Goal: Task Accomplishment & Management: Manage account settings

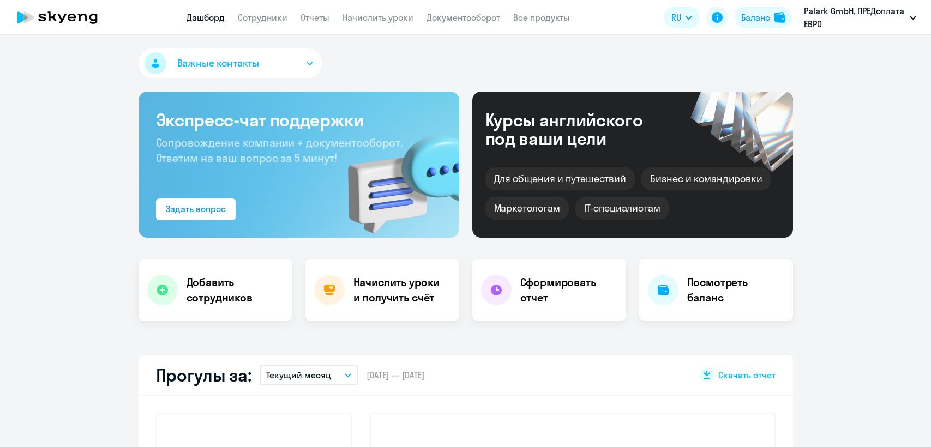
select select "30"
click at [259, 21] on link "Сотрудники" at bounding box center [263, 17] width 50 height 11
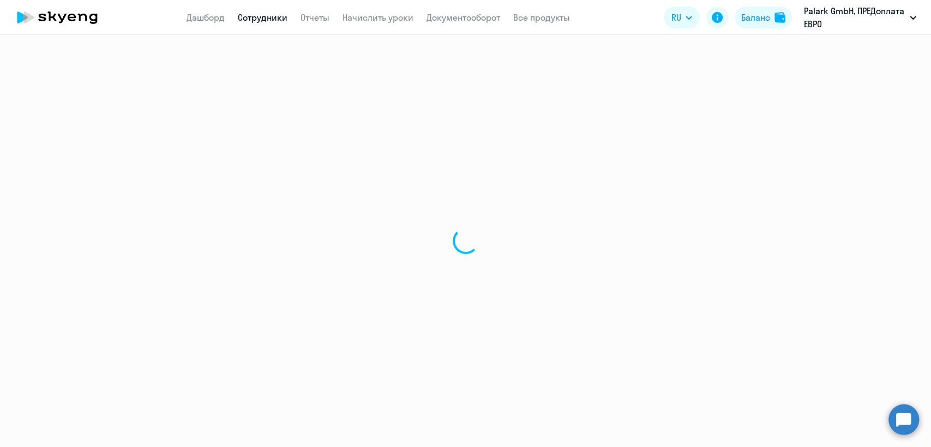
select select "30"
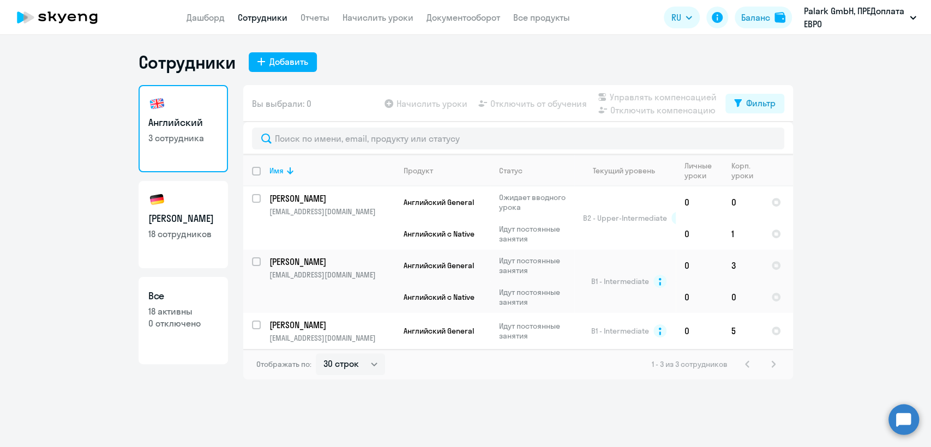
click at [173, 224] on h3 "[PERSON_NAME]" at bounding box center [183, 219] width 70 height 14
select select "30"
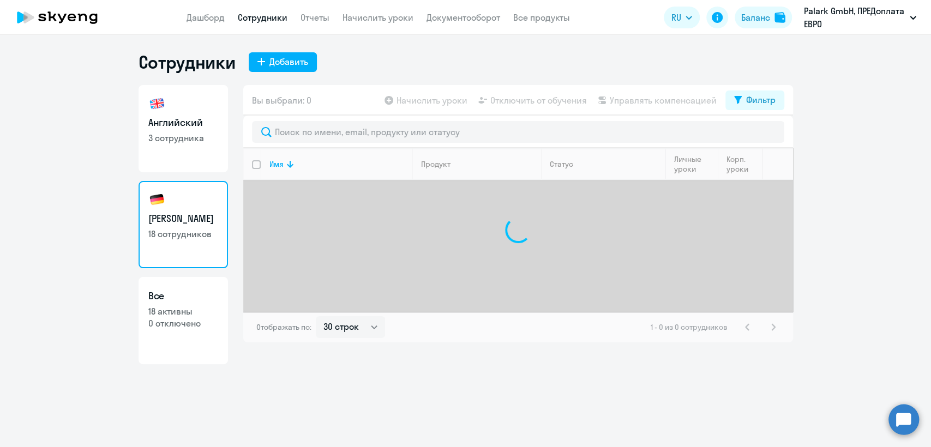
click at [192, 143] on p "3 сотрудника" at bounding box center [183, 138] width 70 height 12
select select "30"
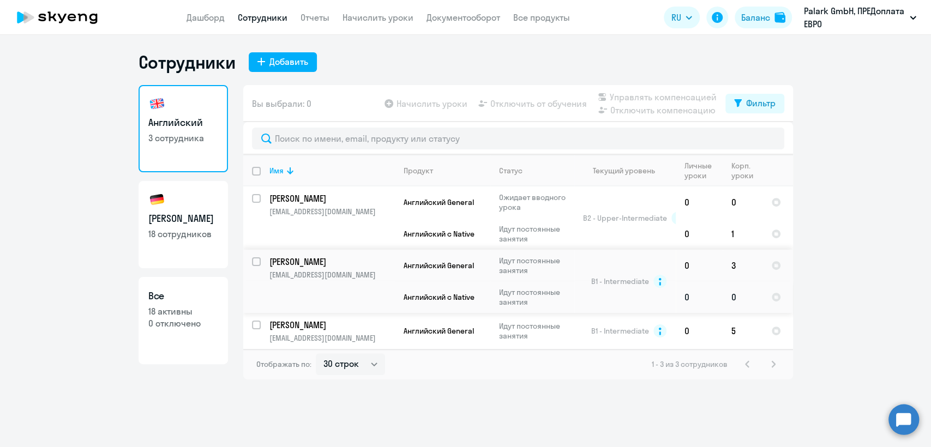
click at [573, 289] on td "Идут постоянные занятия" at bounding box center [532, 297] width 84 height 32
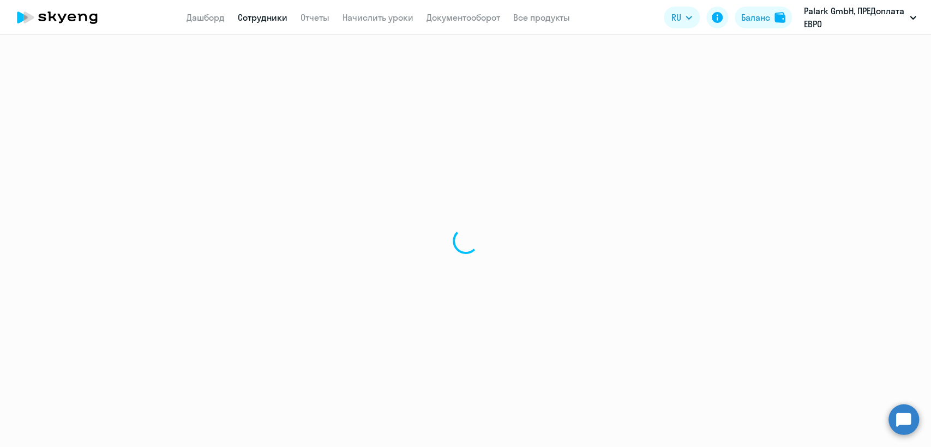
select select "english"
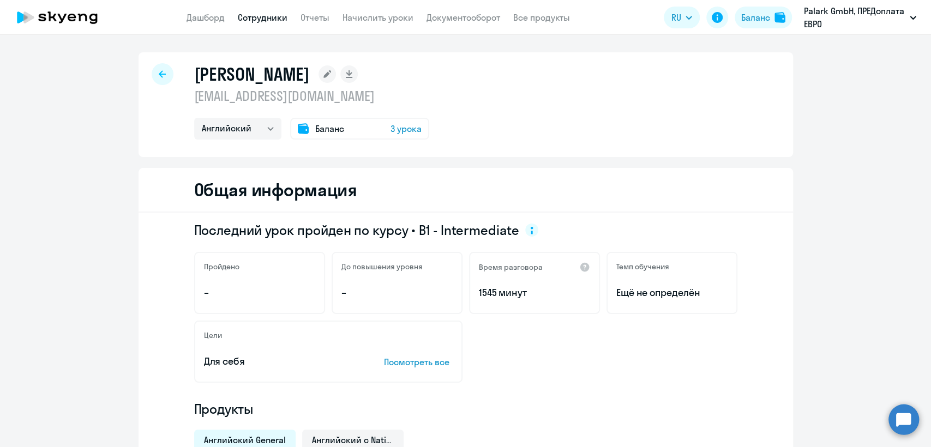
click at [264, 97] on p "oymironov@gmail.com" at bounding box center [311, 95] width 235 height 17
copy p "oymironov@gmail.com"
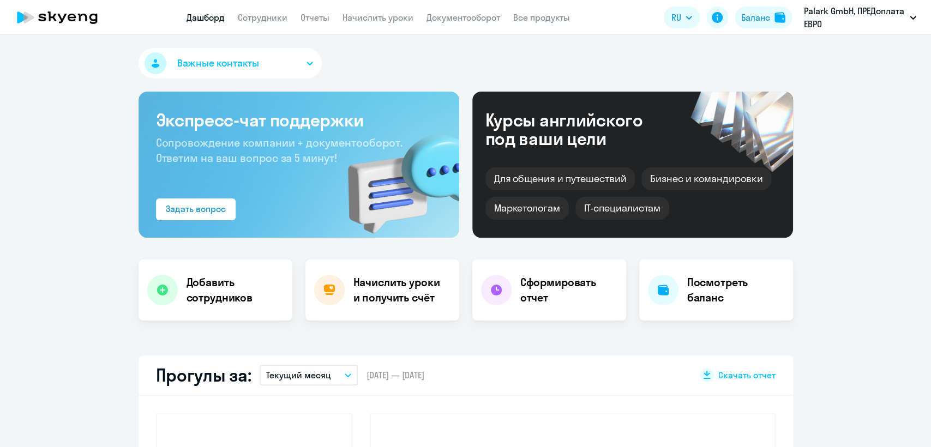
select select "30"
click at [271, 16] on link "Сотрудники" at bounding box center [263, 17] width 50 height 11
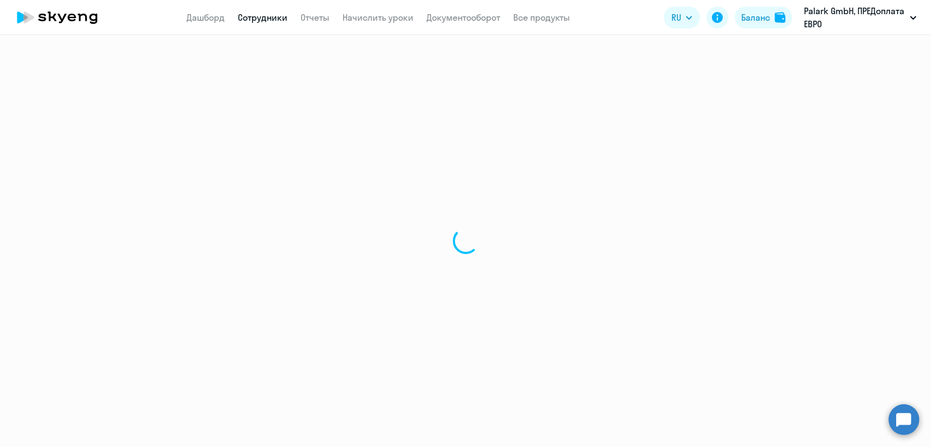
select select "30"
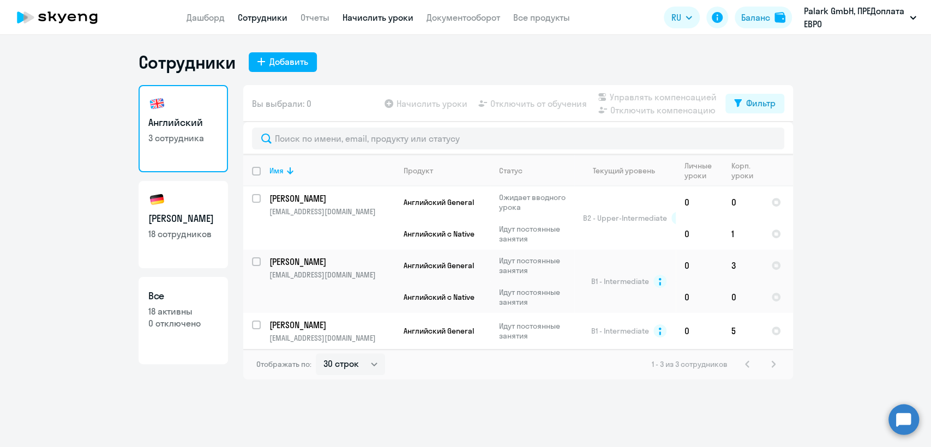
click at [384, 17] on link "Начислить уроки" at bounding box center [377, 17] width 71 height 11
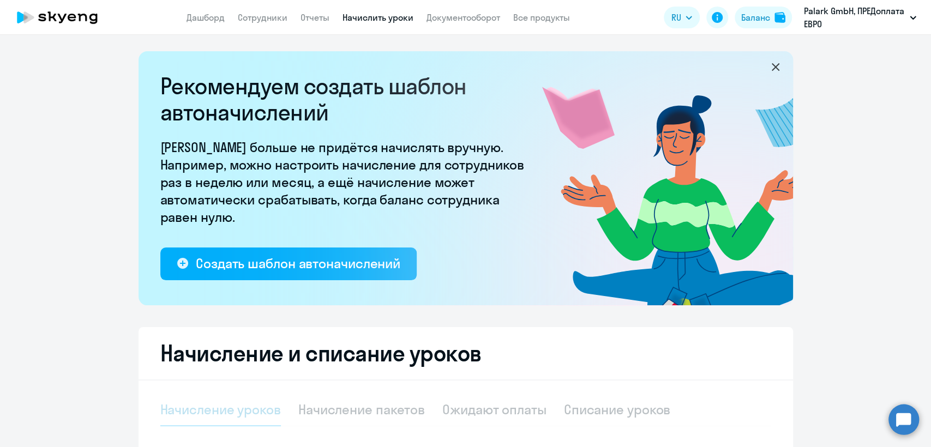
select select "10"
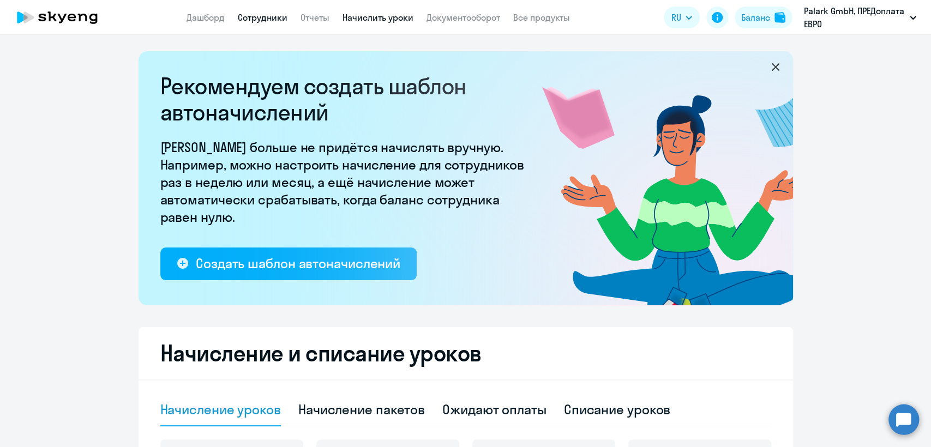
click at [268, 16] on link "Сотрудники" at bounding box center [263, 17] width 50 height 11
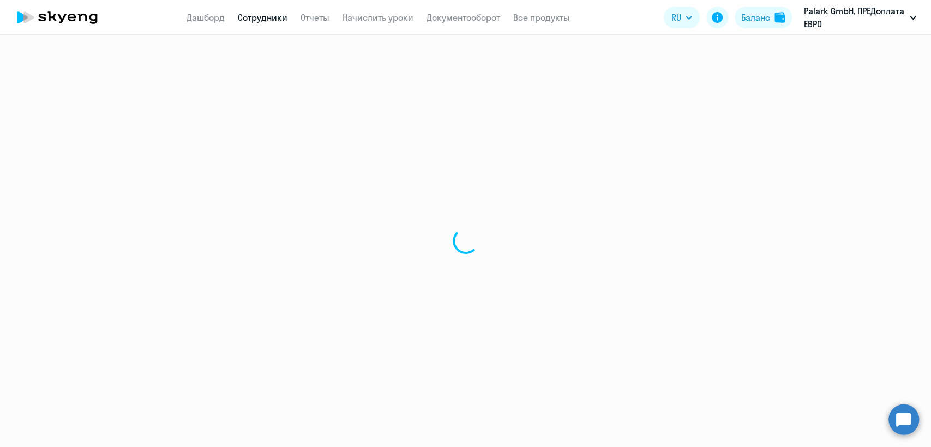
select select "30"
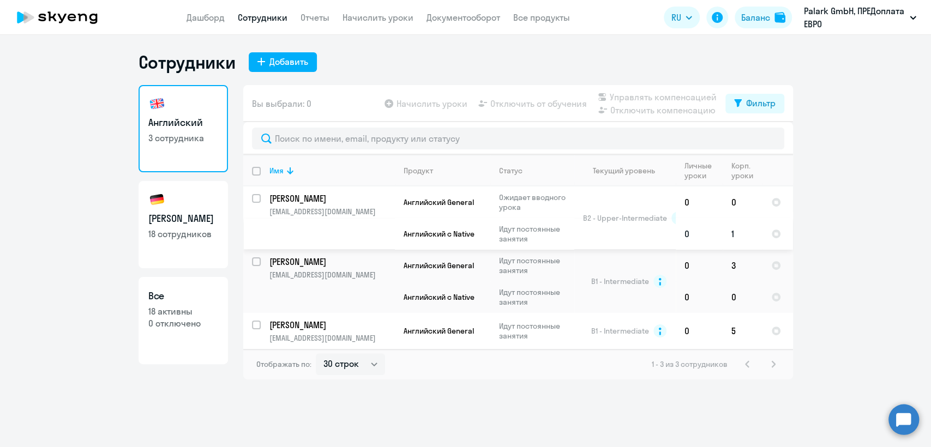
click at [527, 223] on td "Идут постоянные занятия" at bounding box center [532, 234] width 84 height 32
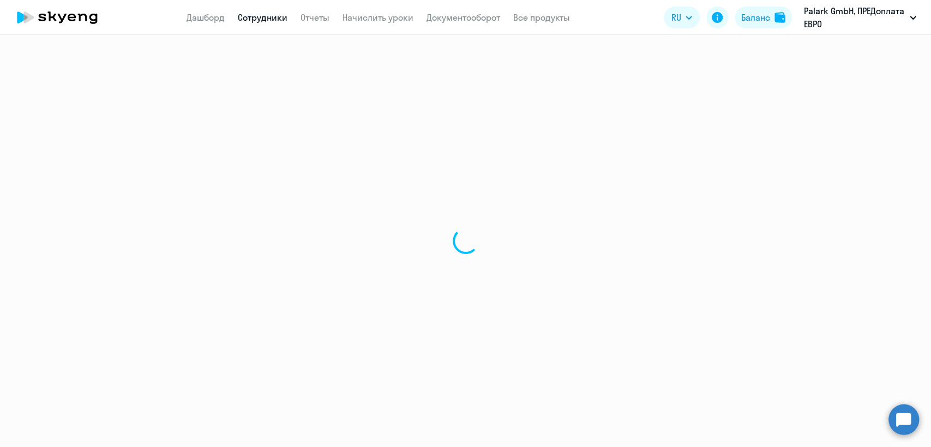
select select "english"
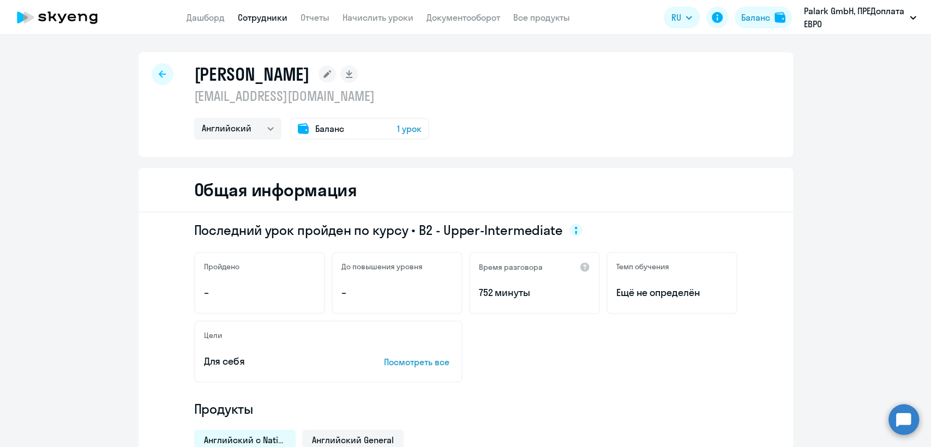
click at [274, 94] on p "[EMAIL_ADDRESS][DOMAIN_NAME]" at bounding box center [311, 95] width 235 height 17
copy p "[EMAIL_ADDRESS][DOMAIN_NAME]"
click at [267, 14] on link "Сотрудники" at bounding box center [263, 17] width 50 height 11
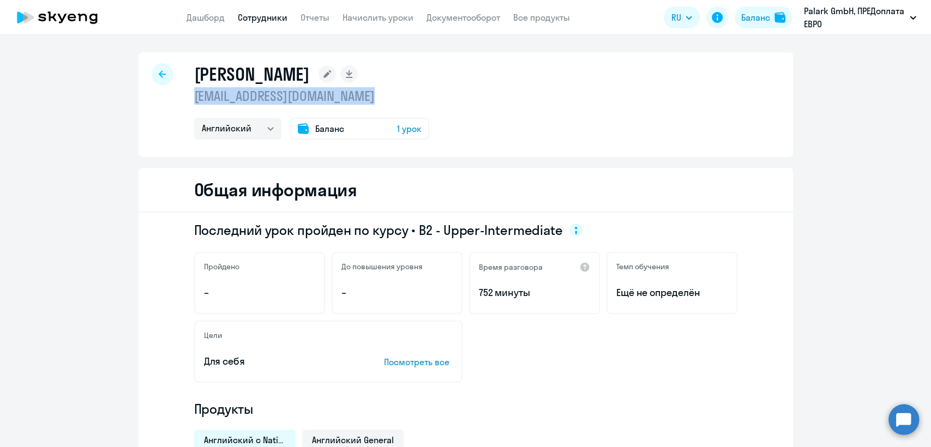
select select "30"
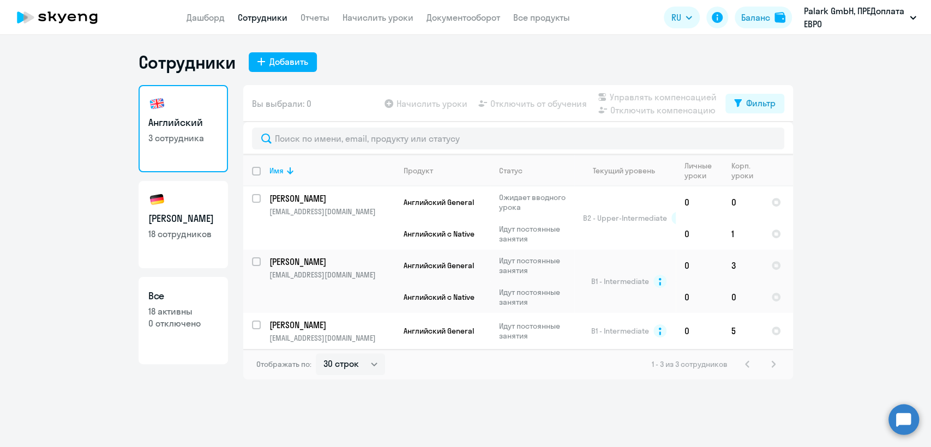
click at [200, 228] on p "18 сотрудников" at bounding box center [183, 234] width 70 height 12
select select "30"
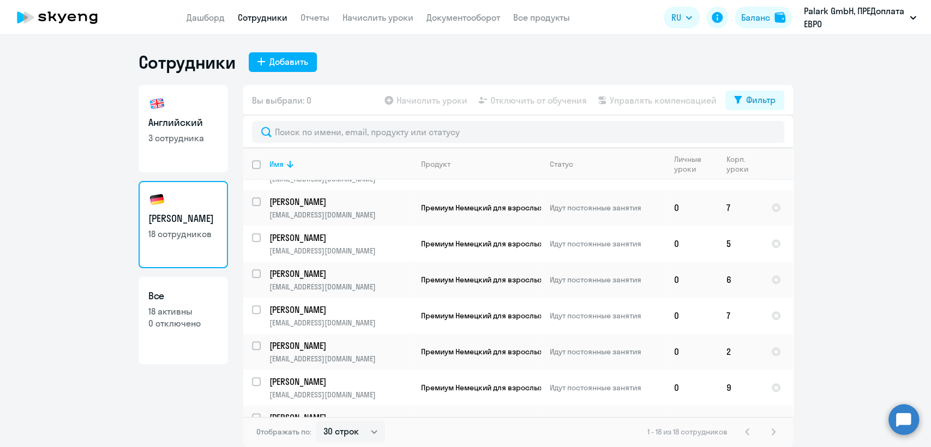
scroll to position [409, 0]
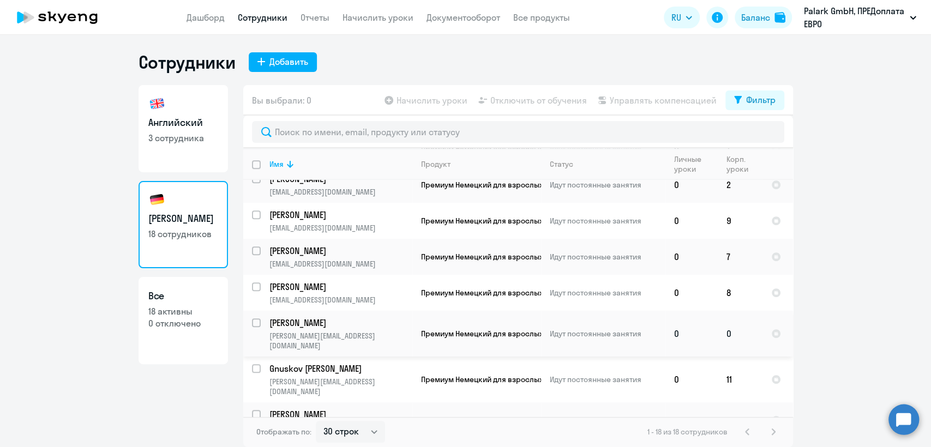
click at [536, 333] on td "Премиум Немецкий для взрослых" at bounding box center [476, 334] width 129 height 46
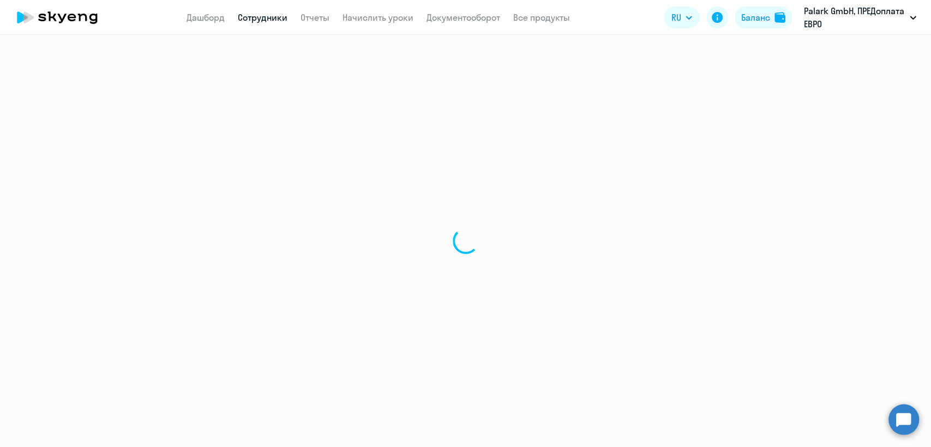
select select "german"
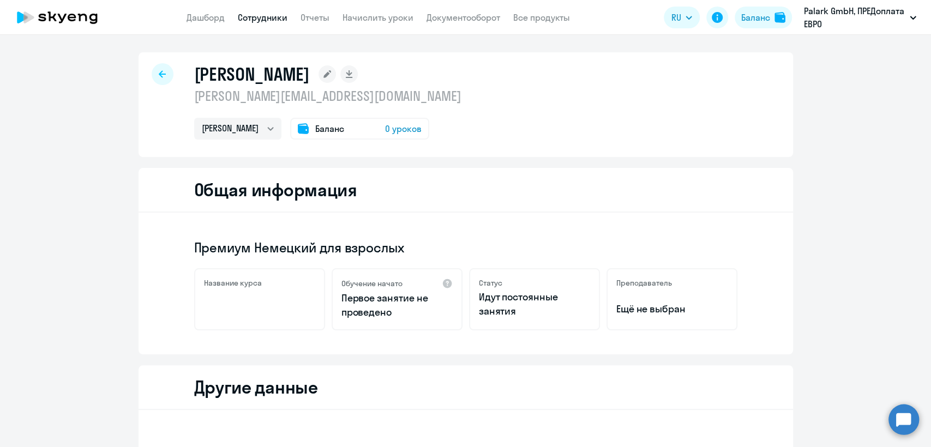
click at [231, 97] on p "olga.kinder@palark.com" at bounding box center [327, 95] width 267 height 17
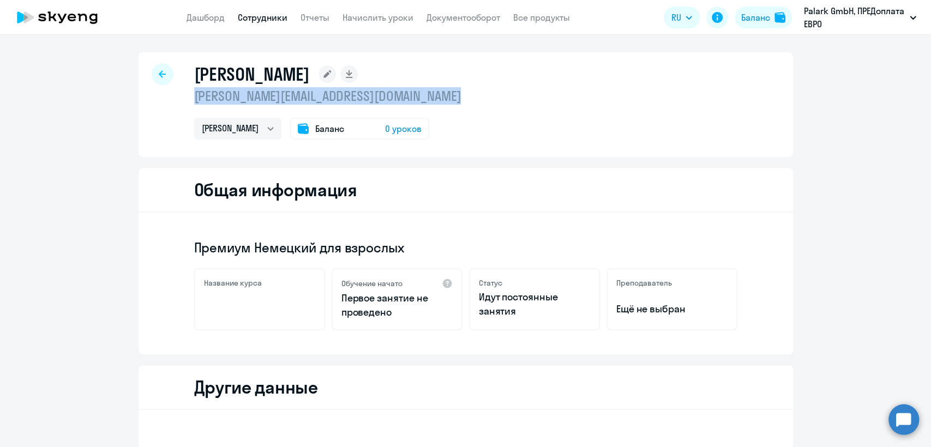
click at [231, 97] on p "olga.kinder@palark.com" at bounding box center [327, 95] width 267 height 17
copy p "olga.kinder@palark.com"
click at [258, 21] on link "Сотрудники" at bounding box center [263, 17] width 50 height 11
select select "30"
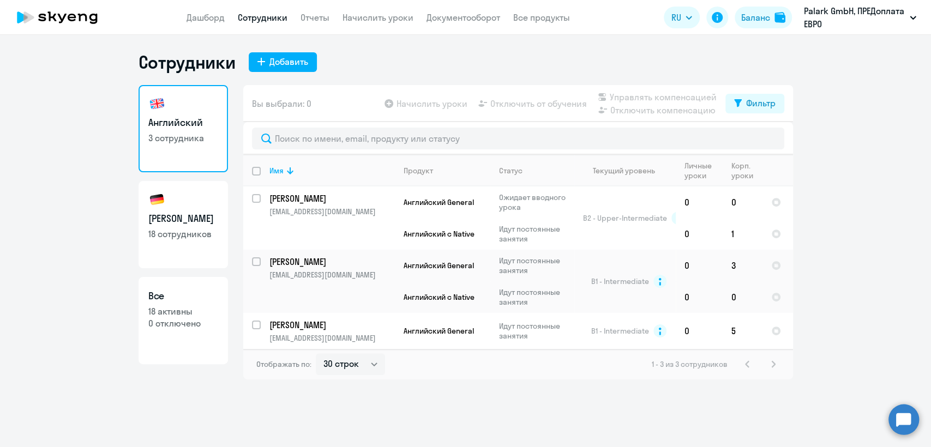
click at [156, 230] on p "18 сотрудников" at bounding box center [183, 234] width 70 height 12
select select "30"
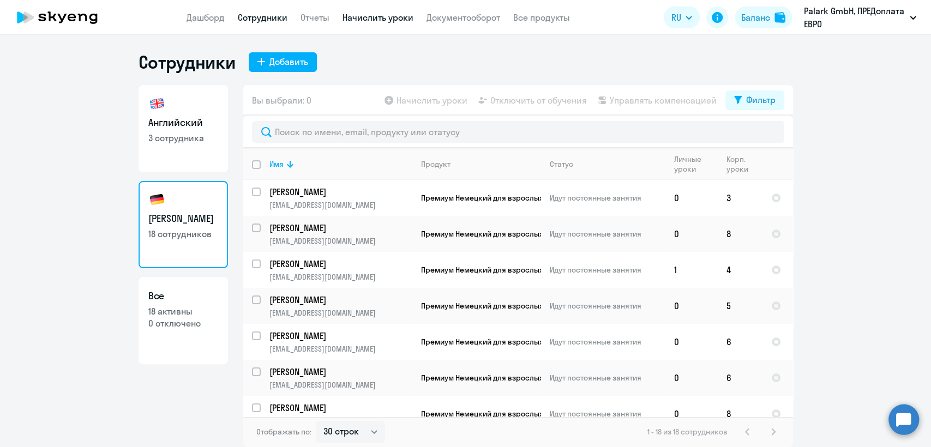
click at [385, 19] on link "Начислить уроки" at bounding box center [377, 17] width 71 height 11
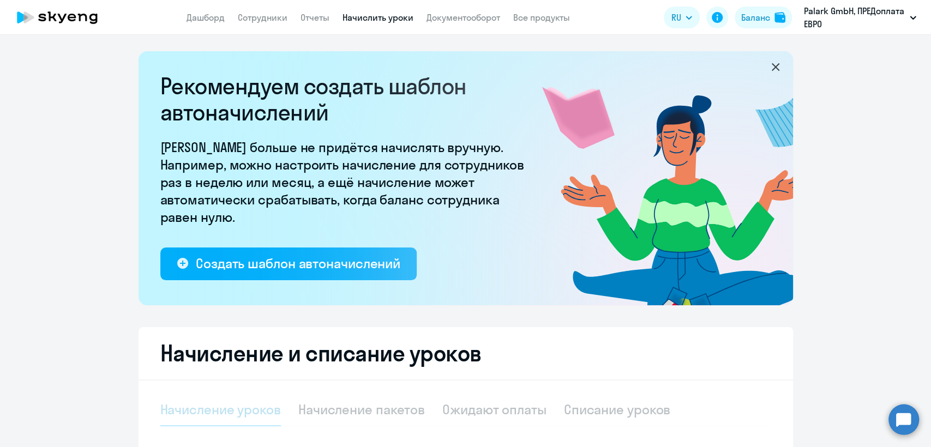
select select "10"
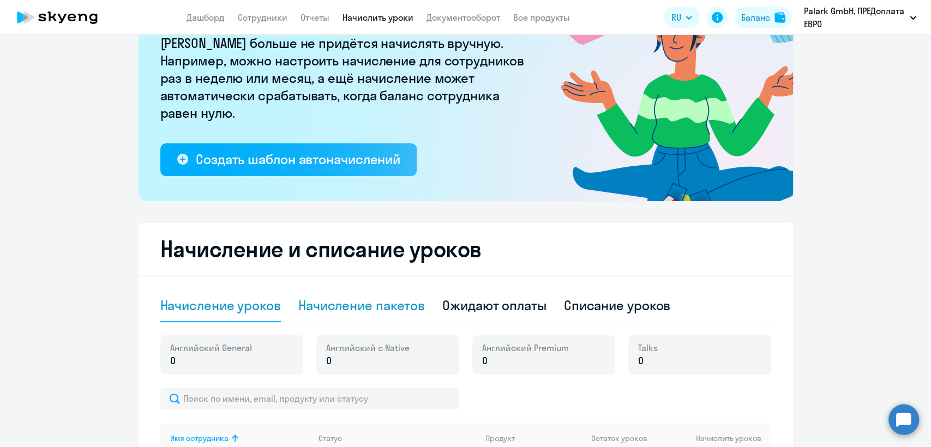
scroll to position [182, 0]
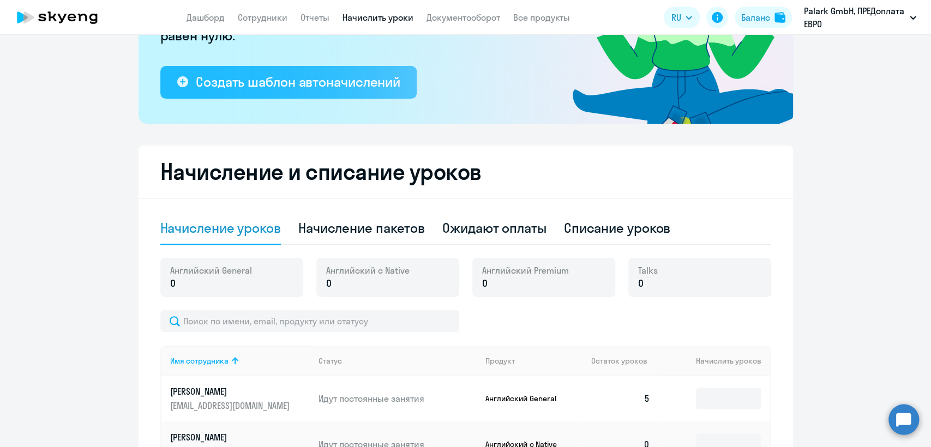
click at [367, 89] on div "Создать шаблон автоначислений" at bounding box center [298, 81] width 204 height 17
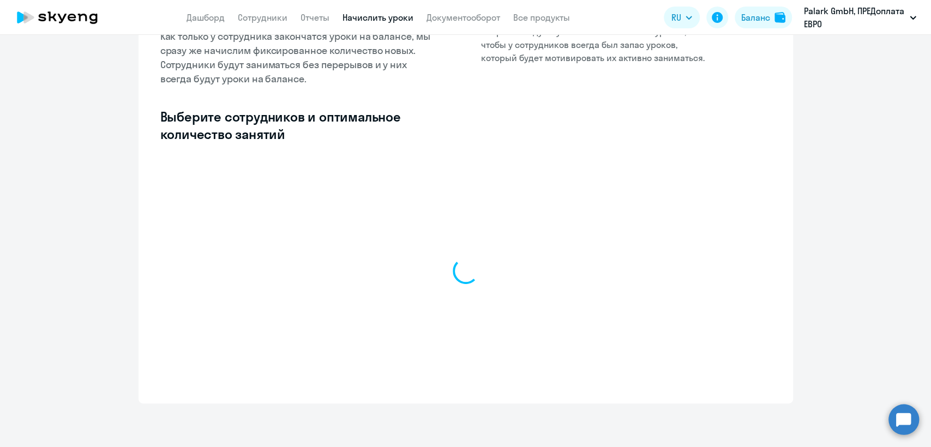
select select "10"
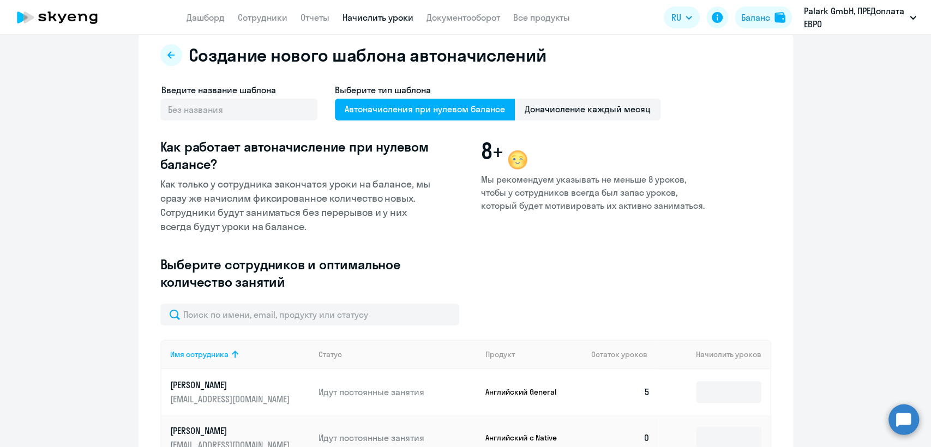
scroll to position [0, 0]
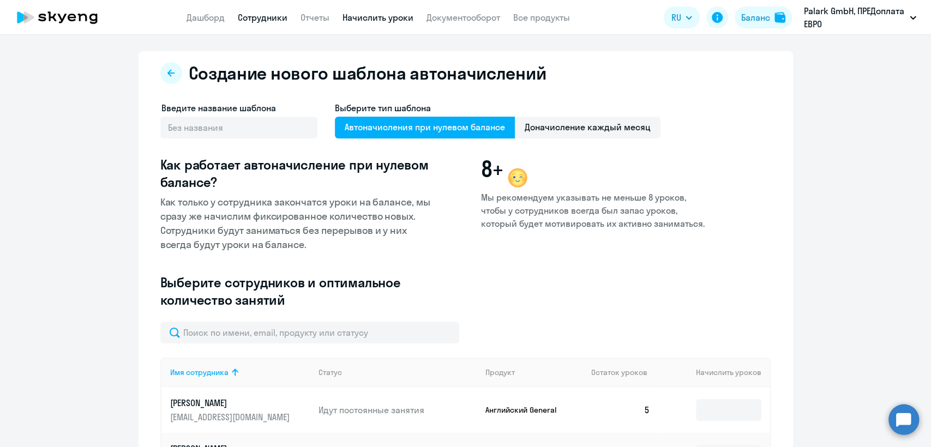
click at [271, 13] on link "Сотрудники" at bounding box center [263, 17] width 50 height 11
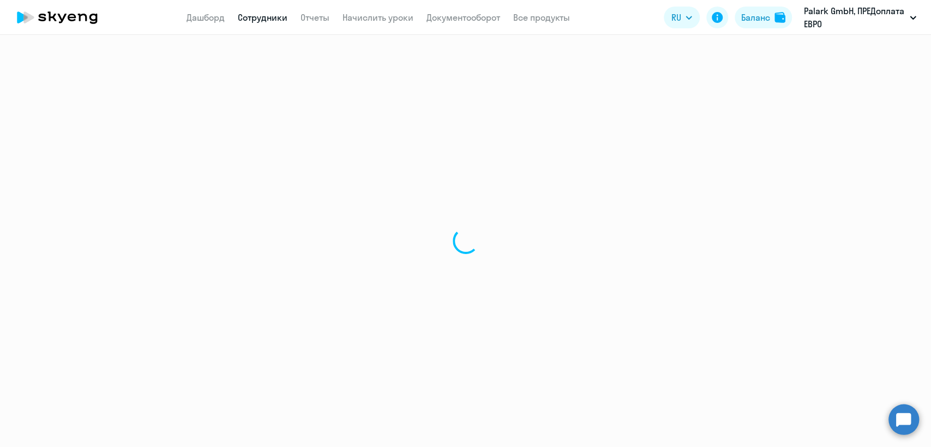
select select "30"
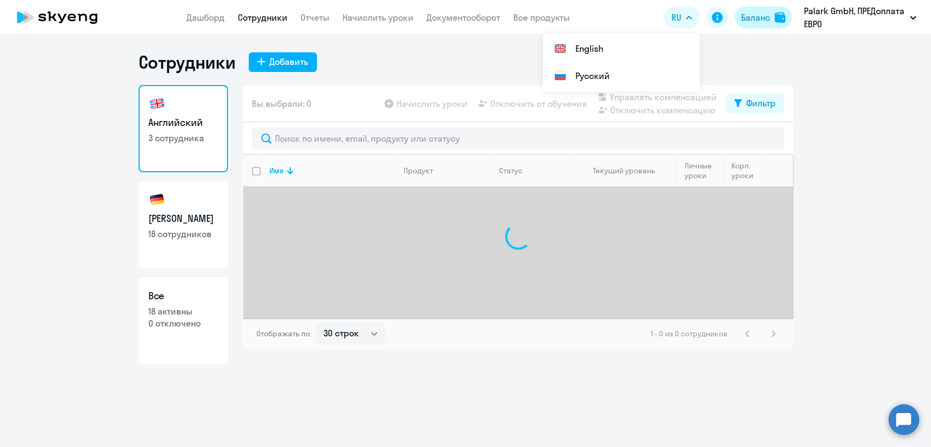
click at [759, 19] on div "Баланс" at bounding box center [755, 17] width 29 height 13
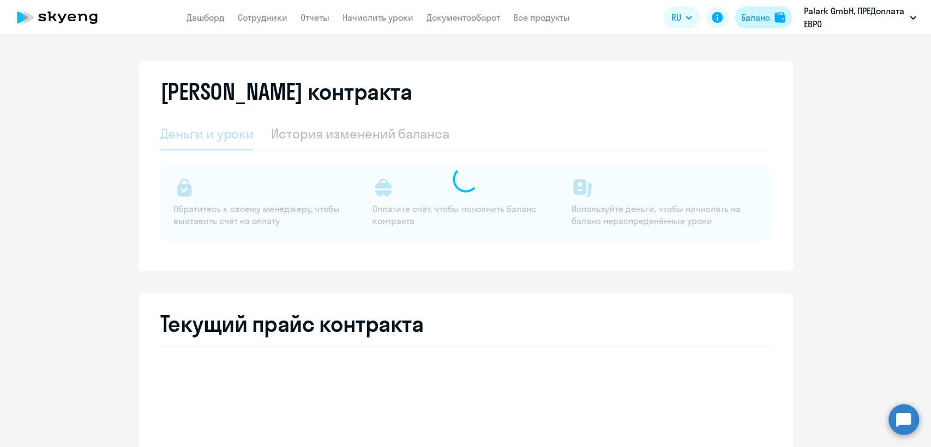
select select "english_adult_not_native_speaker"
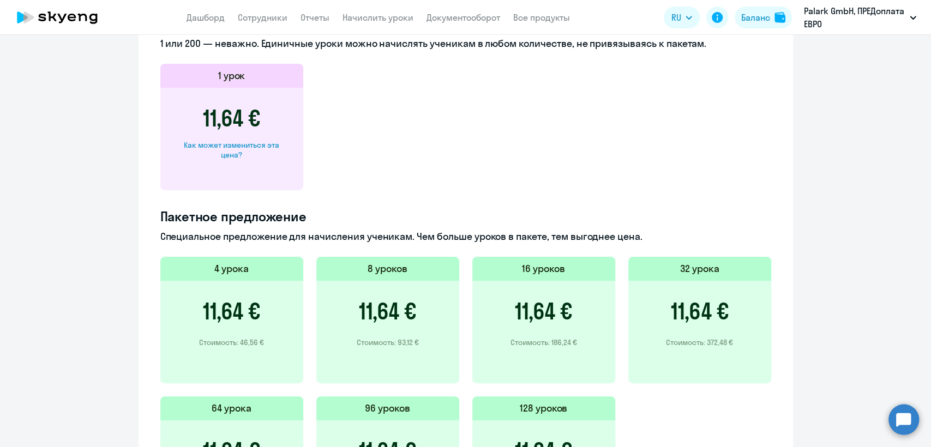
scroll to position [484, 0]
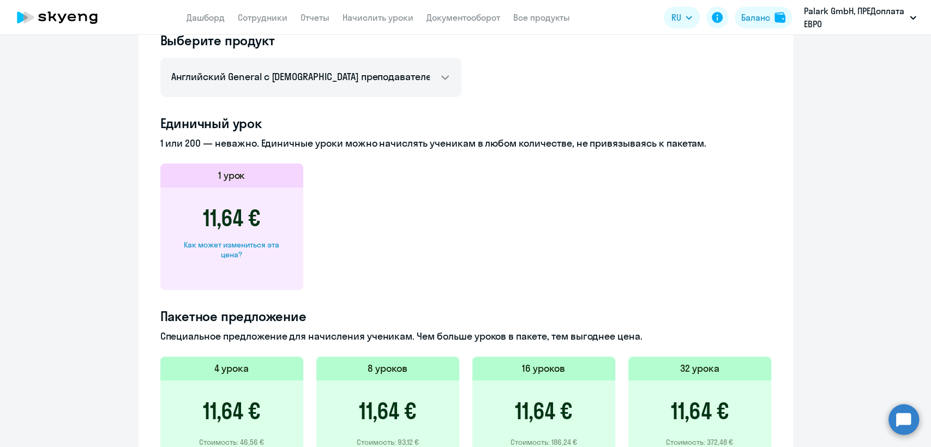
click at [257, 243] on div "Как может измениться эта цена?" at bounding box center [232, 250] width 108 height 20
select select "english_adult_not_native_speaker"
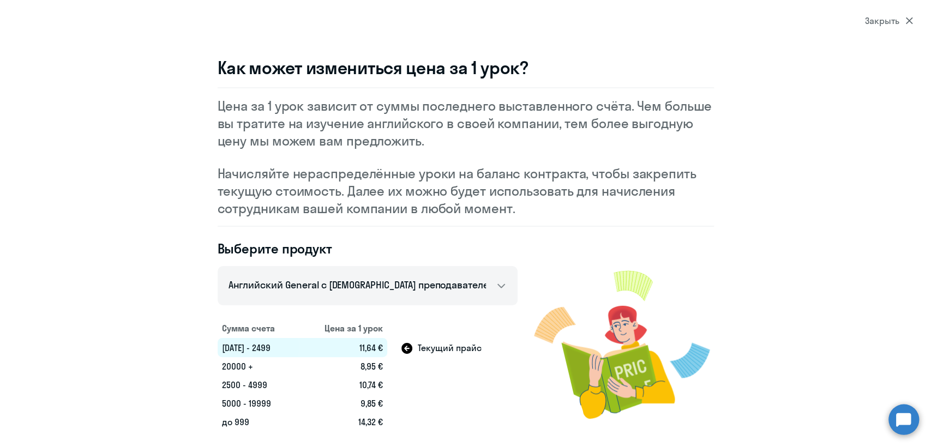
click at [876, 14] on div "Закрыть" at bounding box center [889, 20] width 48 height 13
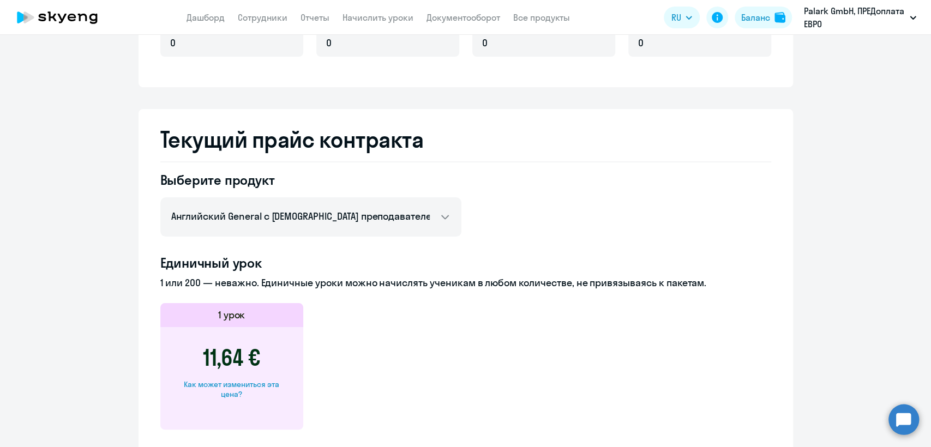
scroll to position [242, 0]
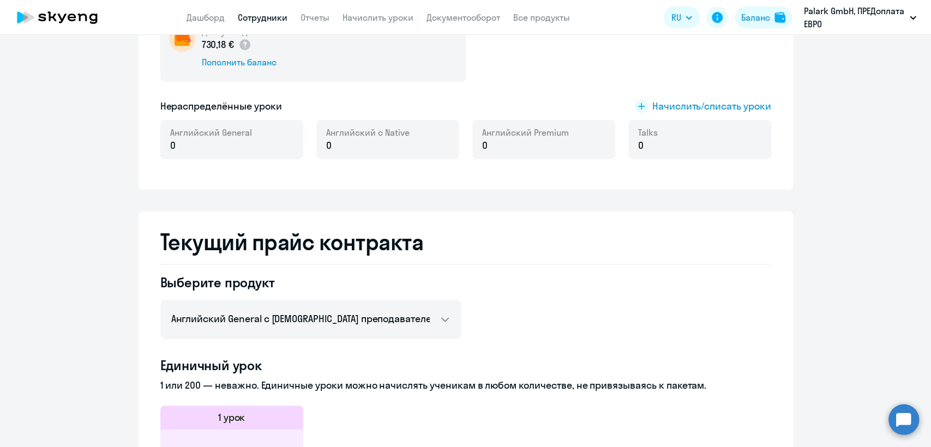
click at [262, 14] on link "Сотрудники" at bounding box center [263, 17] width 50 height 11
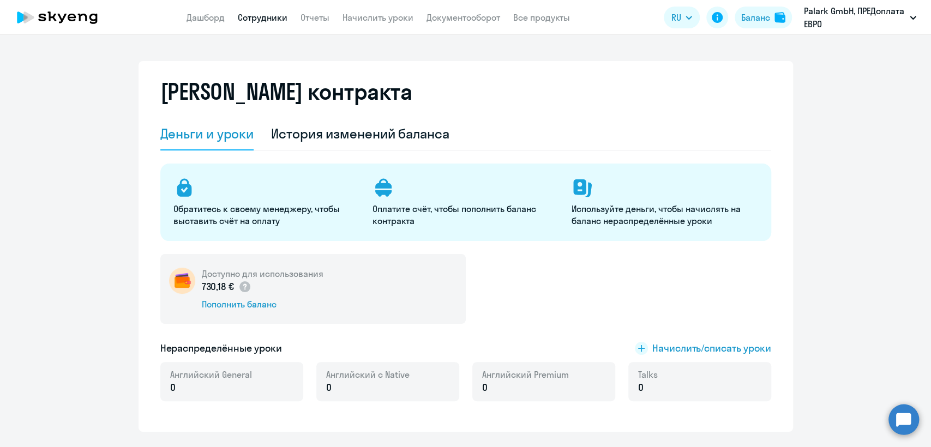
select select "30"
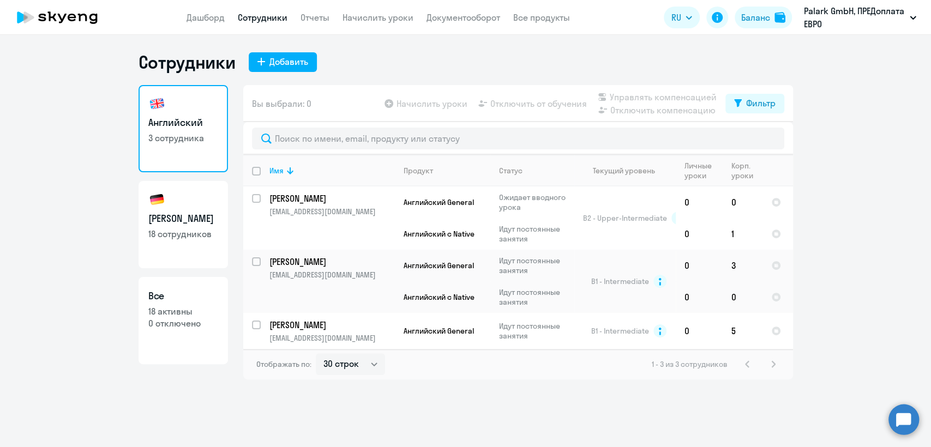
click at [188, 204] on link "Немецкий 18 сотрудников" at bounding box center [182, 224] width 89 height 87
select select "30"
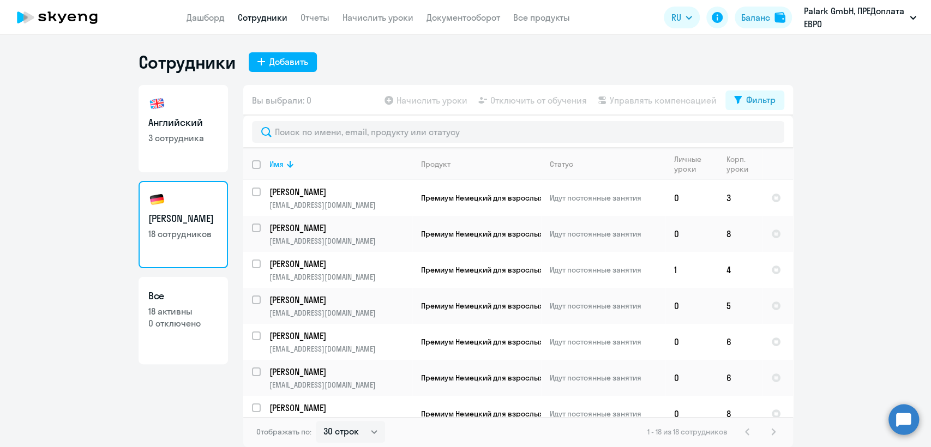
click at [192, 132] on p "3 сотрудника" at bounding box center [183, 138] width 70 height 12
select select "30"
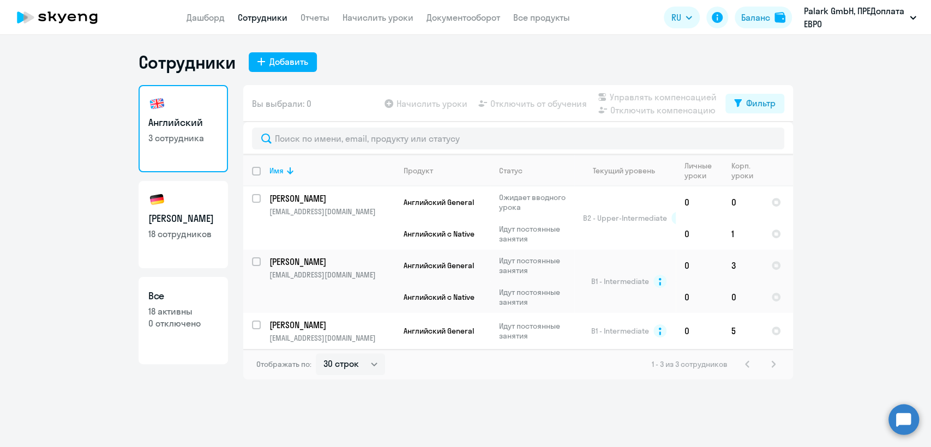
click at [226, 11] on nav "Дашборд Сотрудники Отчеты Начислить уроки Документооборот Все продукты" at bounding box center [377, 18] width 383 height 14
click at [209, 16] on link "Дашборд" at bounding box center [205, 17] width 38 height 11
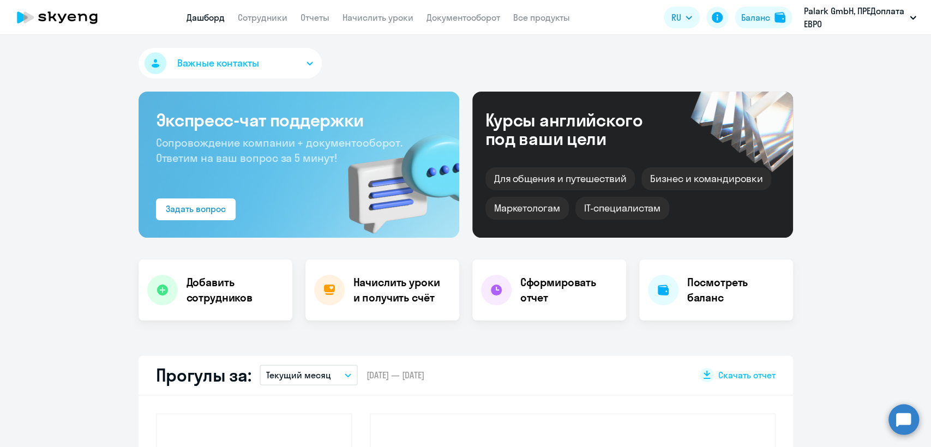
select select "30"
click at [231, 70] on span "Важные контакты" at bounding box center [218, 63] width 82 height 14
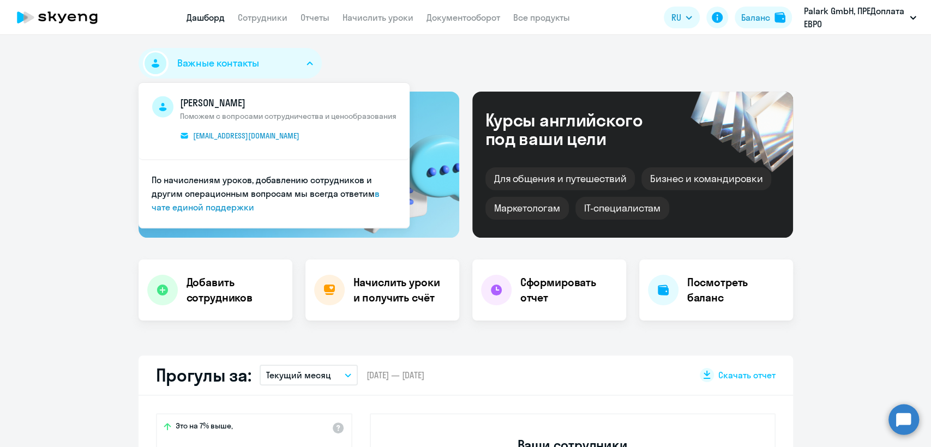
click at [515, 67] on div "Важные контакты Артём Занкевич Поможем с вопросами сотрудничества и ценообразов…" at bounding box center [465, 65] width 654 height 35
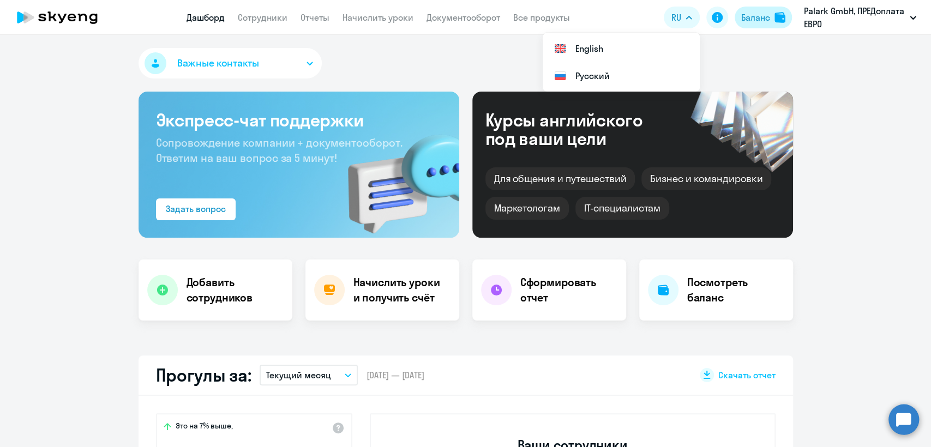
click at [747, 23] on div "Баланс" at bounding box center [755, 17] width 29 height 13
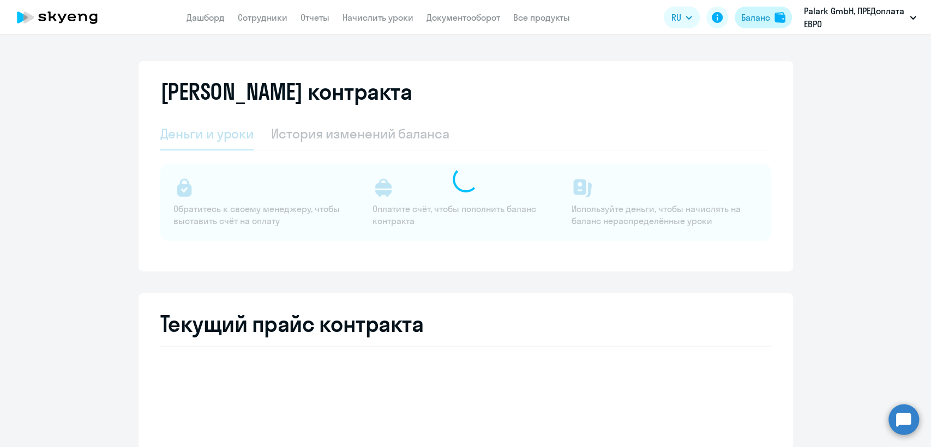
select select "english_adult_not_native_speaker"
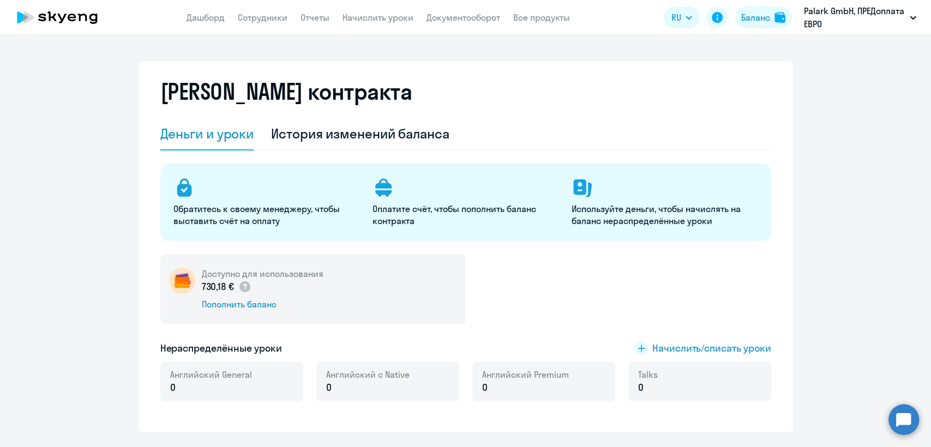
click at [259, 28] on app-header "Дашборд Сотрудники Отчеты Начислить уроки Документооборот Все продукты Дашборд …" at bounding box center [465, 17] width 931 height 35
click at [259, 16] on link "Сотрудники" at bounding box center [263, 17] width 50 height 11
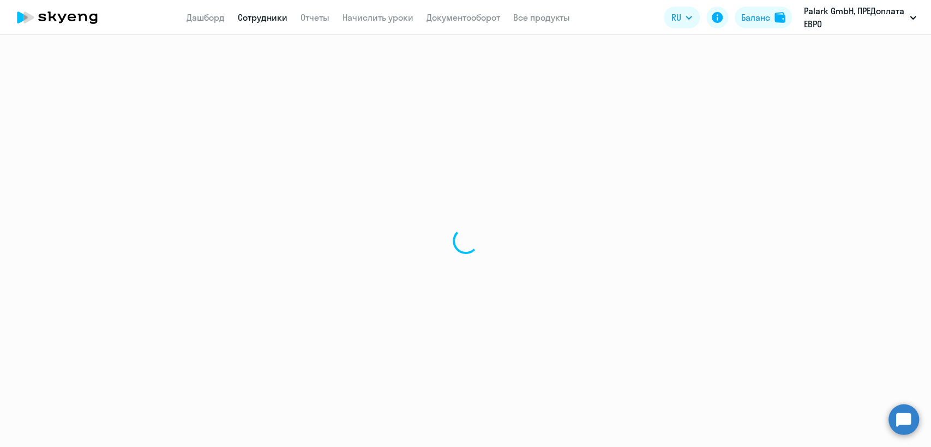
select select "30"
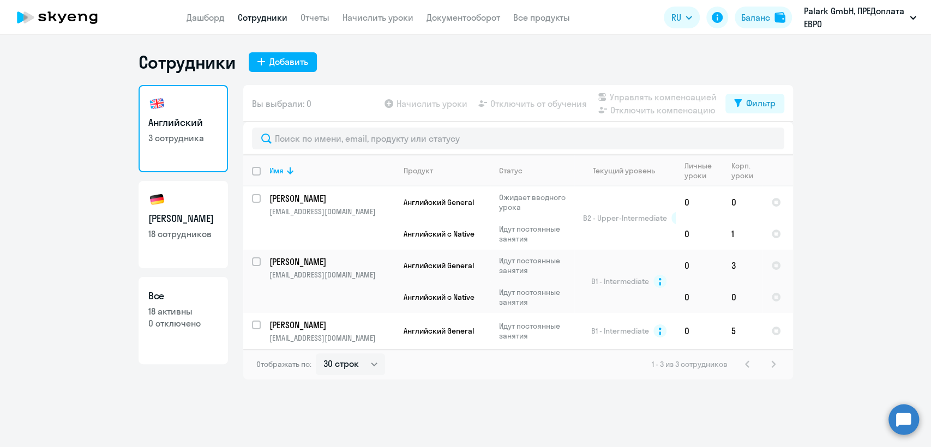
click at [174, 236] on p "18 сотрудников" at bounding box center [183, 234] width 70 height 12
select select "30"
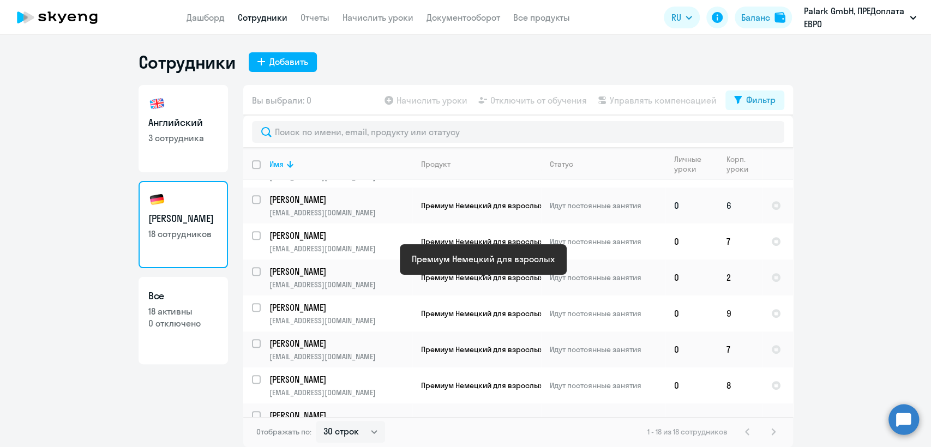
scroll to position [288, 0]
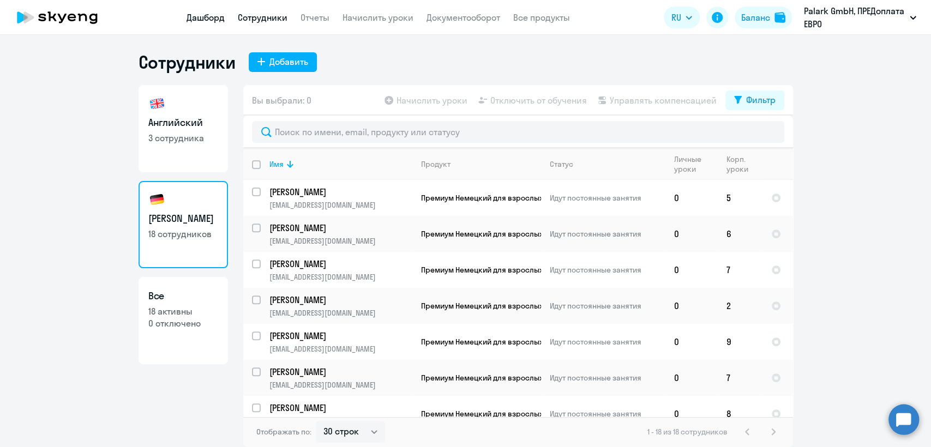
click at [209, 20] on link "Дашборд" at bounding box center [205, 17] width 38 height 11
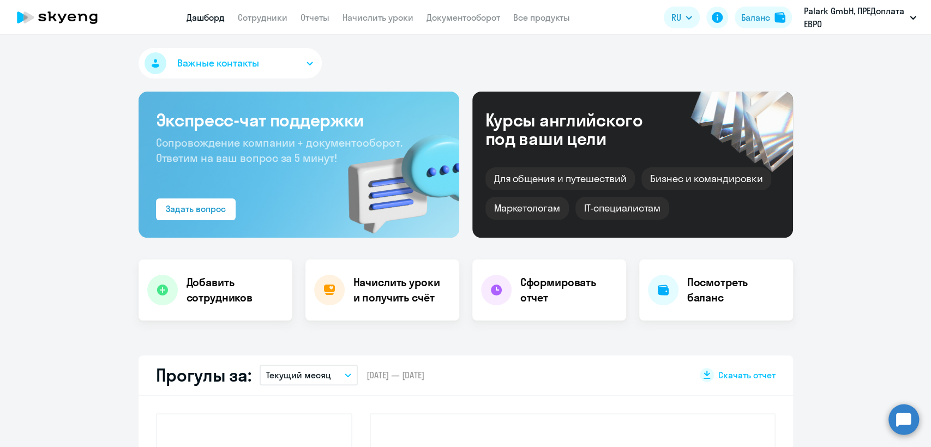
select select "30"
click at [449, 13] on link "Документооборот" at bounding box center [463, 17] width 74 height 11
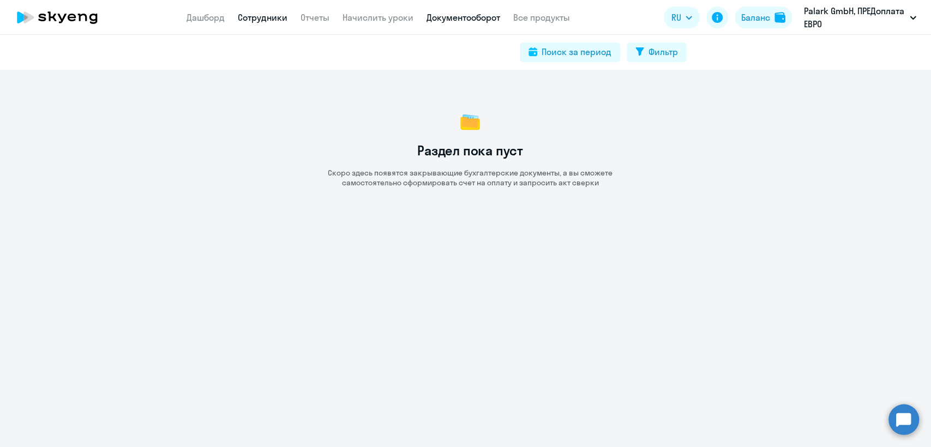
click at [261, 21] on link "Сотрудники" at bounding box center [263, 17] width 50 height 11
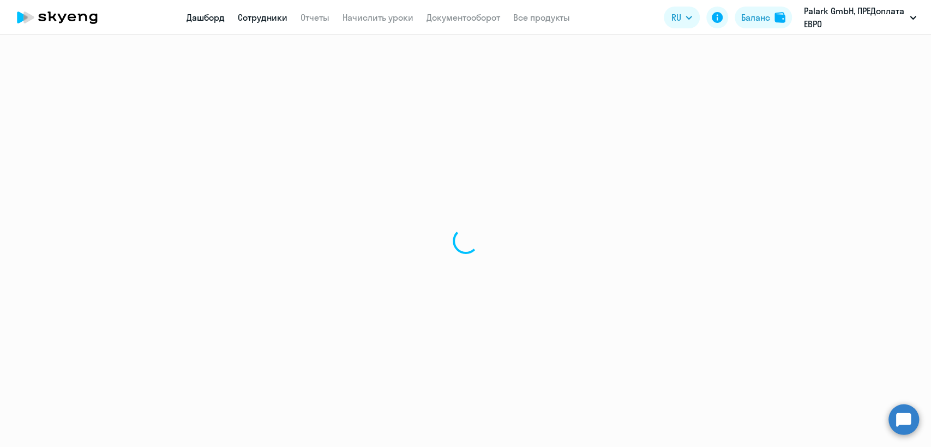
select select "30"
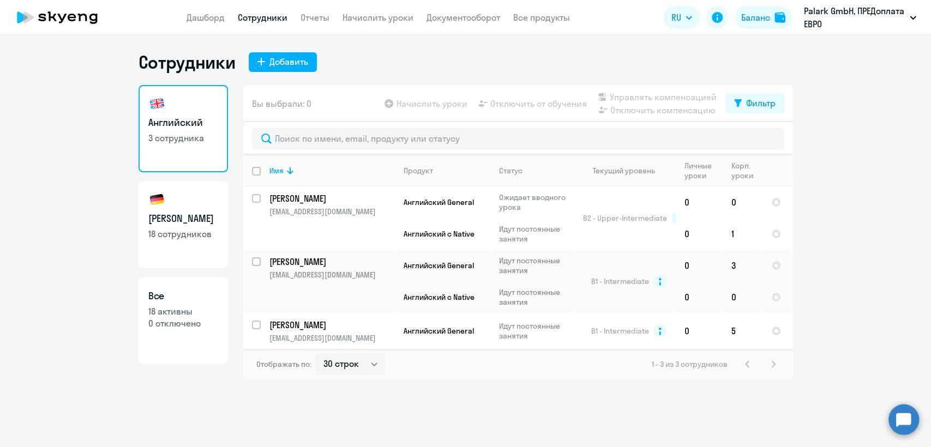
click at [903, 415] on circle at bounding box center [903, 419] width 31 height 31
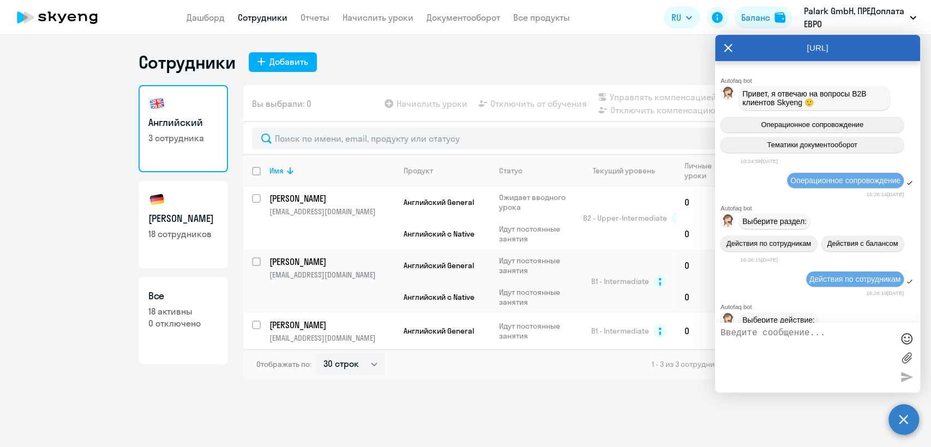
scroll to position [9917, 0]
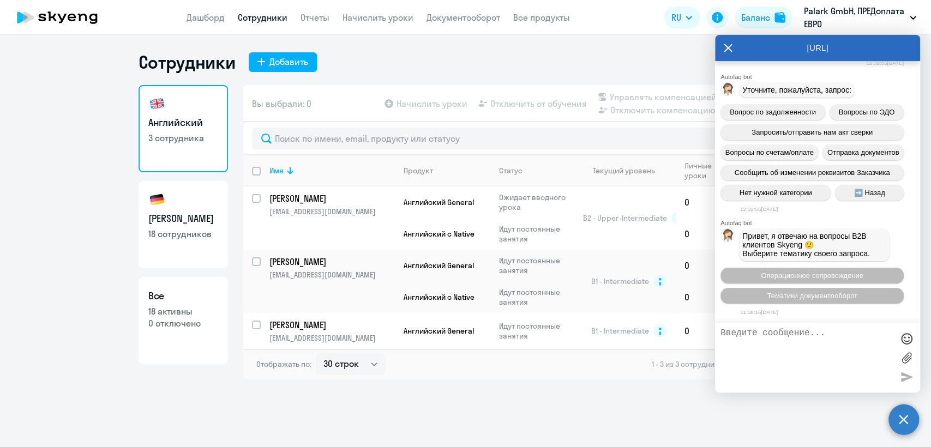
click at [263, 17] on link "Сотрудники" at bounding box center [263, 17] width 50 height 11
click at [915, 418] on circle at bounding box center [903, 419] width 31 height 31
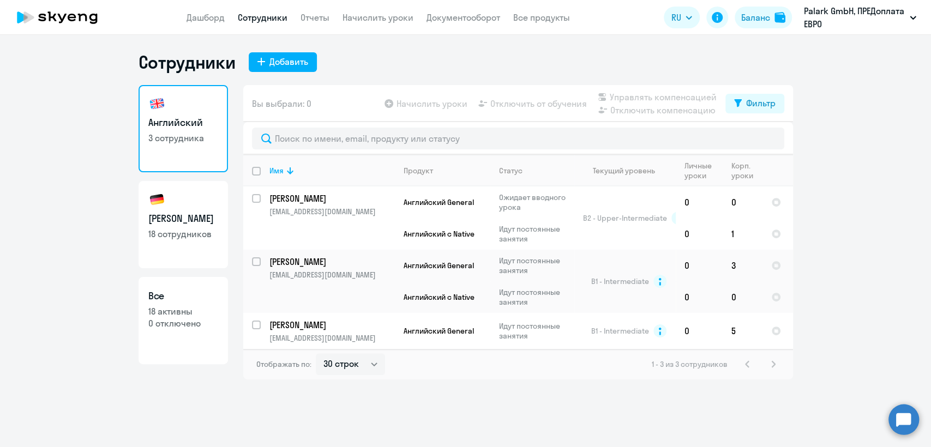
click at [209, 206] on link "Немецкий 18 сотрудников" at bounding box center [182, 224] width 89 height 87
select select "30"
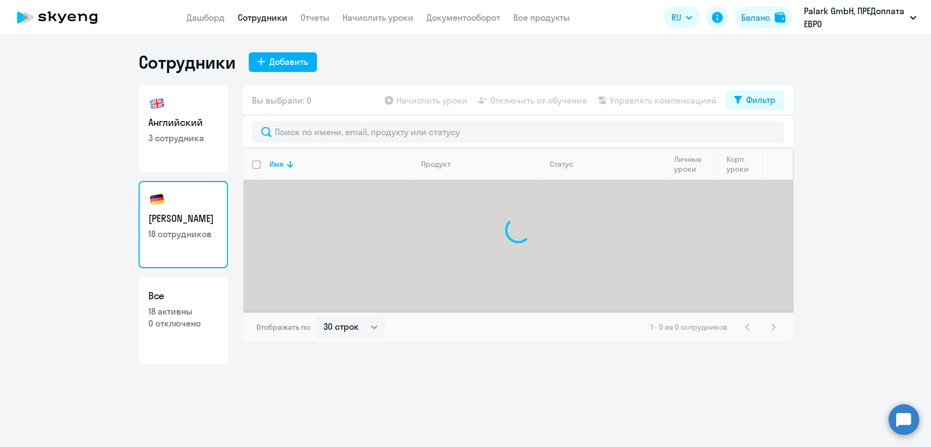
click at [190, 140] on p "3 сотрудника" at bounding box center [183, 138] width 70 height 12
select select "30"
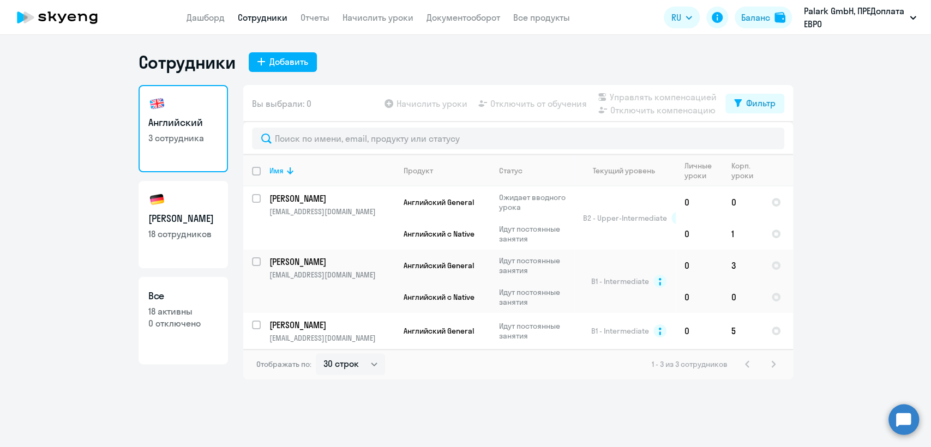
click at [187, 215] on h3 "Немецкий" at bounding box center [183, 219] width 70 height 14
select select "30"
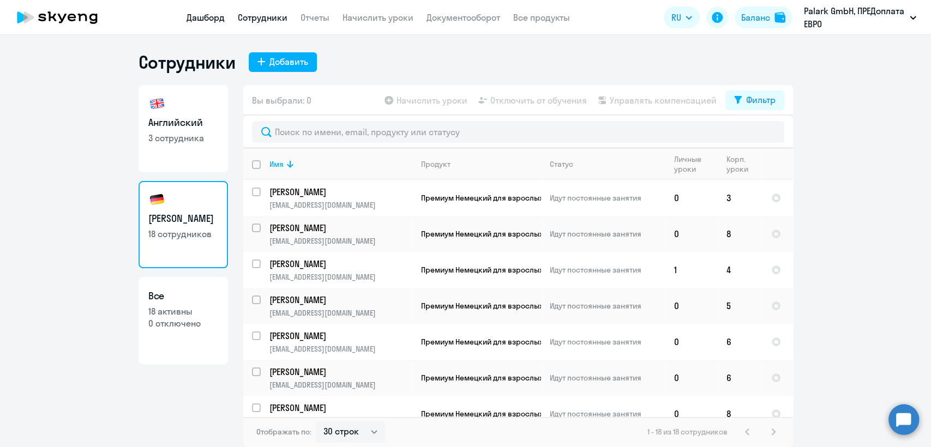
click at [212, 19] on link "Дашборд" at bounding box center [205, 17] width 38 height 11
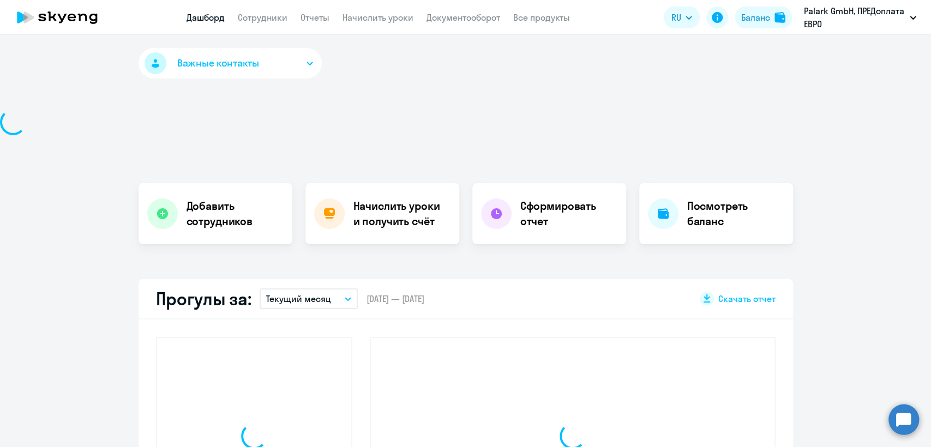
select select "30"
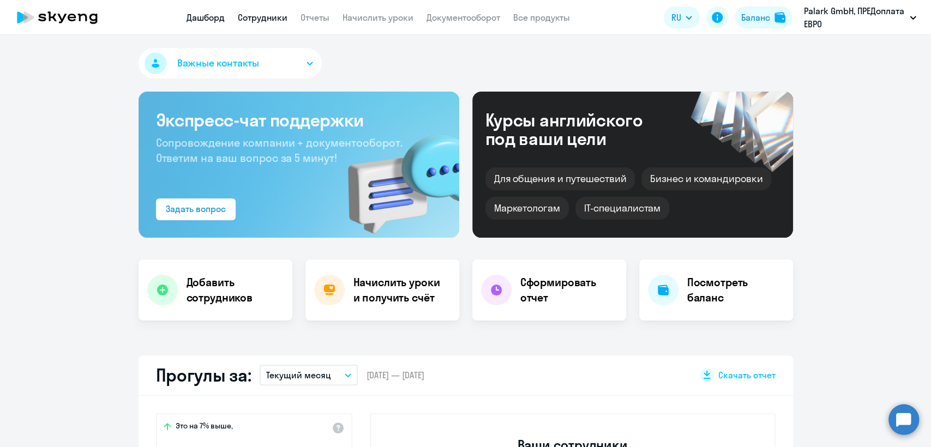
click at [265, 21] on link "Сотрудники" at bounding box center [263, 17] width 50 height 11
select select "30"
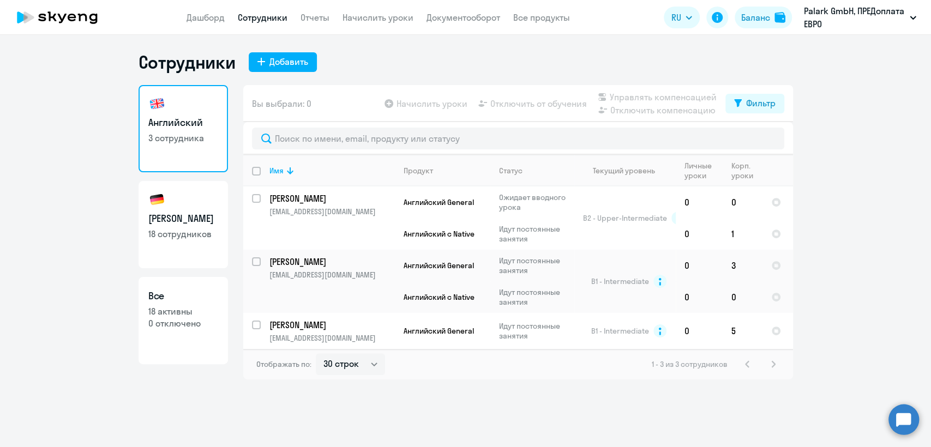
click at [184, 226] on link "Немецкий 18 сотрудников" at bounding box center [182, 224] width 89 height 87
select select "30"
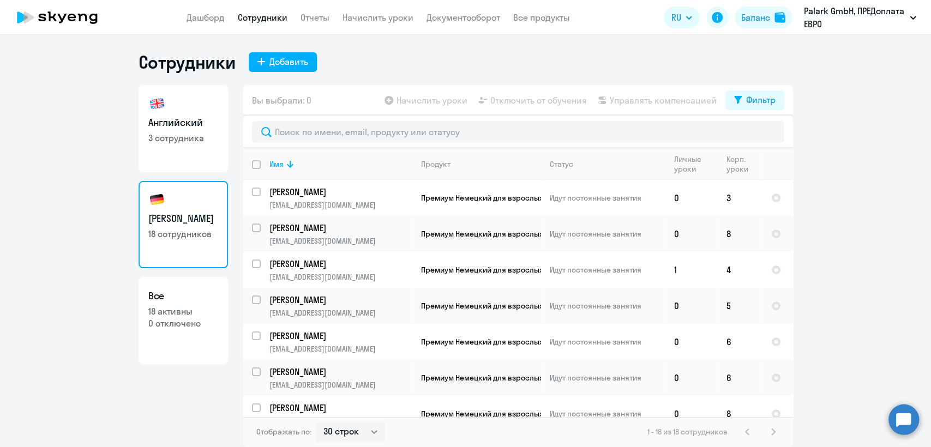
click at [199, 138] on p "3 сотрудника" at bounding box center [183, 138] width 70 height 12
select select "30"
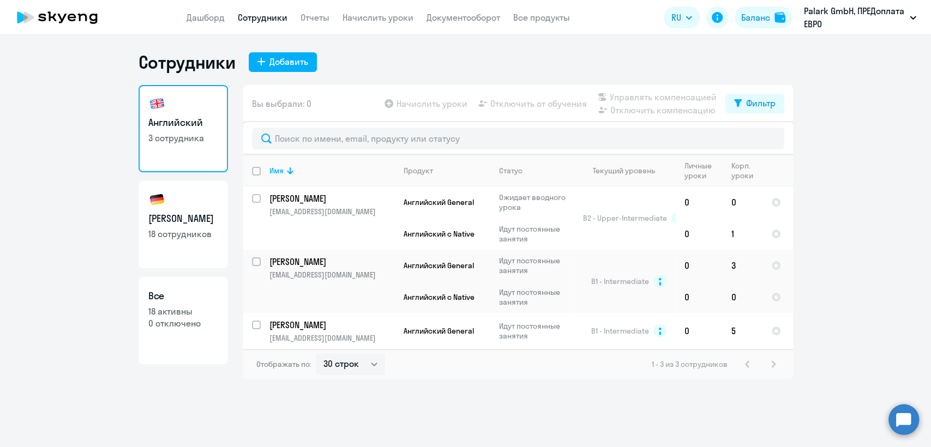
click at [196, 242] on link "Немецкий 18 сотрудников" at bounding box center [182, 224] width 89 height 87
select select "30"
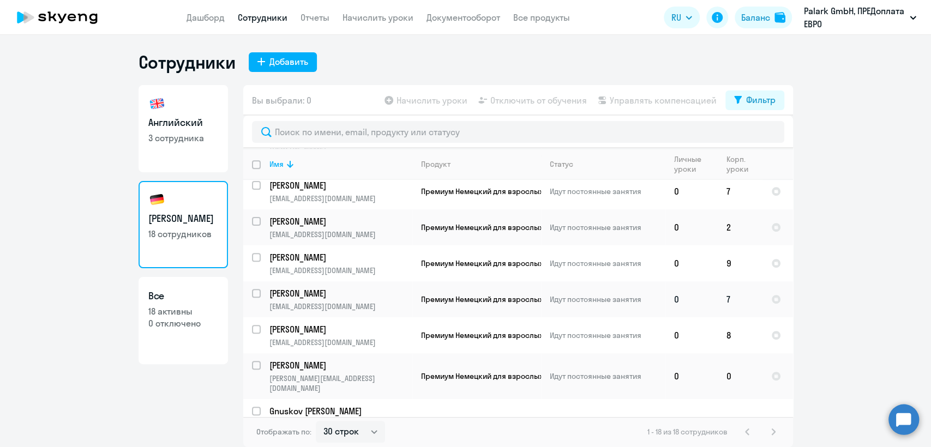
scroll to position [409, 0]
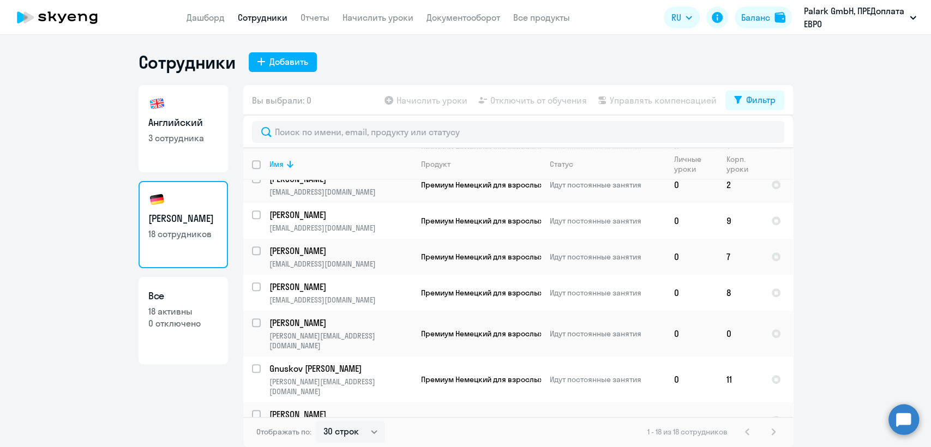
click at [165, 142] on p "3 сотрудника" at bounding box center [183, 138] width 70 height 12
select select "30"
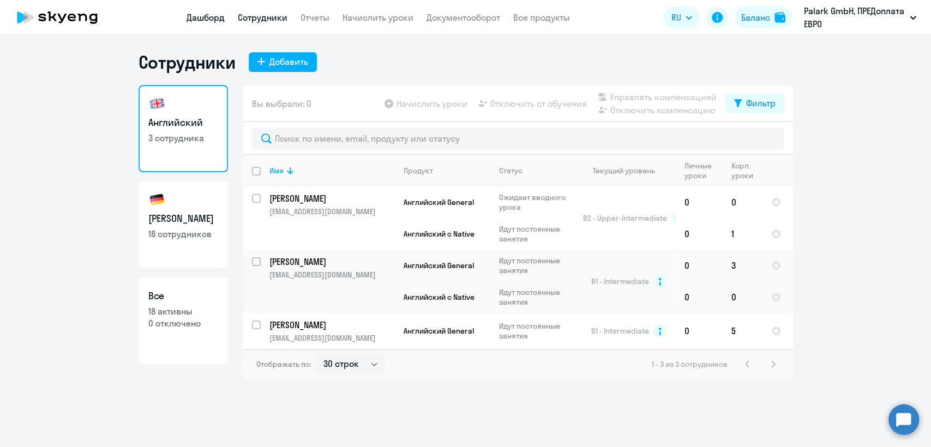
click at [214, 15] on link "Дашборд" at bounding box center [205, 17] width 38 height 11
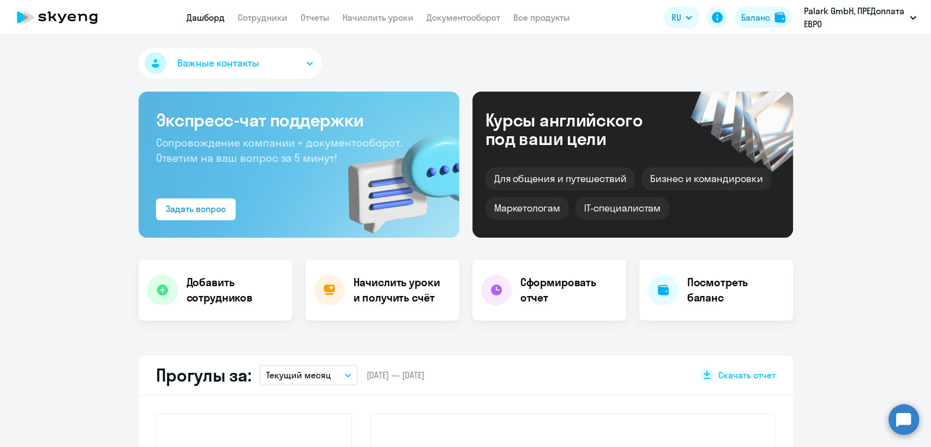
select select "30"
click at [268, 15] on link "Сотрудники" at bounding box center [263, 17] width 50 height 11
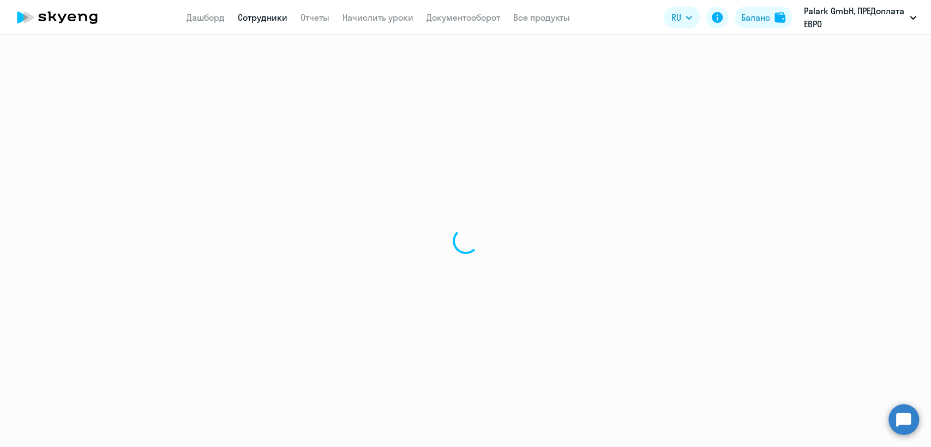
select select "30"
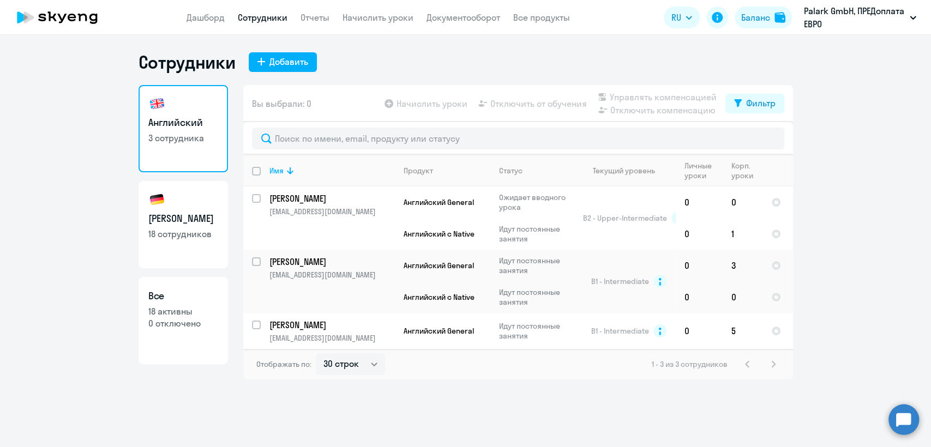
click at [201, 232] on p "18 сотрудников" at bounding box center [183, 234] width 70 height 12
select select "30"
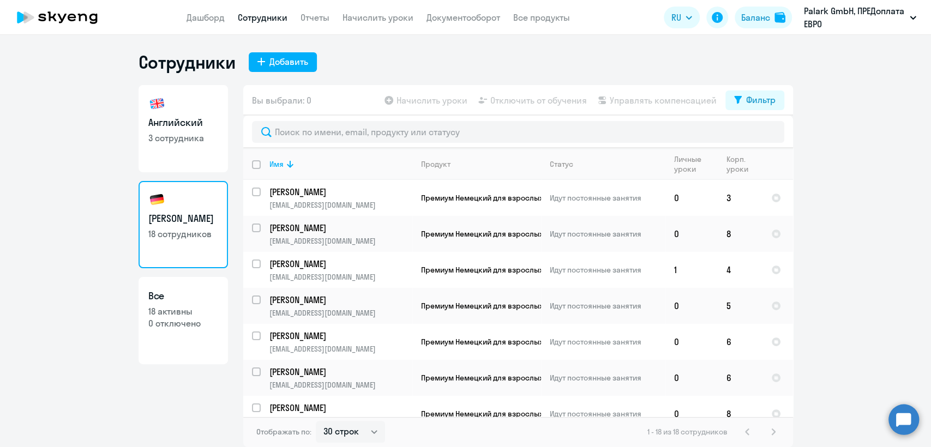
click at [179, 145] on link "Английский 3 сотрудника" at bounding box center [182, 128] width 89 height 87
select select "30"
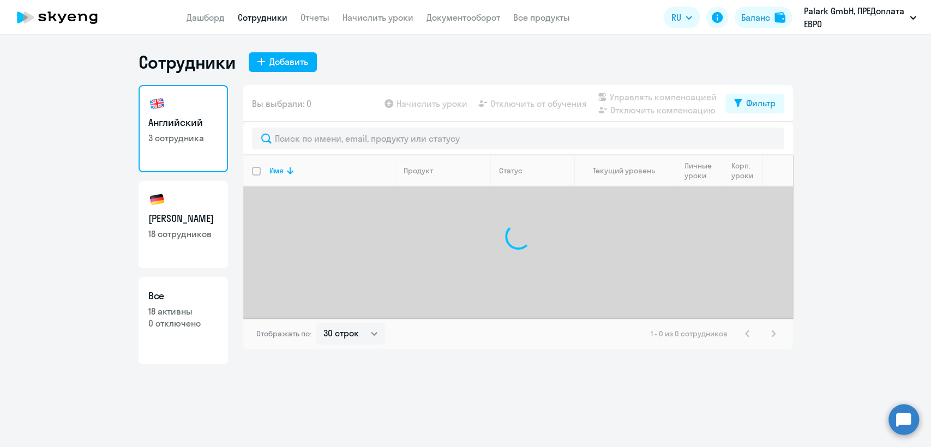
click at [200, 215] on h3 "Немецкий" at bounding box center [183, 219] width 70 height 14
select select "30"
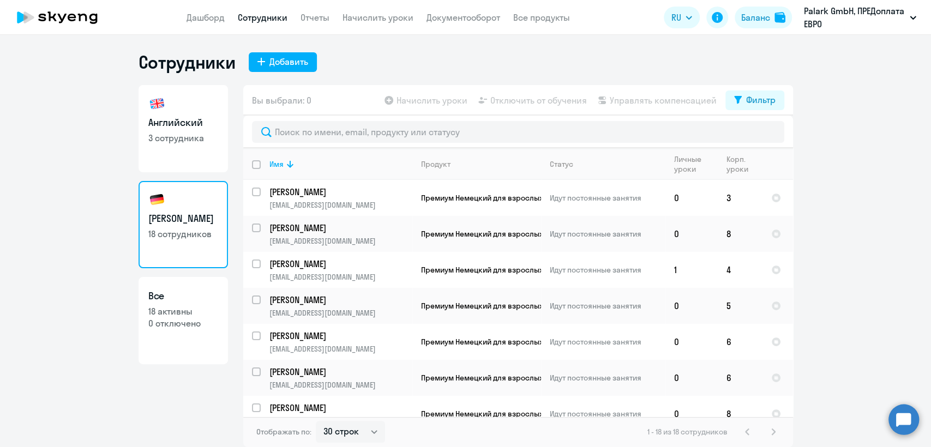
click at [190, 132] on p "3 сотрудника" at bounding box center [183, 138] width 70 height 12
select select "30"
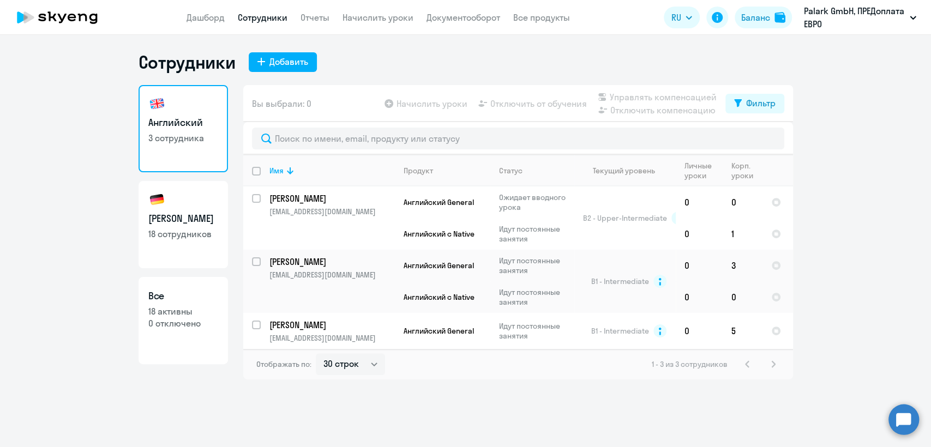
click at [210, 216] on h3 "Немецкий" at bounding box center [183, 219] width 70 height 14
select select "30"
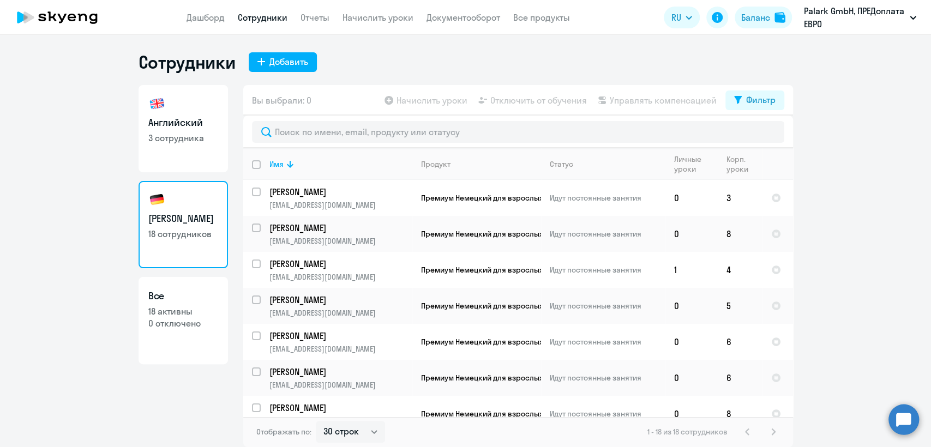
click at [199, 138] on p "3 сотрудника" at bounding box center [183, 138] width 70 height 12
select select "30"
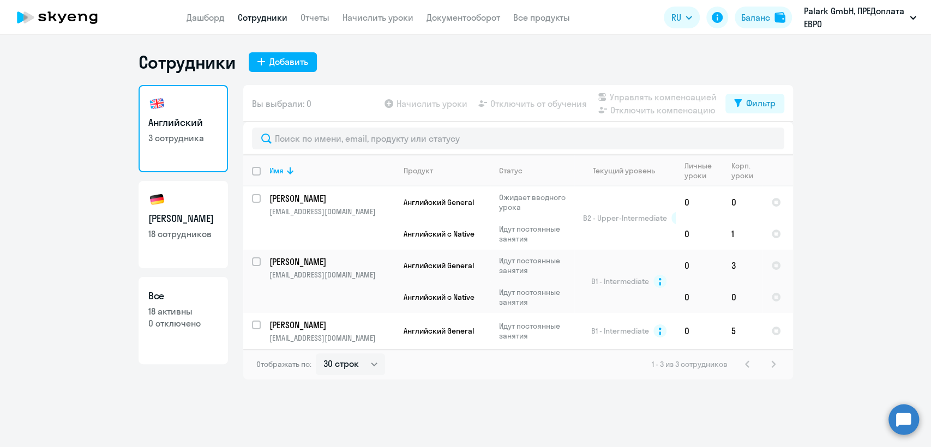
click at [196, 8] on app-header "Дашборд Сотрудники Отчеты Начислить уроки Документооборот Все продукты Дашборд …" at bounding box center [465, 17] width 931 height 35
click at [203, 13] on link "Дашборд" at bounding box center [205, 17] width 38 height 11
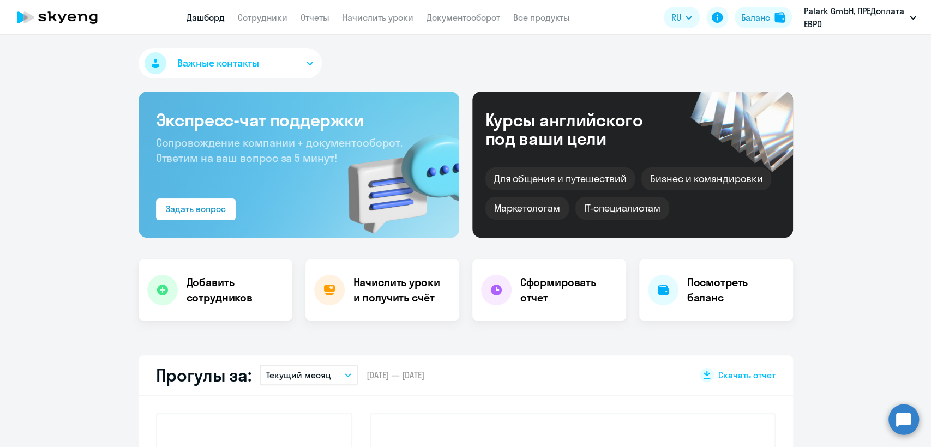
select select "30"
click at [192, 206] on div "Задать вопрос" at bounding box center [196, 208] width 60 height 13
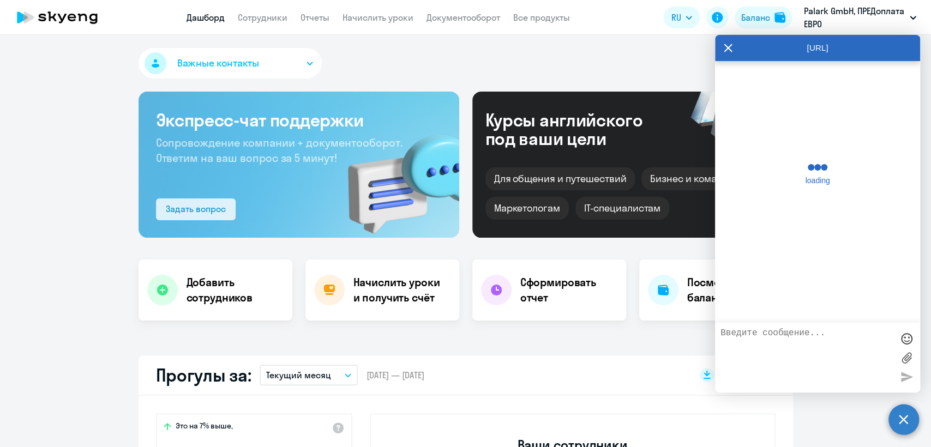
scroll to position [9913, 0]
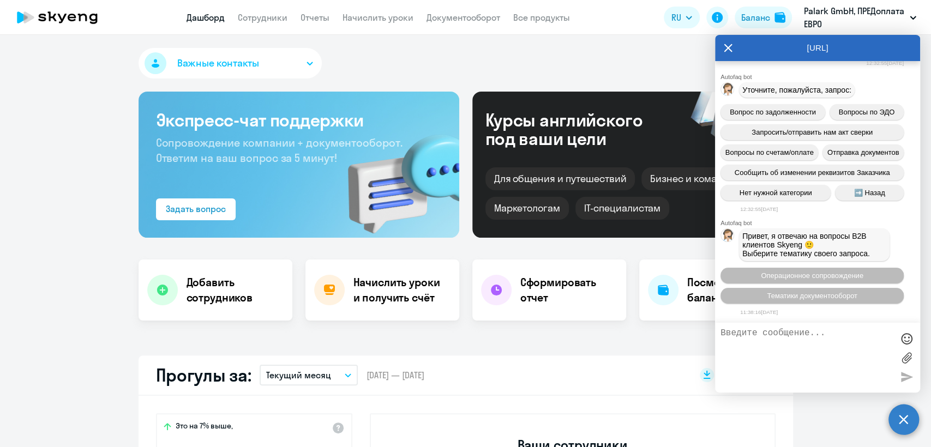
click at [724, 50] on icon at bounding box center [728, 48] width 8 height 8
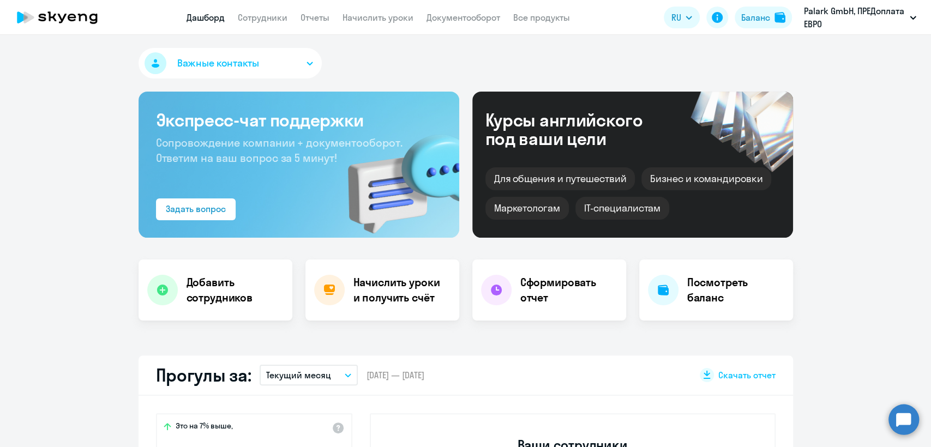
click at [251, 69] on span "Важные контакты" at bounding box center [218, 63] width 82 height 14
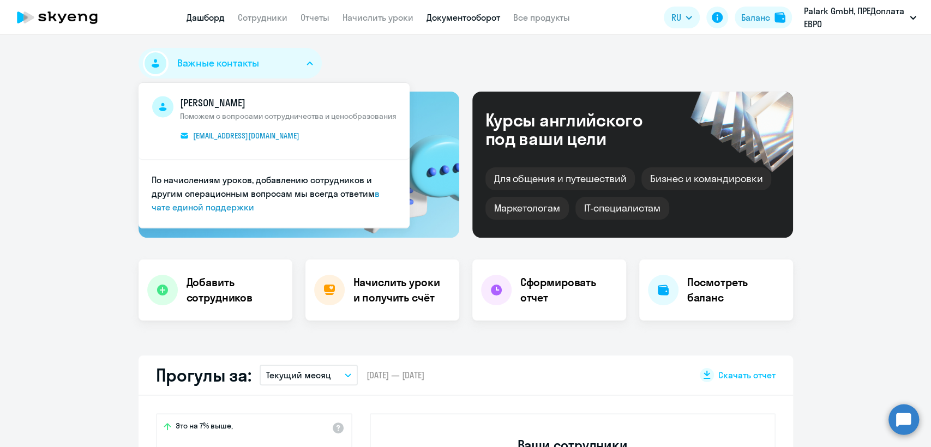
click at [467, 14] on link "Документооборот" at bounding box center [463, 17] width 74 height 11
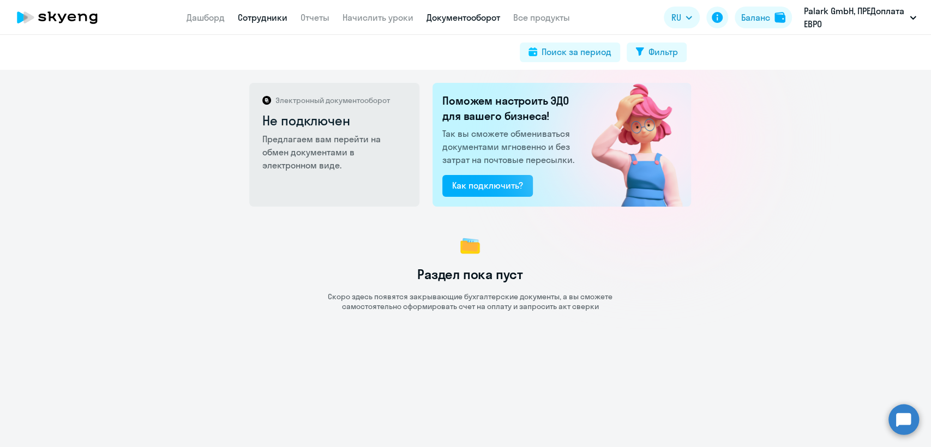
click at [251, 13] on link "Сотрудники" at bounding box center [263, 17] width 50 height 11
select select "30"
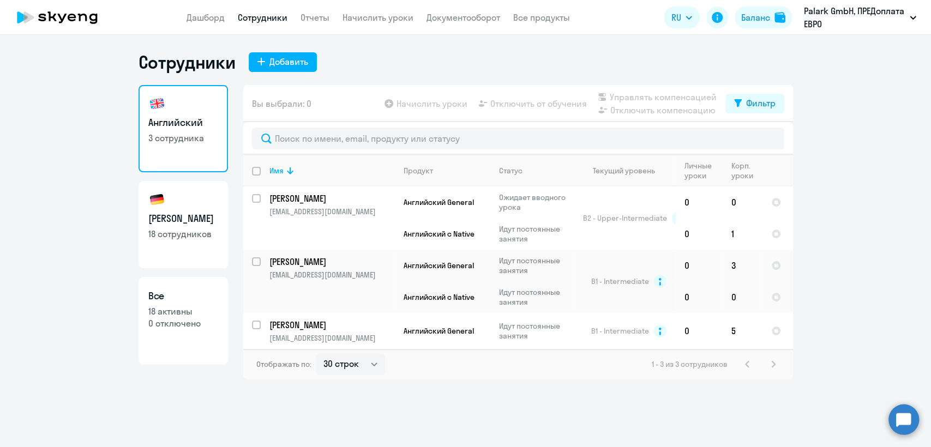
click at [274, 26] on app-header "Дашборд Сотрудники Отчеты Начислить уроки Документооборот Все продукты Дашборд …" at bounding box center [465, 17] width 931 height 35
click at [177, 218] on h3 "Немецкий" at bounding box center [183, 219] width 70 height 14
select select "30"
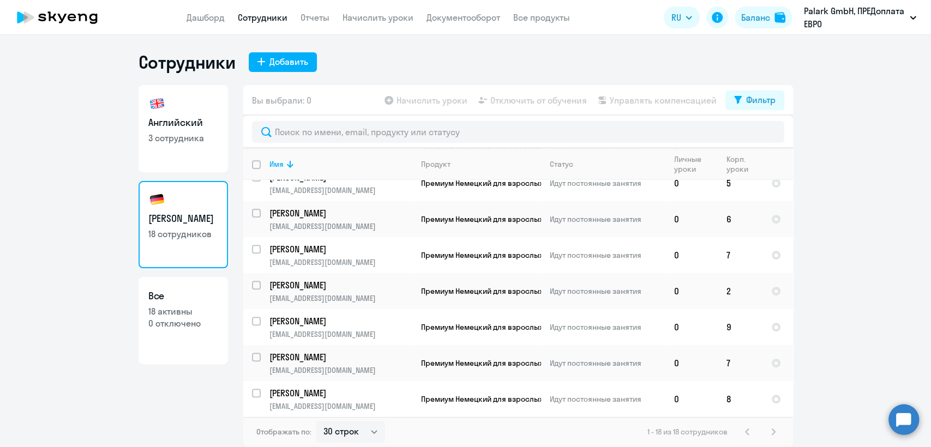
scroll to position [409, 0]
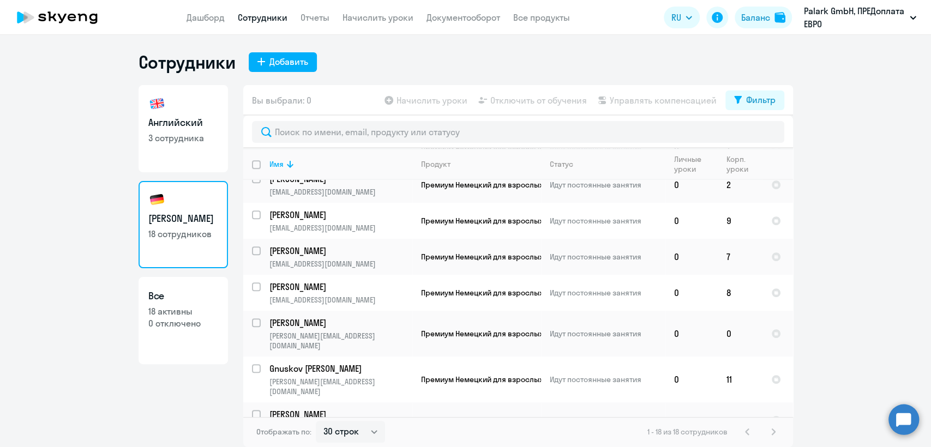
click at [209, 146] on link "Английский 3 сотрудника" at bounding box center [182, 128] width 89 height 87
select select "30"
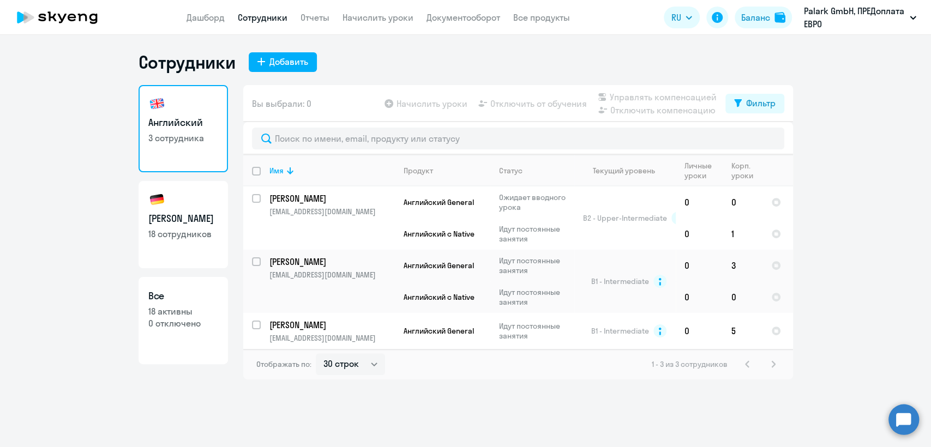
click at [178, 10] on app-header "Дашборд Сотрудники Отчеты Начислить уроки Документооборот Все продукты Дашборд …" at bounding box center [465, 17] width 931 height 35
click at [193, 15] on link "Дашборд" at bounding box center [205, 17] width 38 height 11
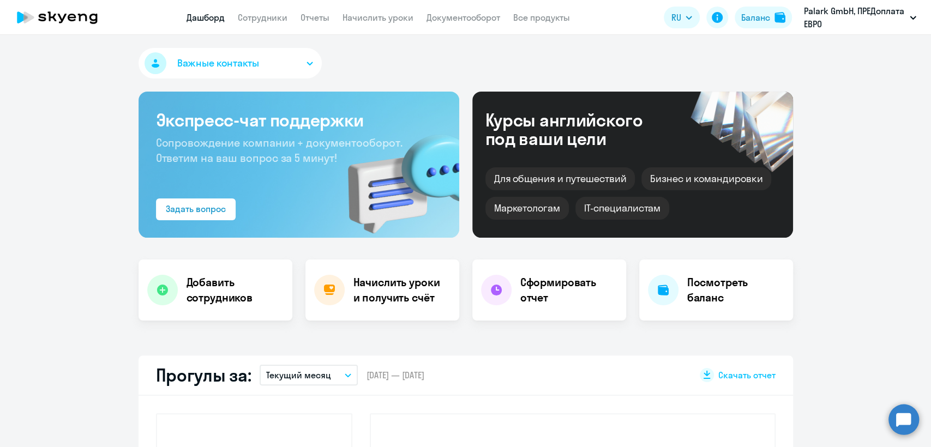
select select "30"
click at [233, 61] on span "Важные контакты" at bounding box center [218, 63] width 82 height 14
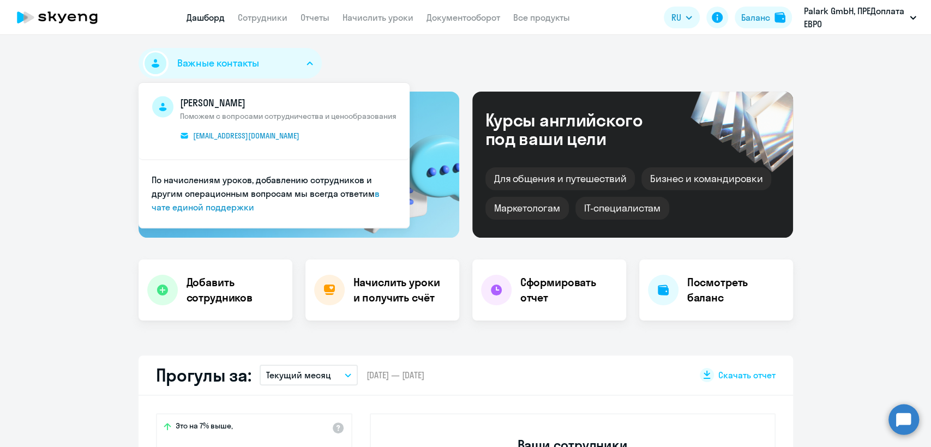
click at [440, 51] on div "Важные контакты Артём Занкевич Поможем с вопросами сотрудничества и ценообразов…" at bounding box center [465, 65] width 654 height 35
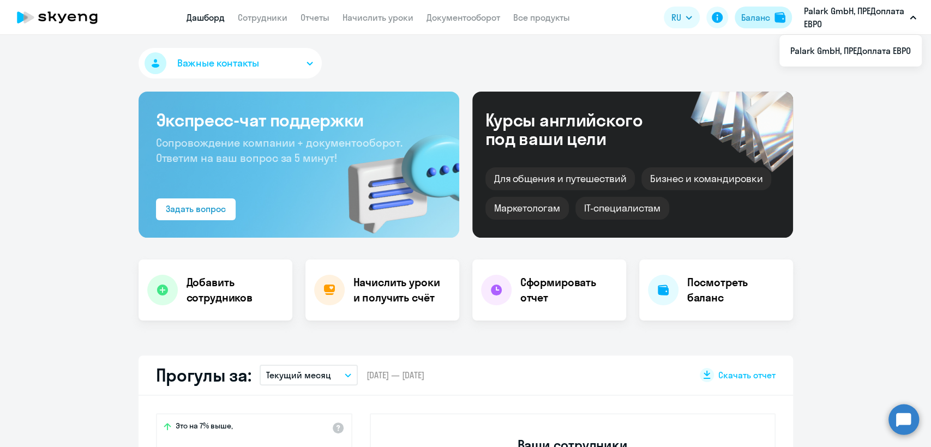
click at [754, 17] on div "Баланс" at bounding box center [755, 17] width 29 height 13
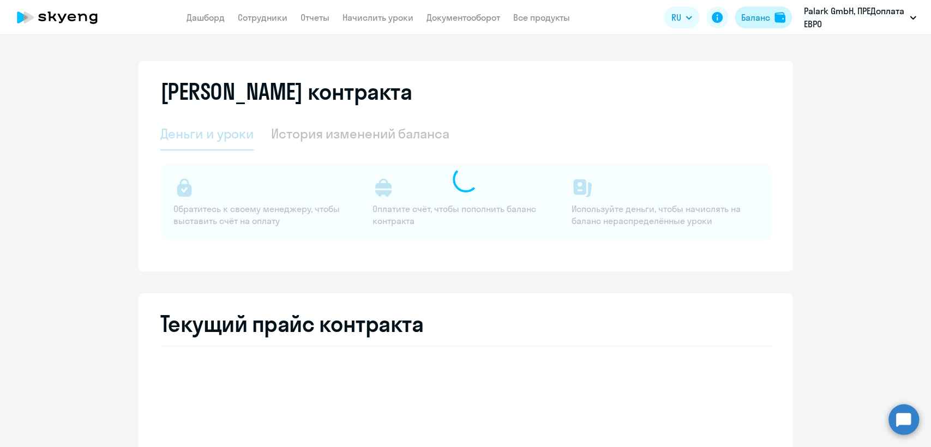
select select "english_adult_not_native_speaker"
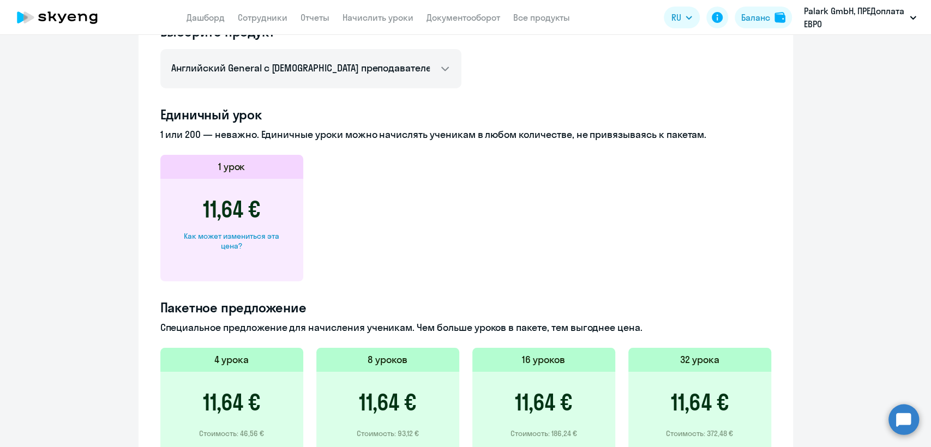
scroll to position [545, 0]
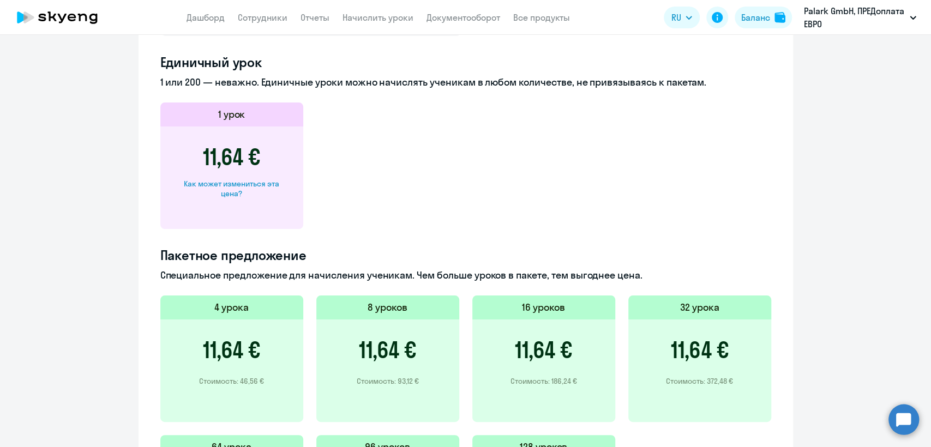
click at [253, 186] on div "Как может измениться эта цена?" at bounding box center [232, 189] width 108 height 20
select select "english_adult_not_native_speaker"
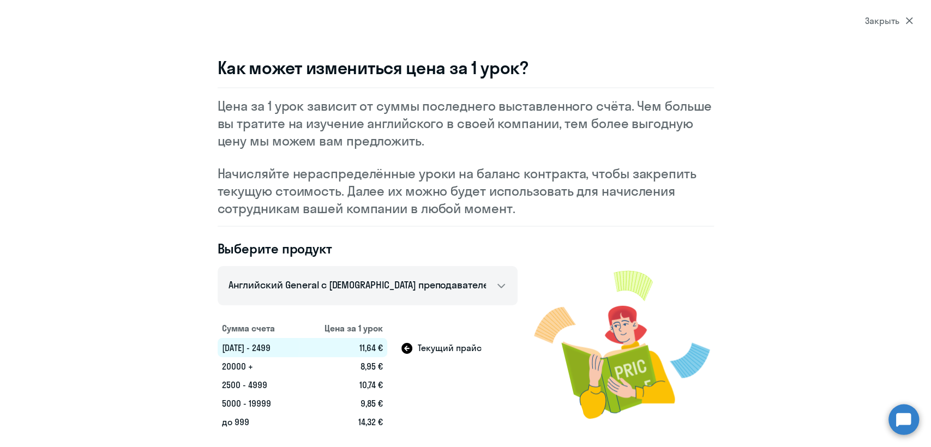
click at [890, 22] on div "Закрыть" at bounding box center [889, 20] width 48 height 13
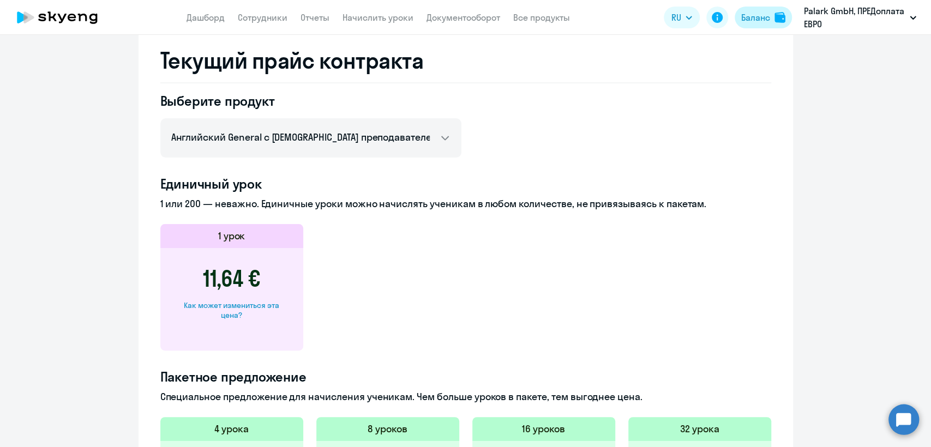
click at [763, 20] on div "Баланс" at bounding box center [755, 17] width 29 height 13
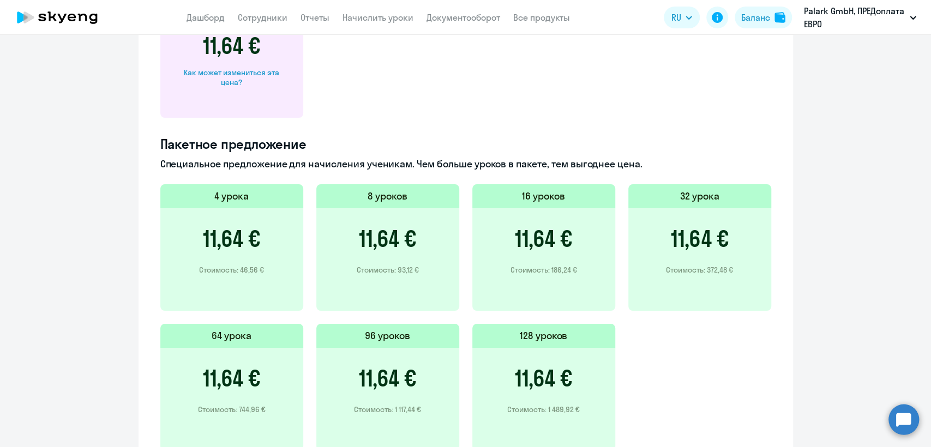
scroll to position [666, 0]
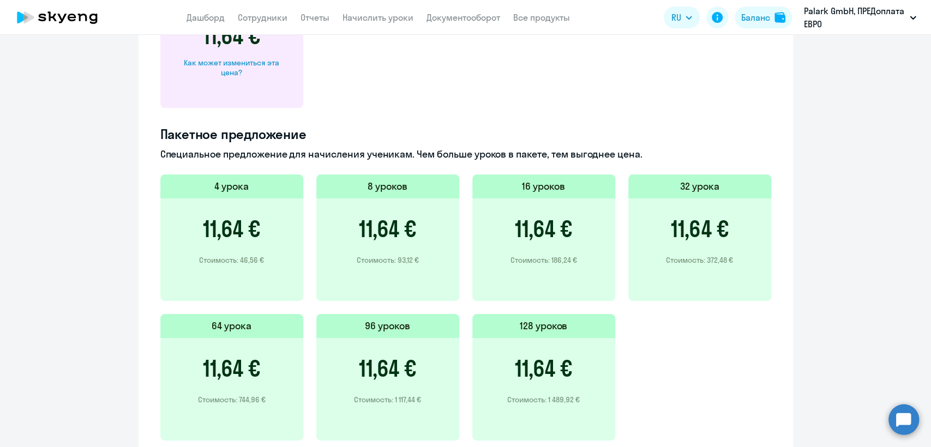
click at [222, 69] on div "Как может измениться эта цена?" at bounding box center [232, 68] width 108 height 20
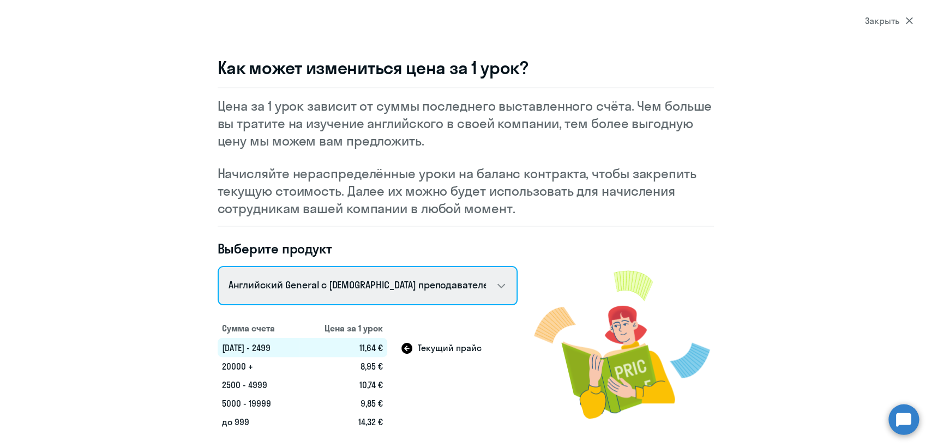
click at [381, 289] on select "Talks 15 минутные разговоры на английском Английский General с русскоговорящим …" at bounding box center [368, 285] width 300 height 39
select select "english_adult_not_native_speaker_premium"
click at [218, 266] on select "Talks 15 минутные разговоры на английском Английский General с русскоговорящим …" at bounding box center [368, 285] width 300 height 39
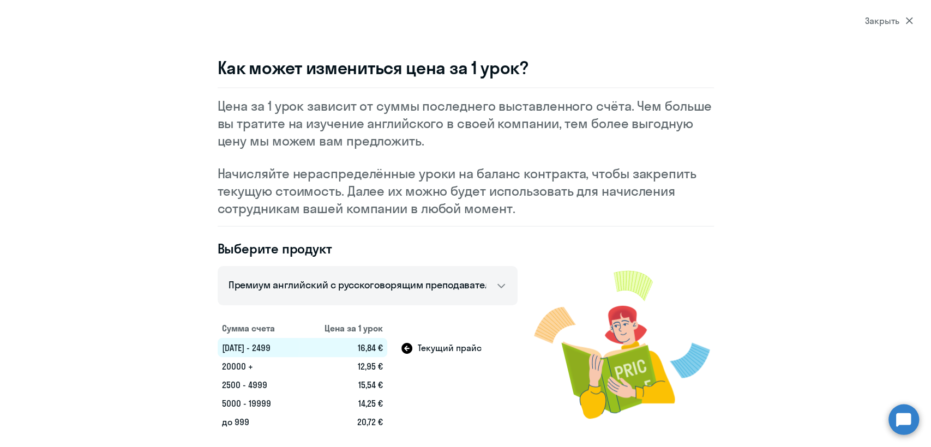
click at [889, 21] on div "Закрыть" at bounding box center [889, 20] width 48 height 13
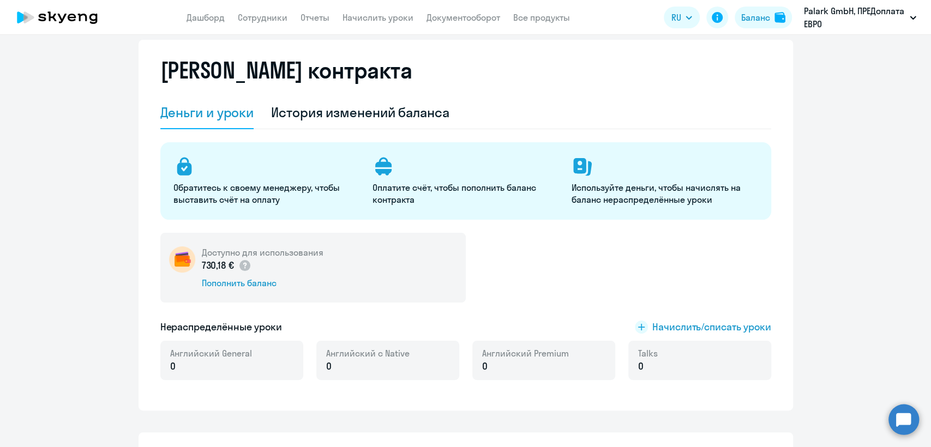
scroll to position [0, 0]
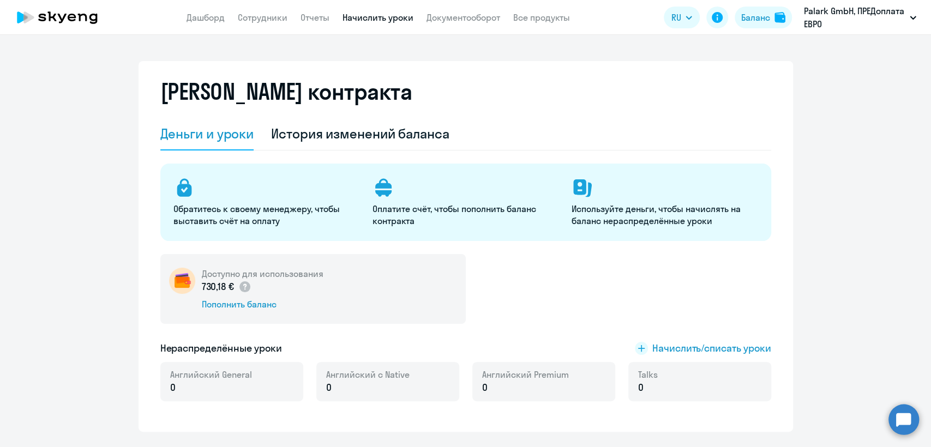
click at [370, 18] on link "Начислить уроки" at bounding box center [377, 17] width 71 height 11
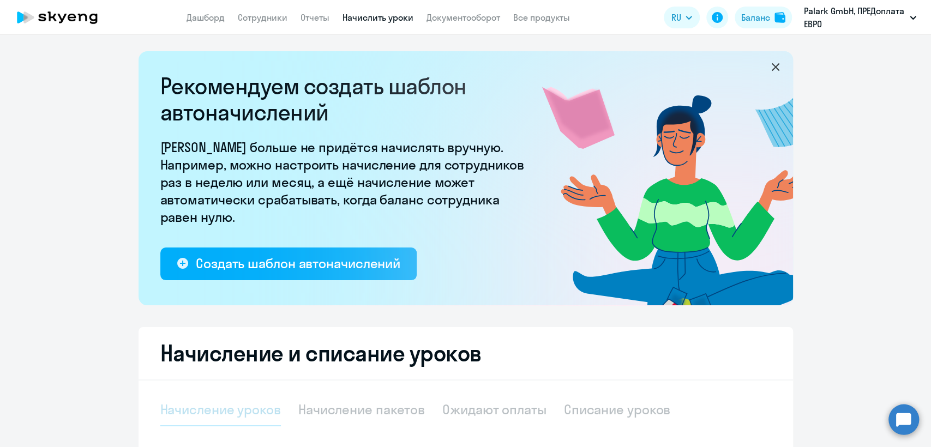
select select "10"
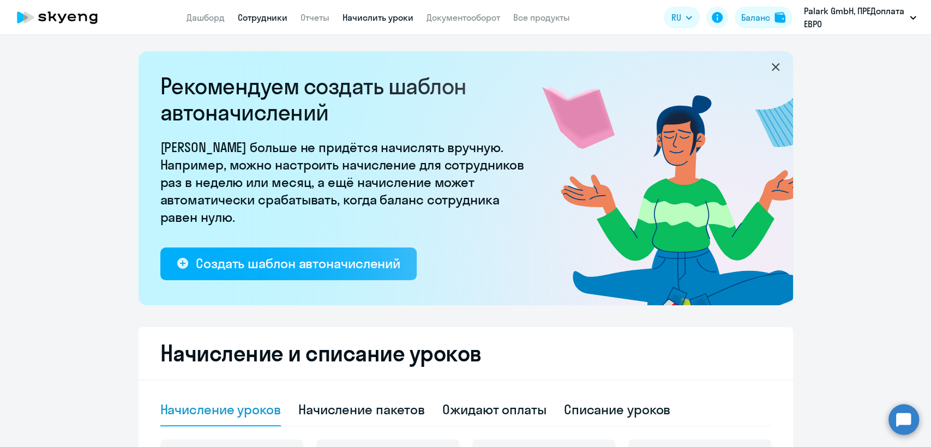
click at [270, 20] on link "Сотрудники" at bounding box center [263, 17] width 50 height 11
select select "30"
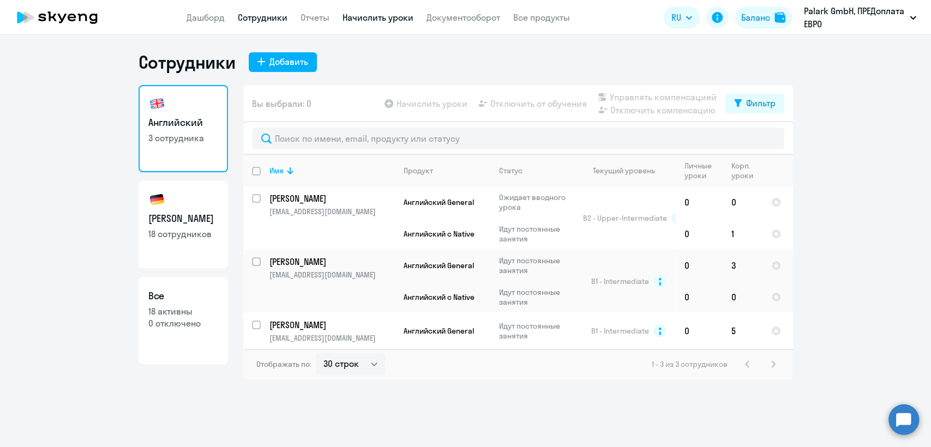
click at [359, 22] on link "Начислить уроки" at bounding box center [377, 17] width 71 height 11
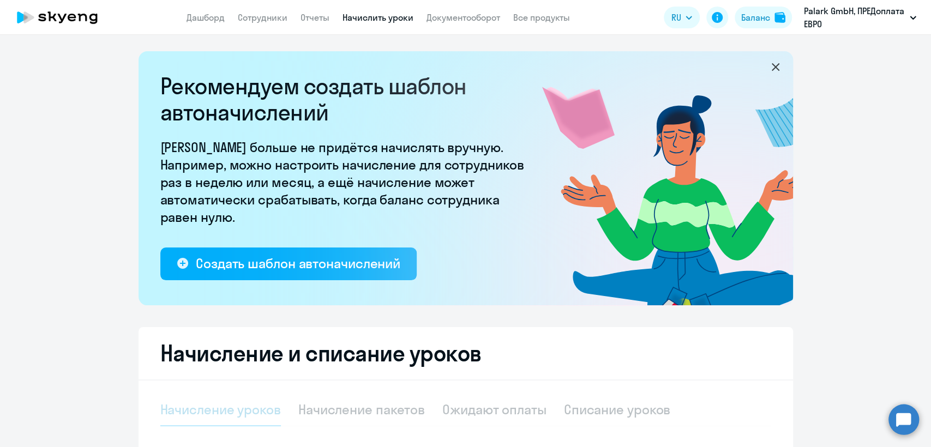
select select "10"
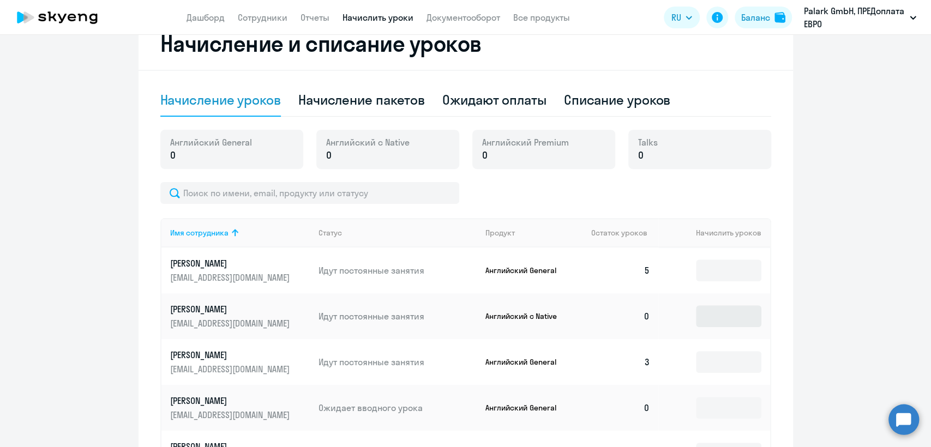
scroll to position [7, 0]
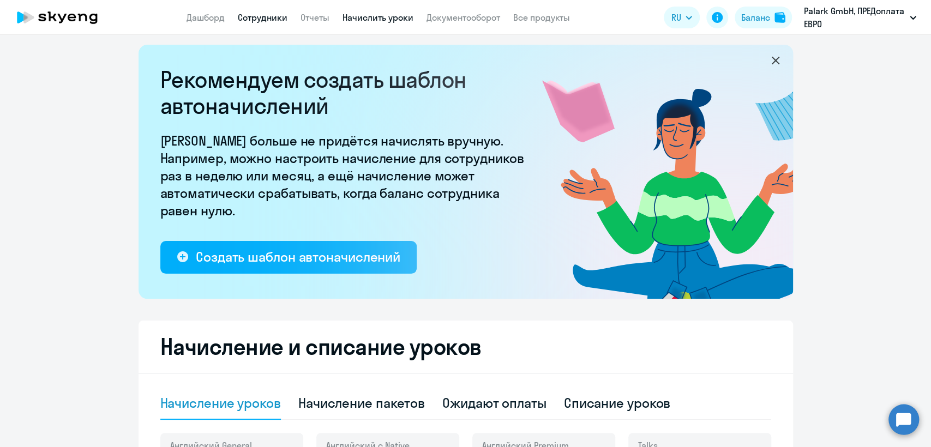
drag, startPoint x: 277, startPoint y: 31, endPoint x: 279, endPoint y: 19, distance: 11.6
click at [277, 26] on app-header "Дашборд Сотрудники Отчеты Начислить уроки Документооборот Все продукты Дашборд …" at bounding box center [465, 17] width 931 height 35
click at [279, 19] on link "Сотрудники" at bounding box center [263, 17] width 50 height 11
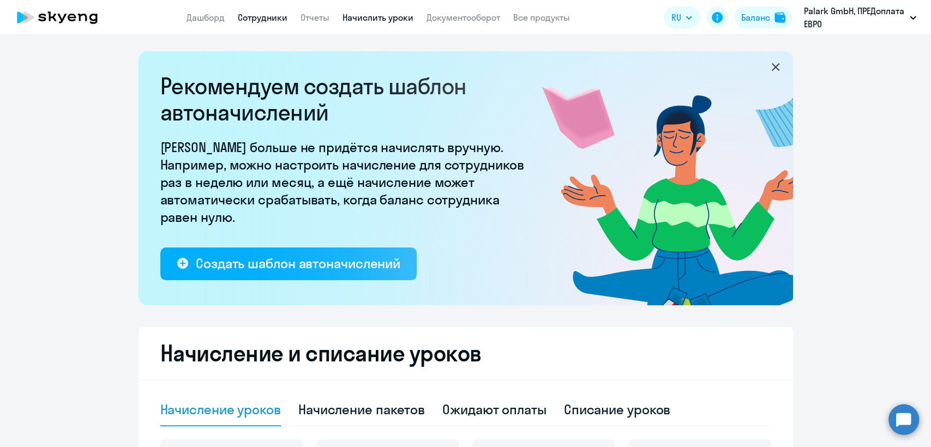
select select "30"
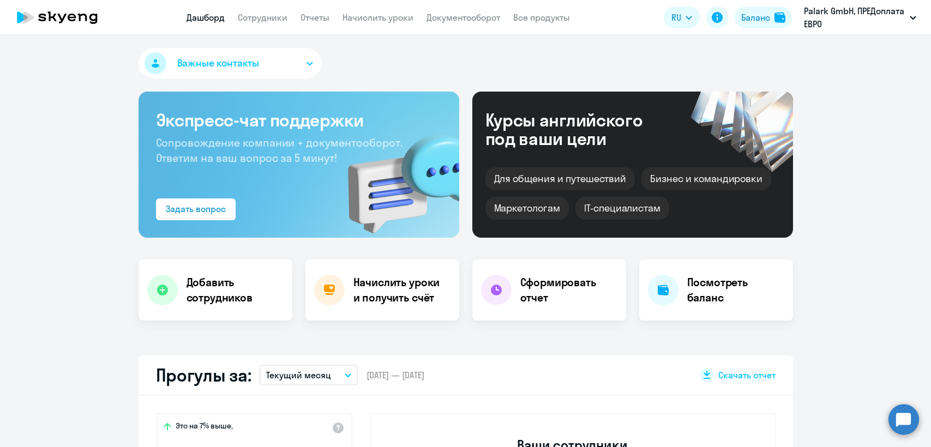
select select "30"
click at [244, 22] on link "Сотрудники" at bounding box center [263, 17] width 50 height 11
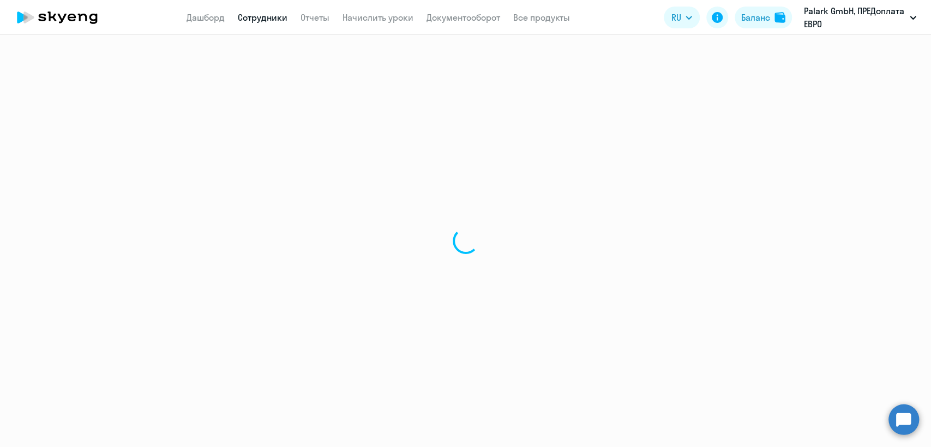
select select "30"
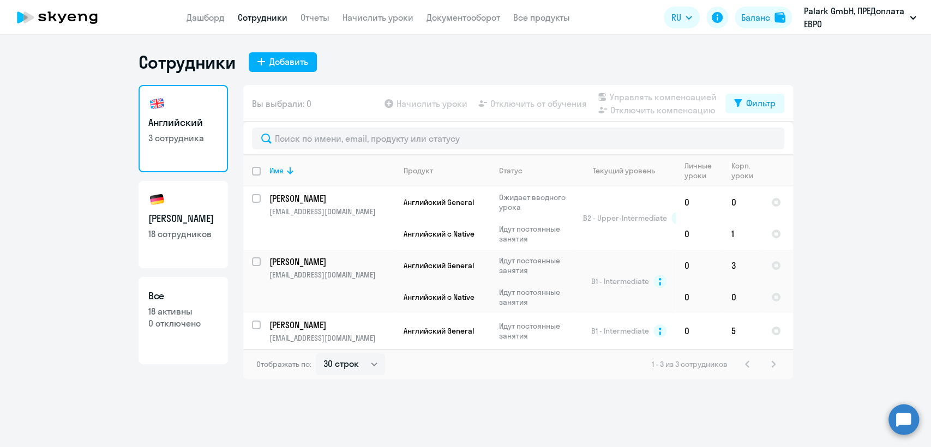
click at [195, 228] on p "18 сотрудников" at bounding box center [183, 234] width 70 height 12
select select "30"
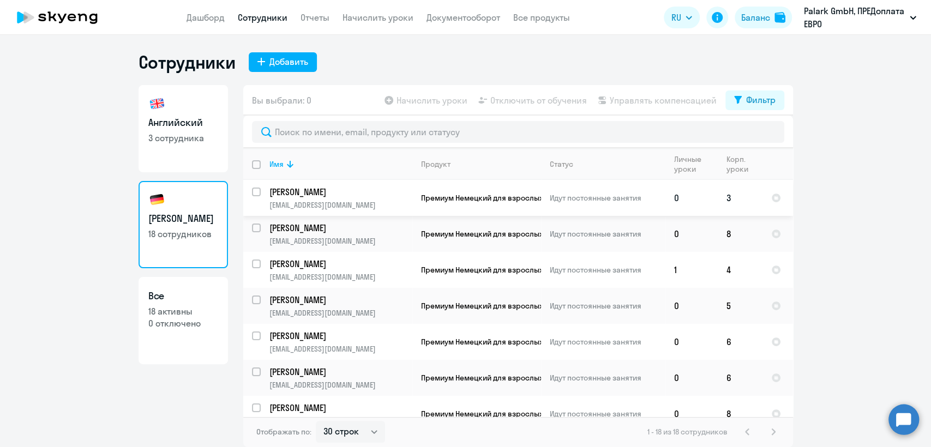
click at [693, 203] on td "0" at bounding box center [691, 198] width 52 height 36
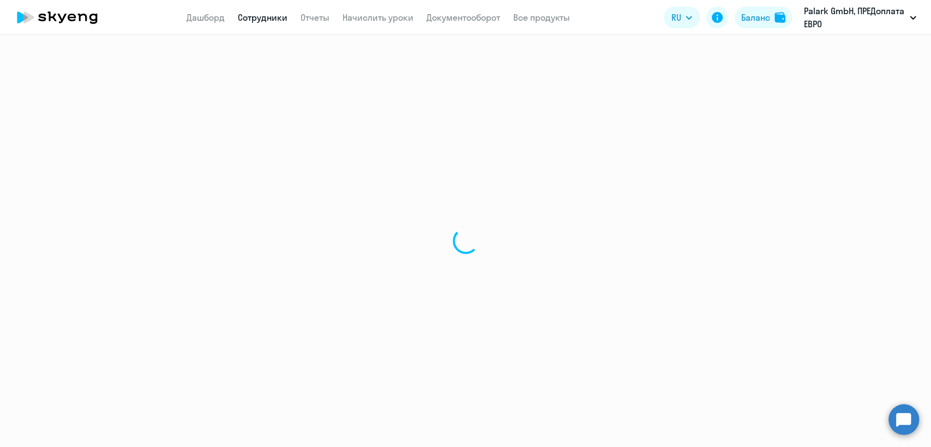
select select "english"
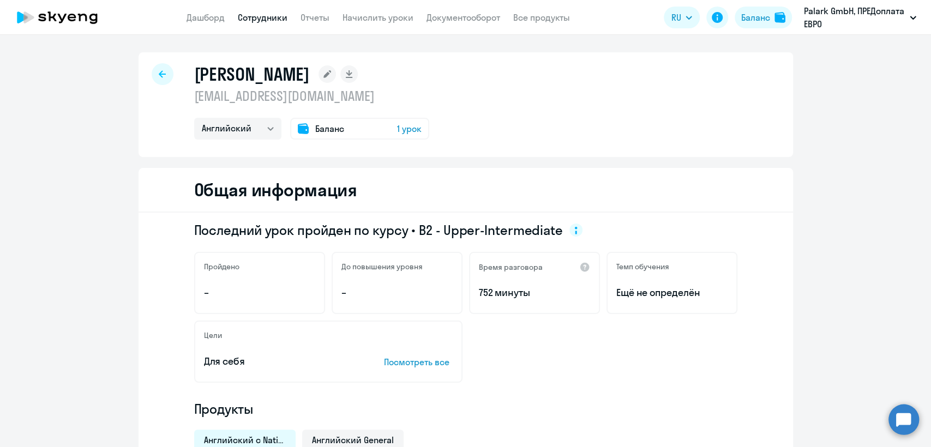
click at [256, 98] on p "[EMAIL_ADDRESS][DOMAIN_NAME]" at bounding box center [311, 95] width 235 height 17
click at [244, 24] on app-header "Дашборд Сотрудники Отчеты Начислить уроки Документооборот Все продукты Дашборд …" at bounding box center [465, 17] width 931 height 35
click at [262, 12] on link "Сотрудники" at bounding box center [263, 17] width 50 height 11
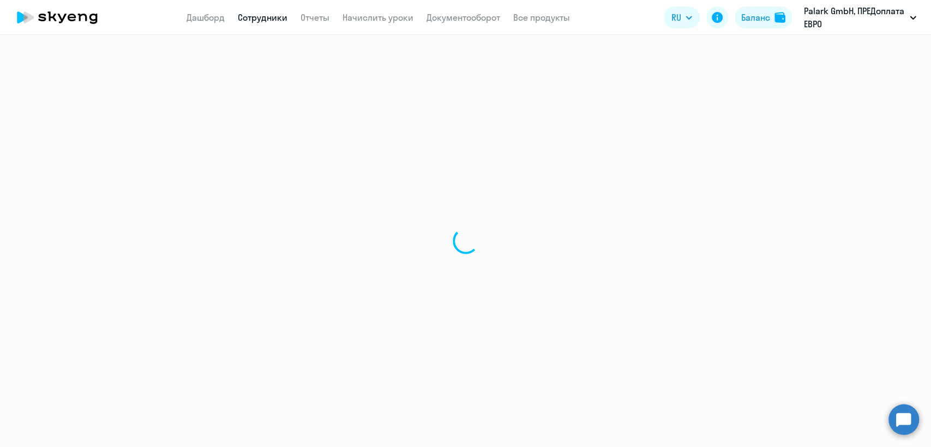
select select "30"
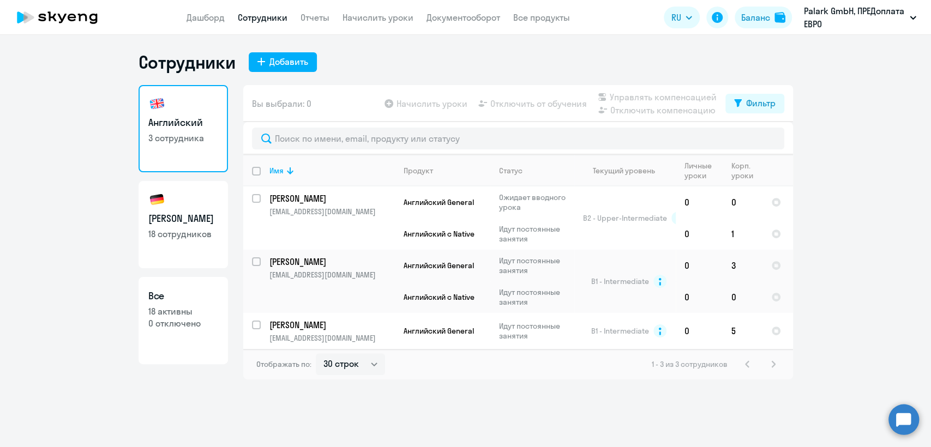
click at [199, 236] on p "18 сотрудников" at bounding box center [183, 234] width 70 height 12
select select "30"
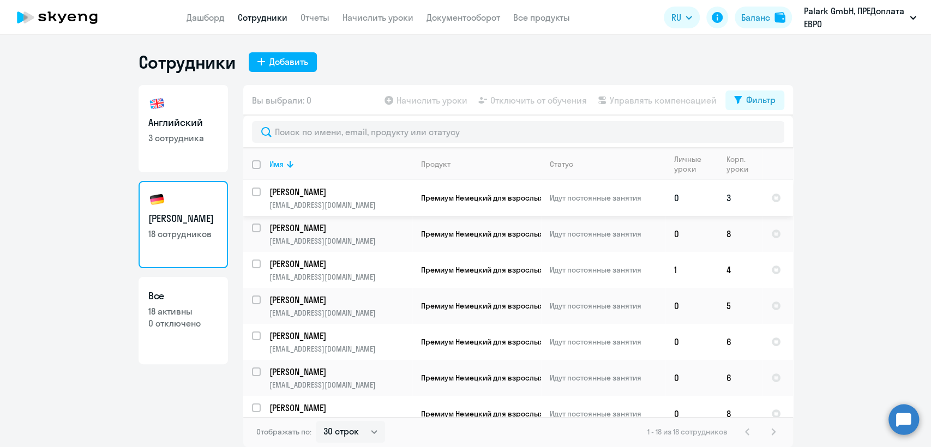
click at [612, 208] on td "Идут постоянные занятия" at bounding box center [603, 198] width 124 height 36
select select "english"
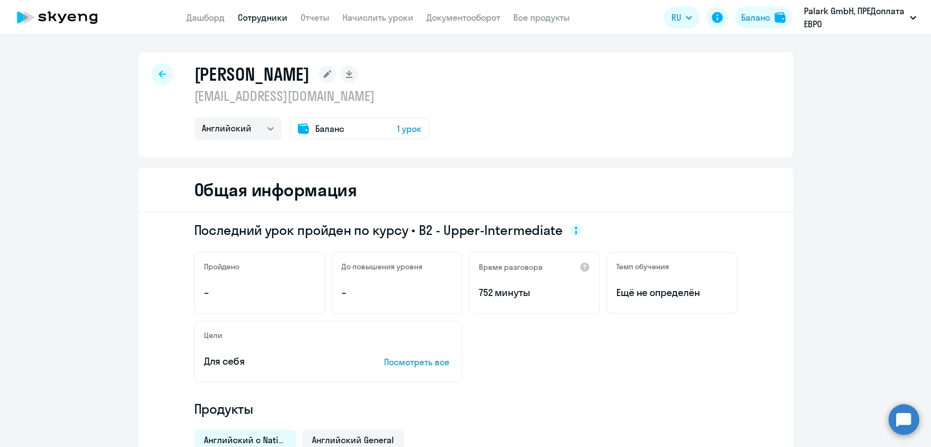
click at [273, 101] on p "[EMAIL_ADDRESS][DOMAIN_NAME]" at bounding box center [311, 95] width 235 height 17
click at [264, 16] on link "Сотрудники" at bounding box center [263, 17] width 50 height 11
select select "30"
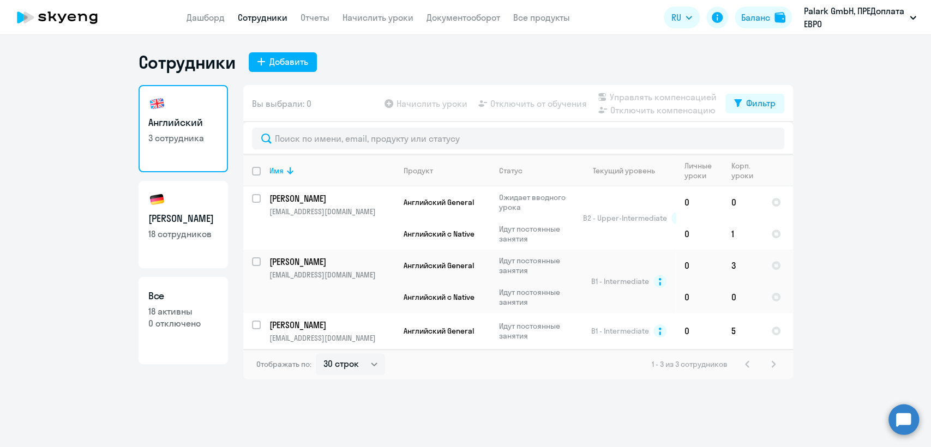
click at [165, 213] on h3 "Немецкий" at bounding box center [183, 219] width 70 height 14
select select "30"
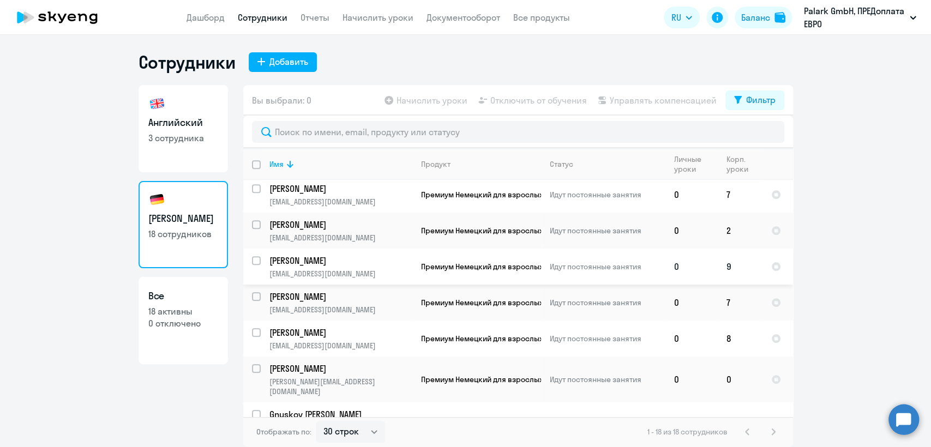
scroll to position [409, 0]
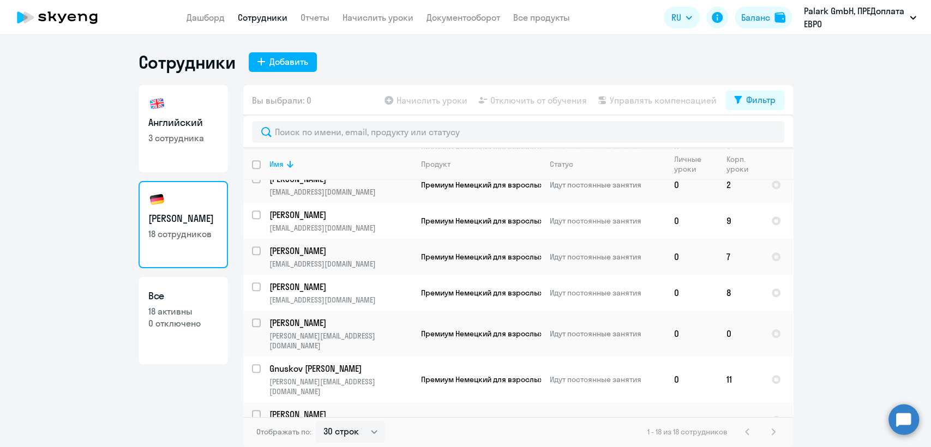
click at [202, 142] on p "3 сотрудника" at bounding box center [183, 138] width 70 height 12
select select "30"
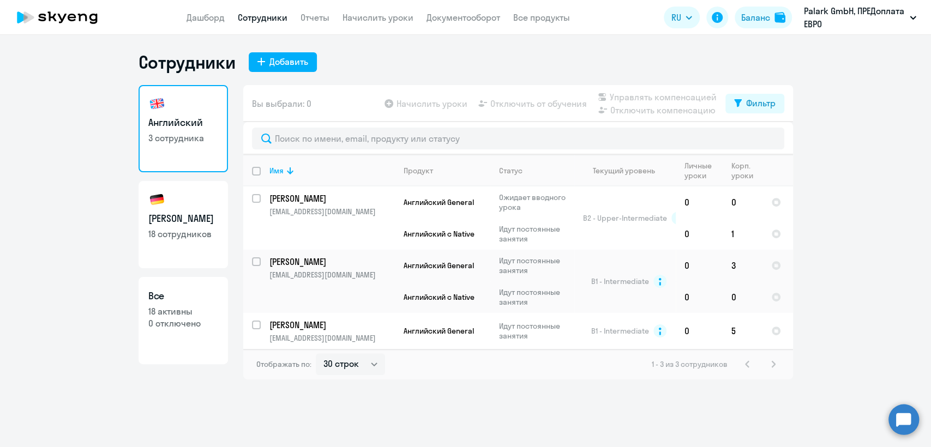
click at [189, 230] on p "18 сотрудников" at bounding box center [183, 234] width 70 height 12
select select "30"
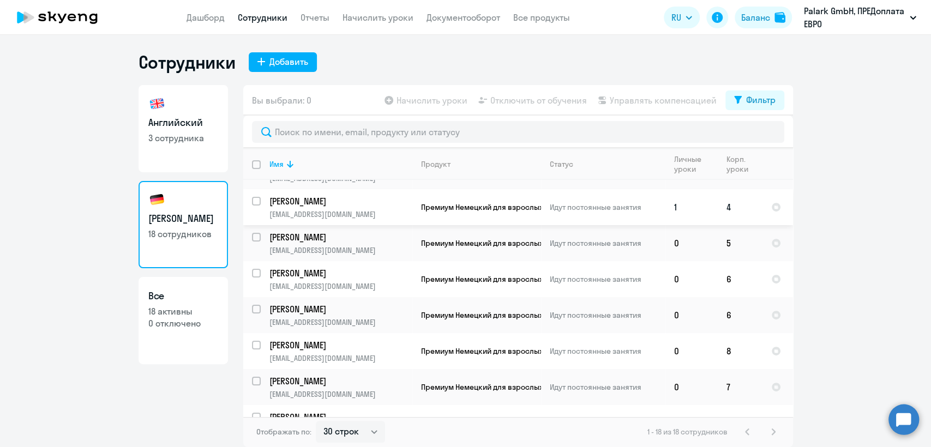
scroll to position [182, 0]
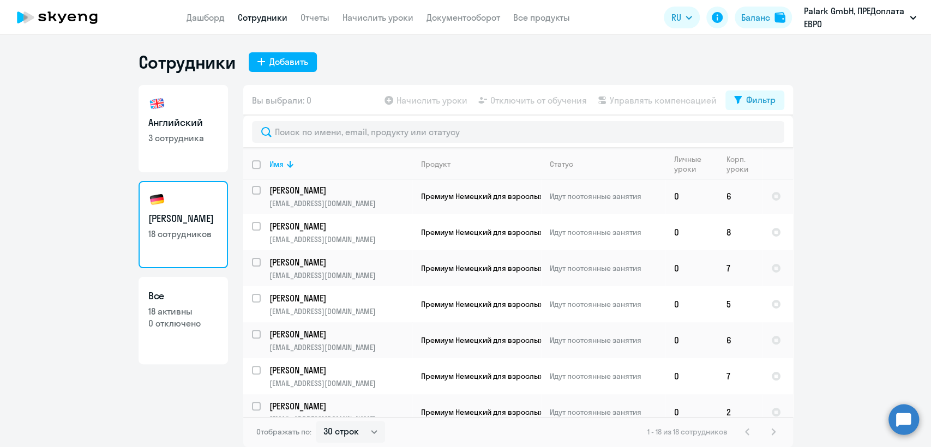
click at [178, 120] on h3 "Английский" at bounding box center [183, 123] width 70 height 14
select select "30"
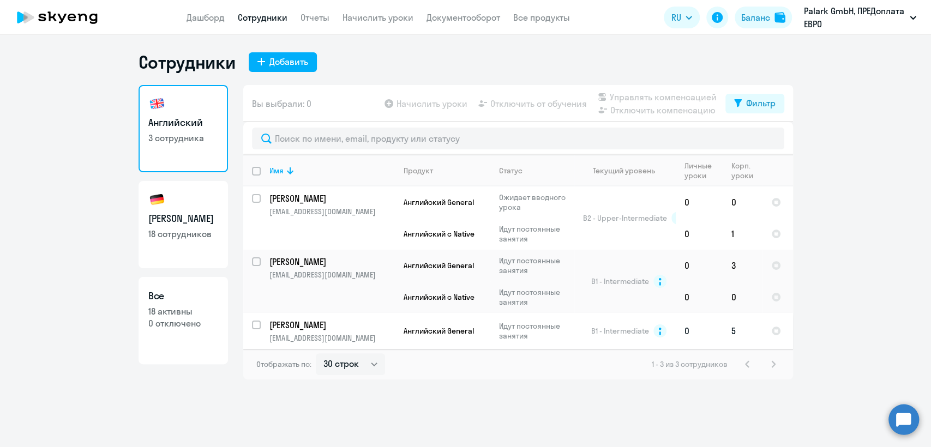
click at [569, 328] on p "Идут постоянные занятия" at bounding box center [536, 331] width 75 height 20
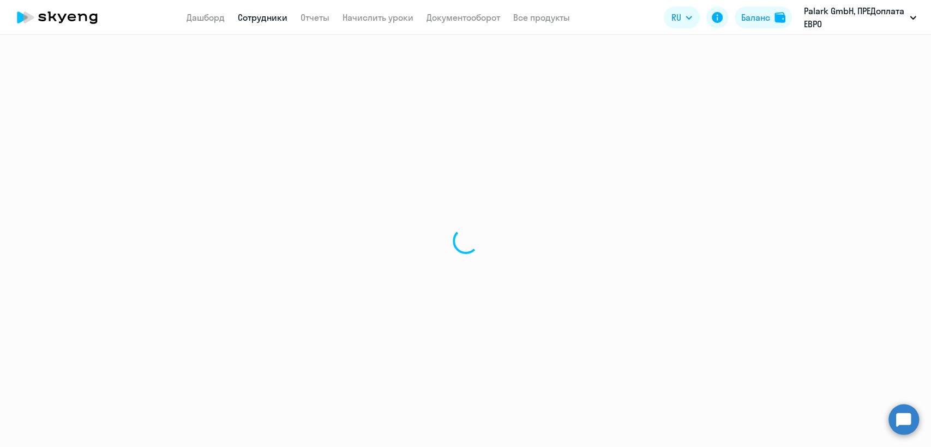
select select "english"
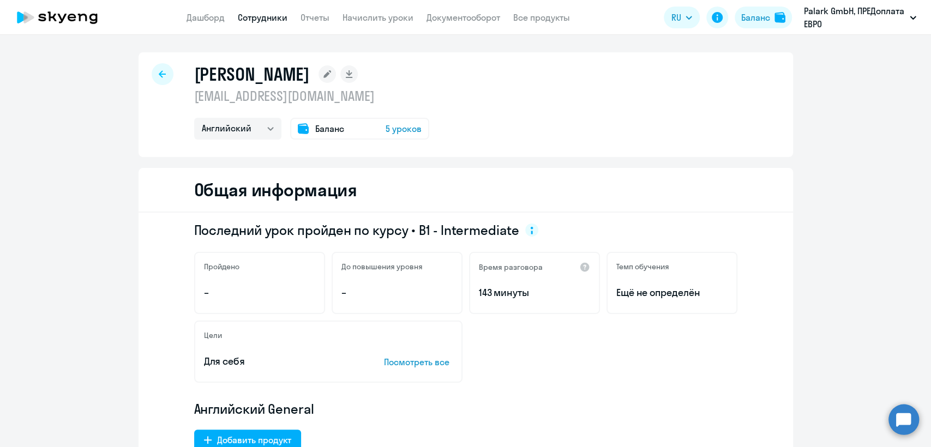
click at [279, 96] on p "r1ve225@gmail.com" at bounding box center [311, 95] width 235 height 17
copy p "r1ve225@gmail.com"
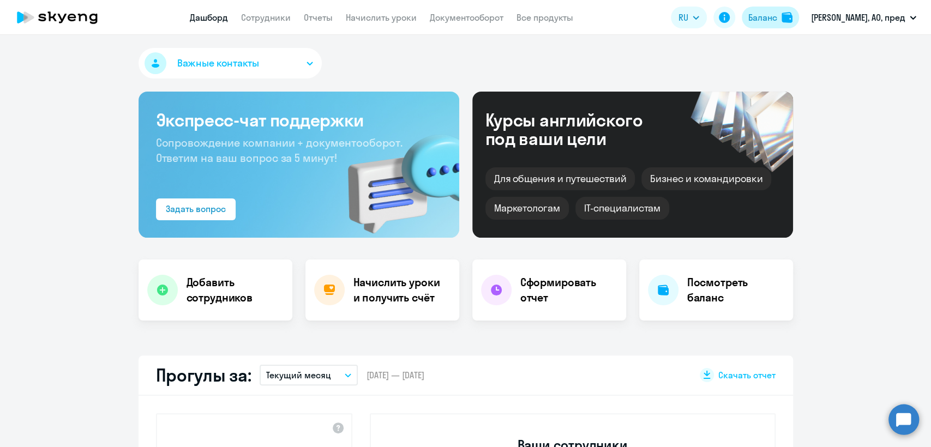
click at [777, 14] on div "Баланс" at bounding box center [762, 17] width 29 height 13
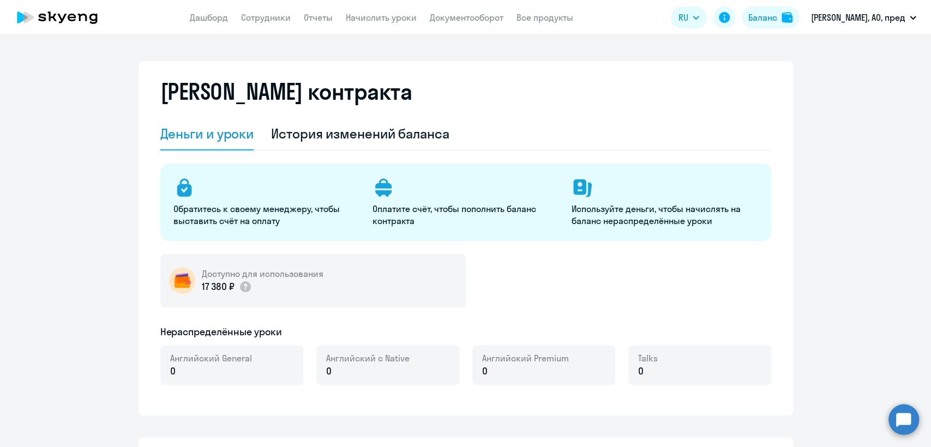
select select "english_adult_not_native_speaker"
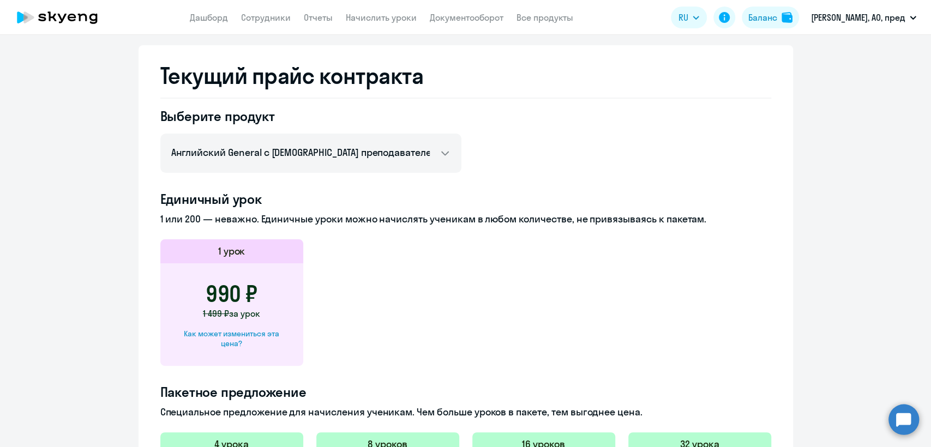
scroll to position [484, 0]
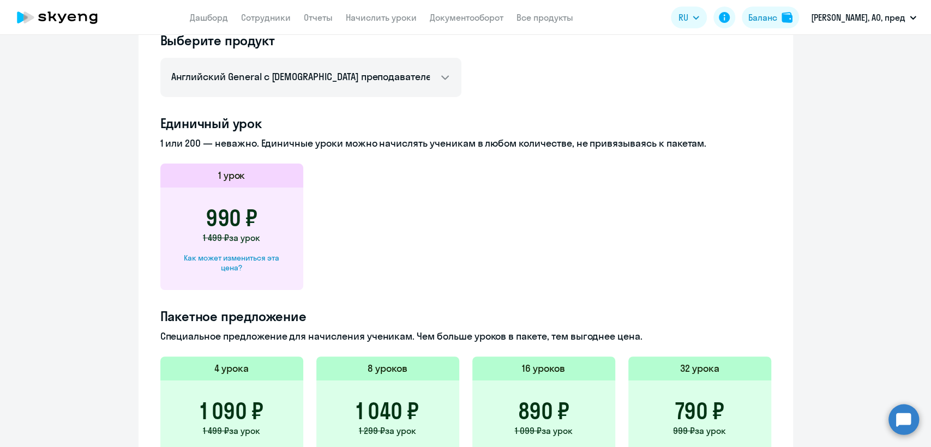
click at [265, 263] on div "Как может измениться эта цена?" at bounding box center [232, 263] width 108 height 20
select select "english_adult_not_native_speaker"
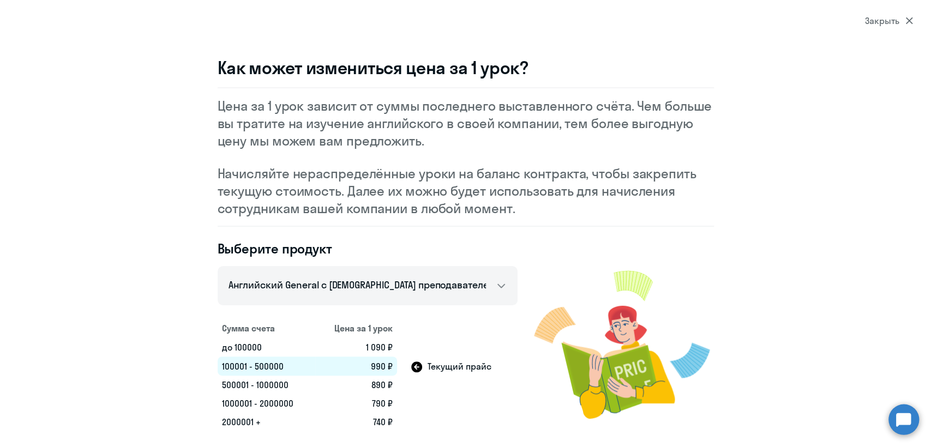
click at [883, 21] on div "Закрыть" at bounding box center [889, 20] width 48 height 13
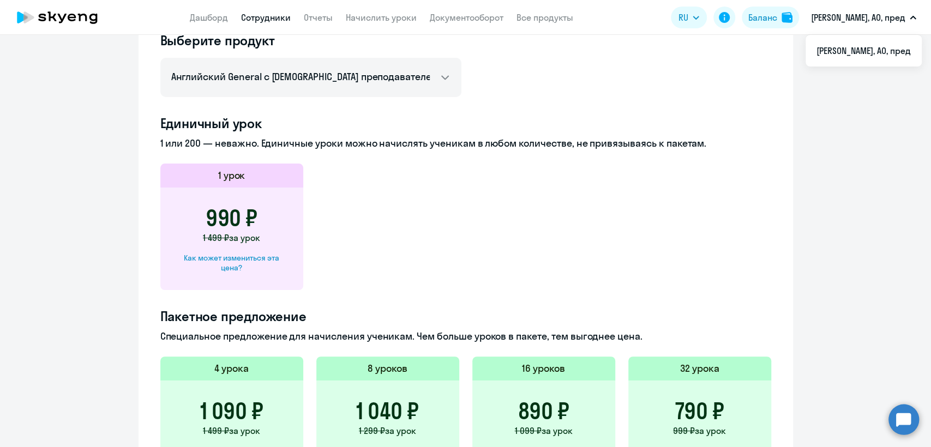
click at [265, 20] on link "Сотрудники" at bounding box center [266, 17] width 50 height 11
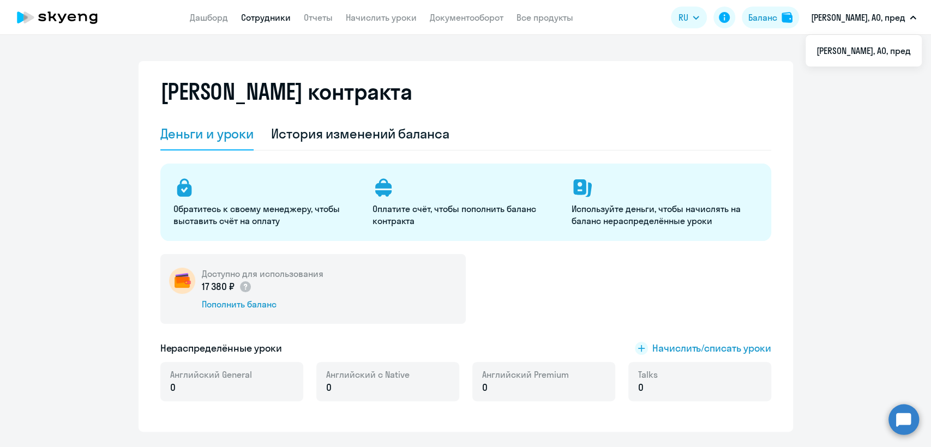
select select "30"
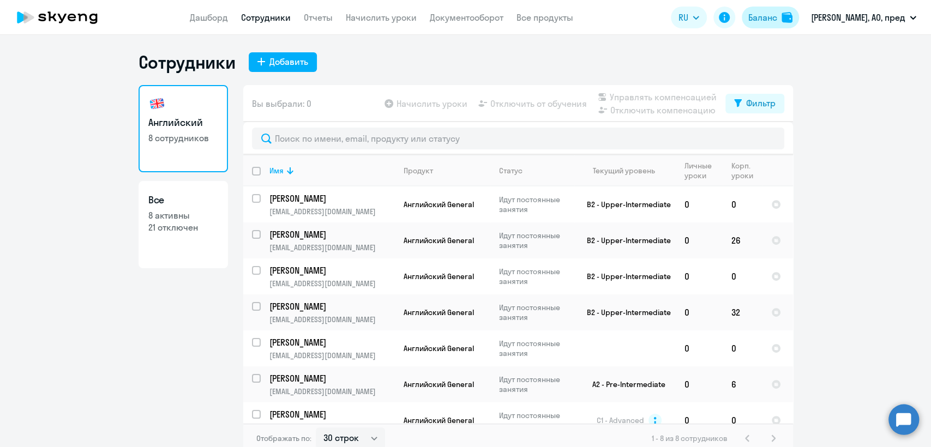
click at [774, 24] on button "Баланс" at bounding box center [769, 18] width 57 height 22
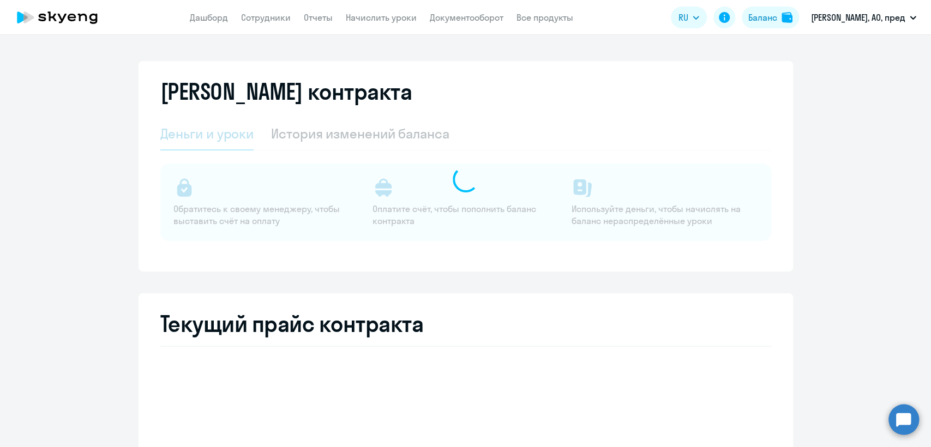
select select "english_adult_not_native_speaker"
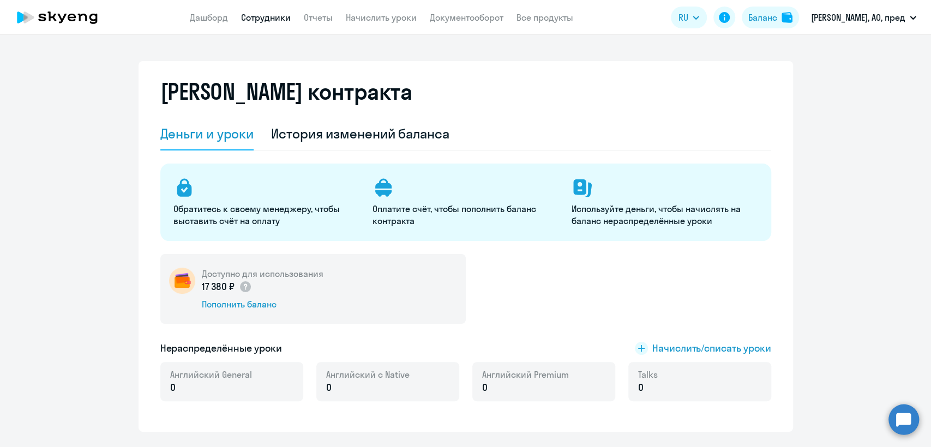
click at [263, 16] on link "Сотрудники" at bounding box center [266, 17] width 50 height 11
select select "30"
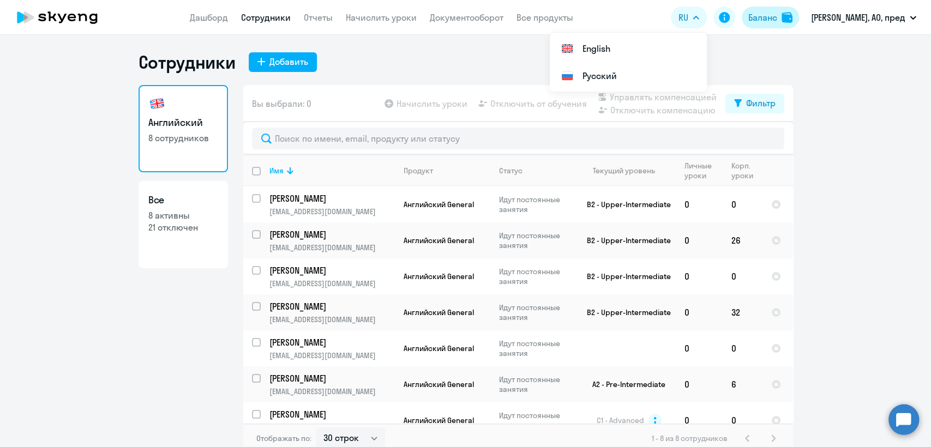
click at [777, 12] on div "Баланс" at bounding box center [762, 17] width 29 height 13
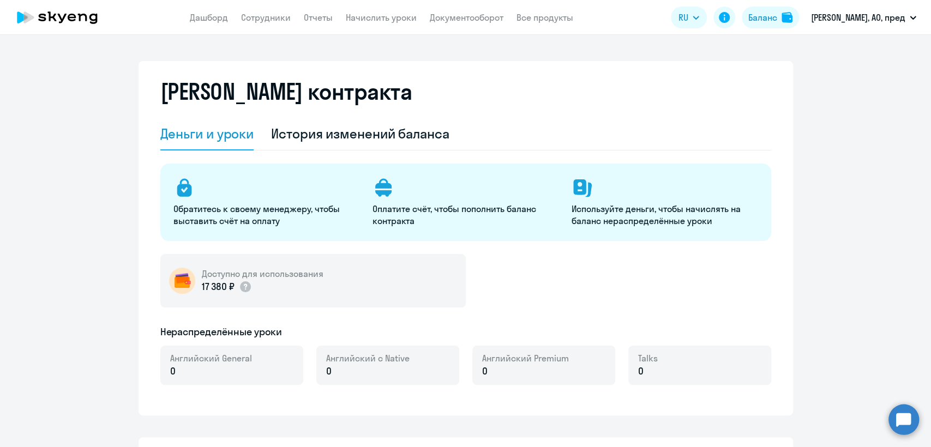
select select "english_adult_not_native_speaker"
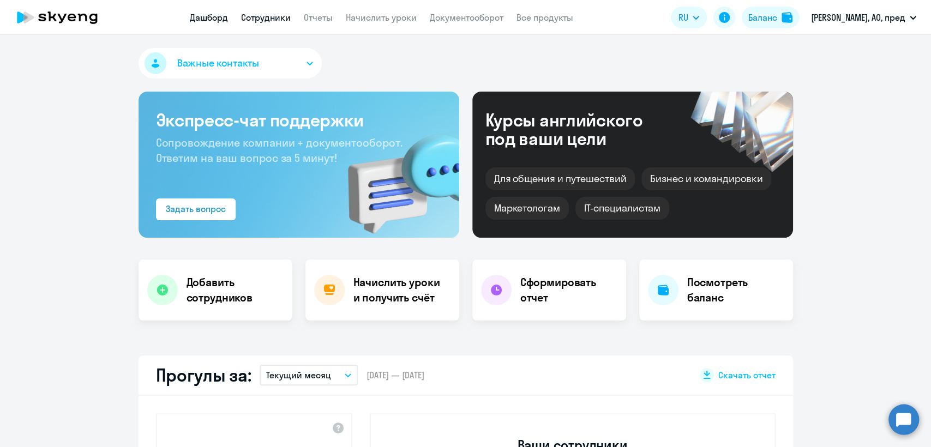
click at [285, 19] on link "Сотрудники" at bounding box center [266, 17] width 50 height 11
select select "30"
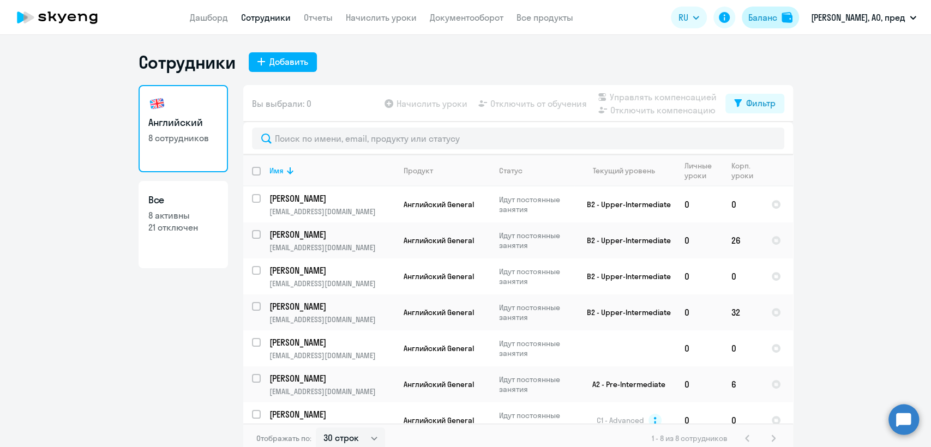
click at [777, 21] on div "Баланс" at bounding box center [762, 17] width 29 height 13
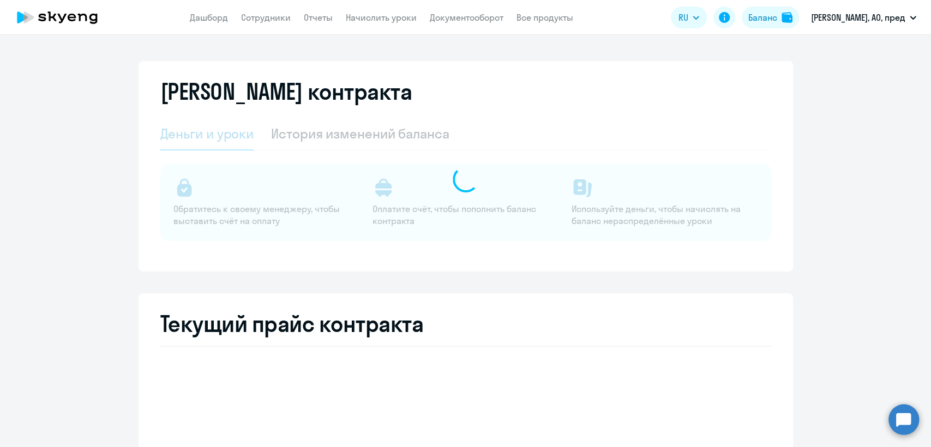
select select "english_adult_not_native_speaker"
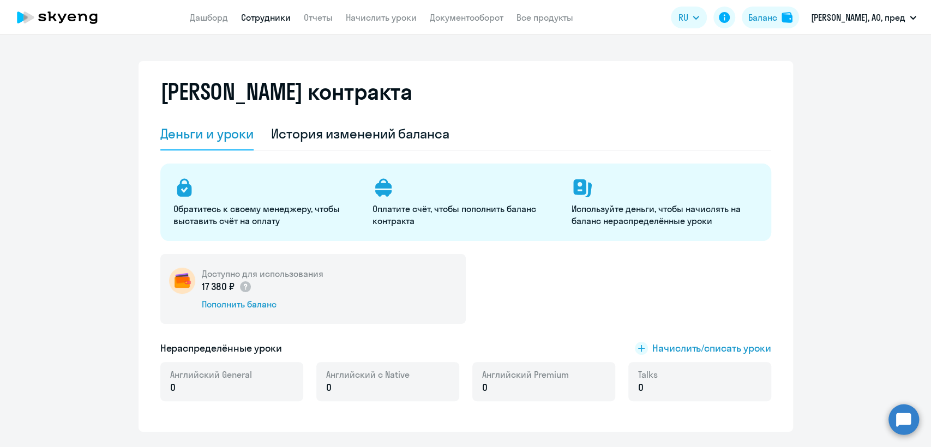
click at [271, 23] on link "Сотрудники" at bounding box center [266, 17] width 50 height 11
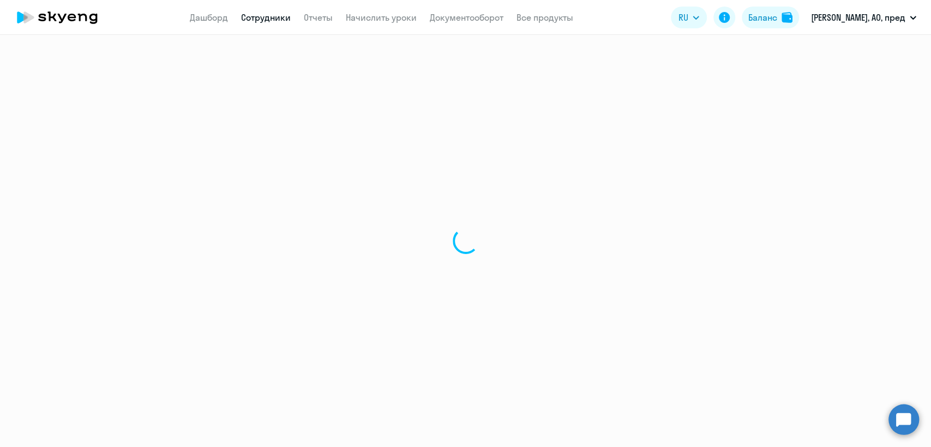
select select "30"
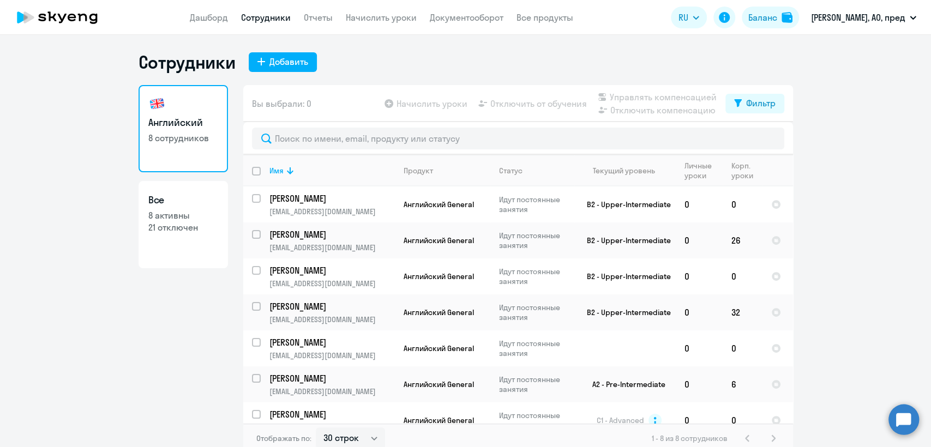
click at [276, 9] on app-header "Дашборд Сотрудники Отчеты Начислить уроки Документооборот Все продукты Дашборд …" at bounding box center [465, 17] width 931 height 35
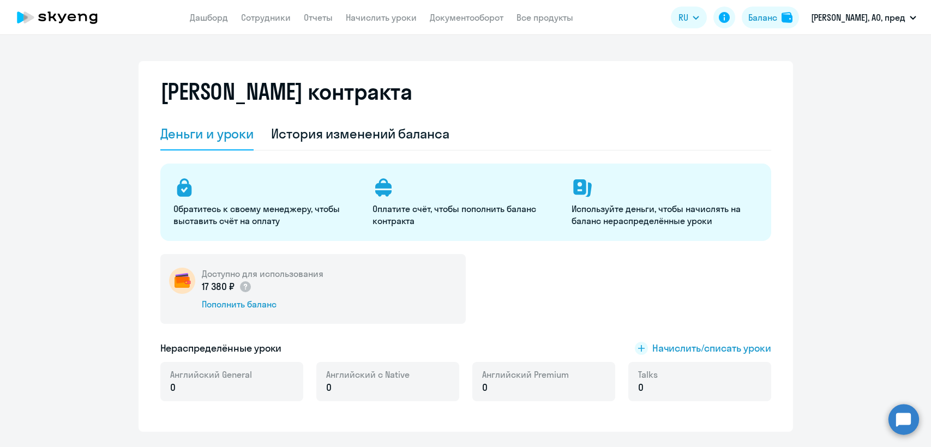
select select "english_adult_not_native_speaker"
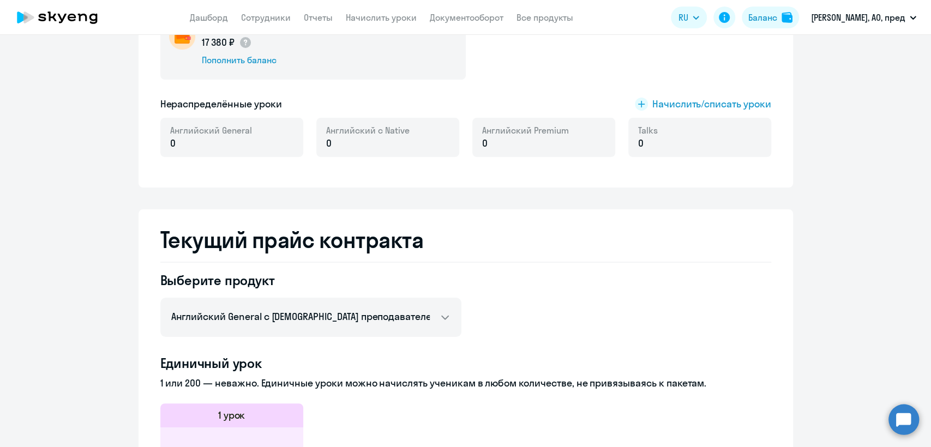
scroll to position [242, 0]
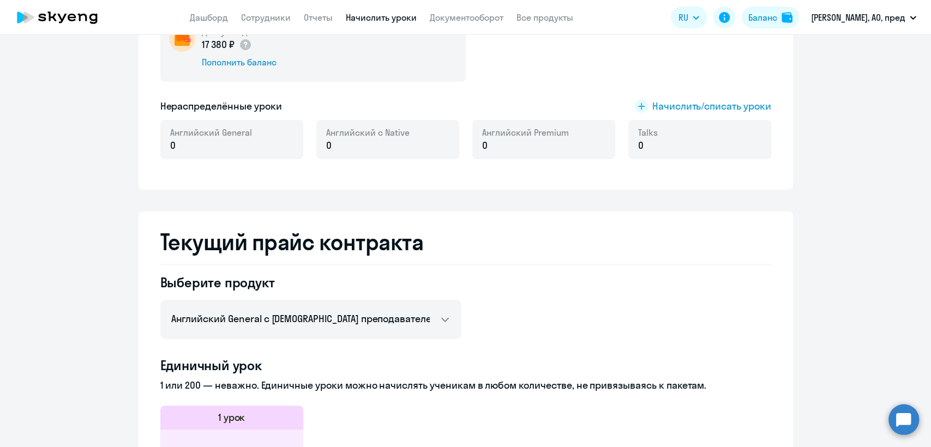
click at [400, 14] on link "Начислить уроки" at bounding box center [381, 17] width 71 height 11
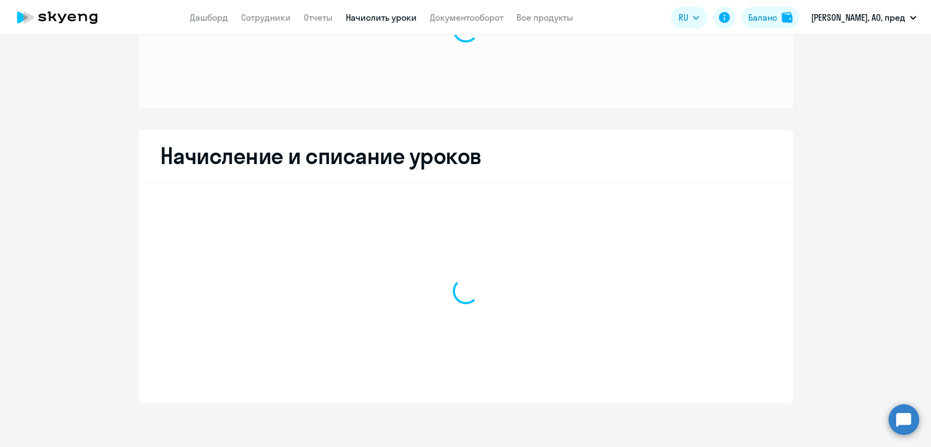
scroll to position [100, 0]
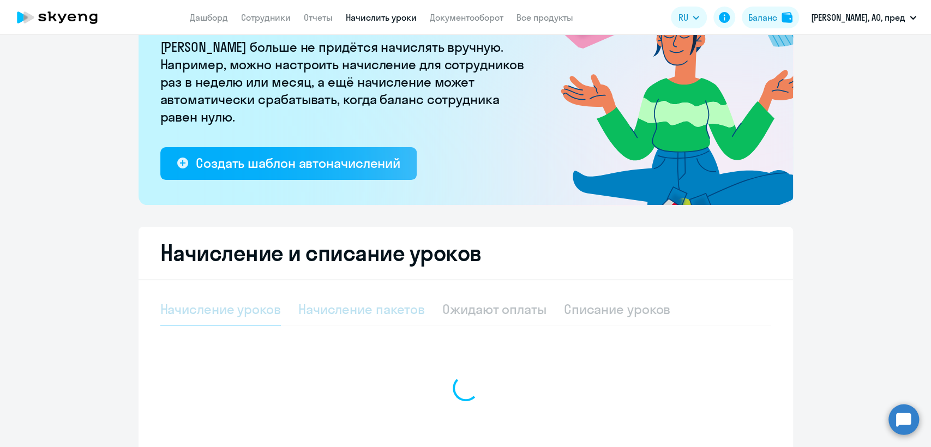
select select "10"
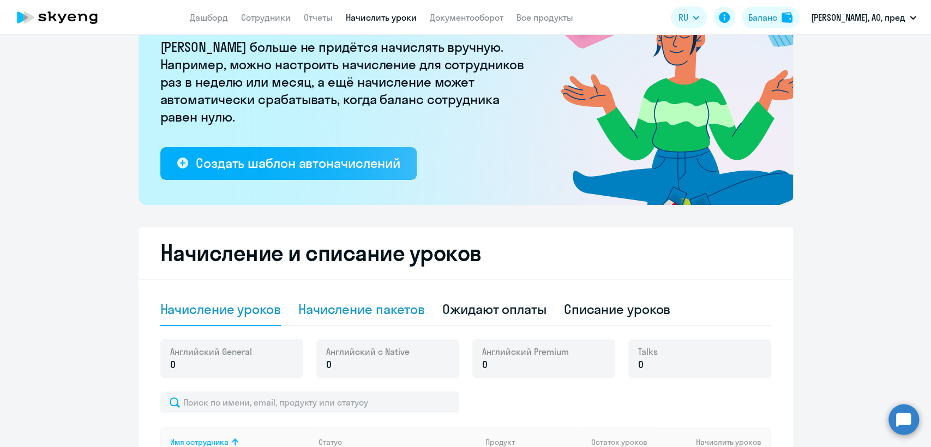
click at [377, 309] on div "Начисление пакетов" at bounding box center [361, 308] width 126 height 17
select select "10"
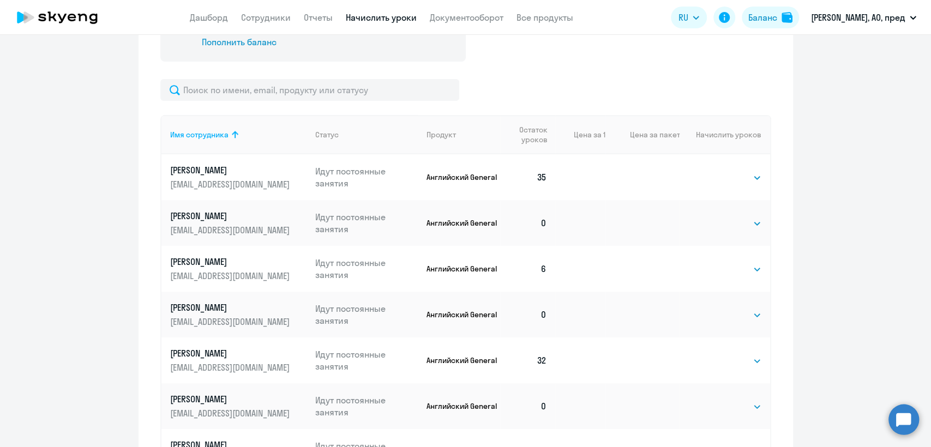
scroll to position [524, 0]
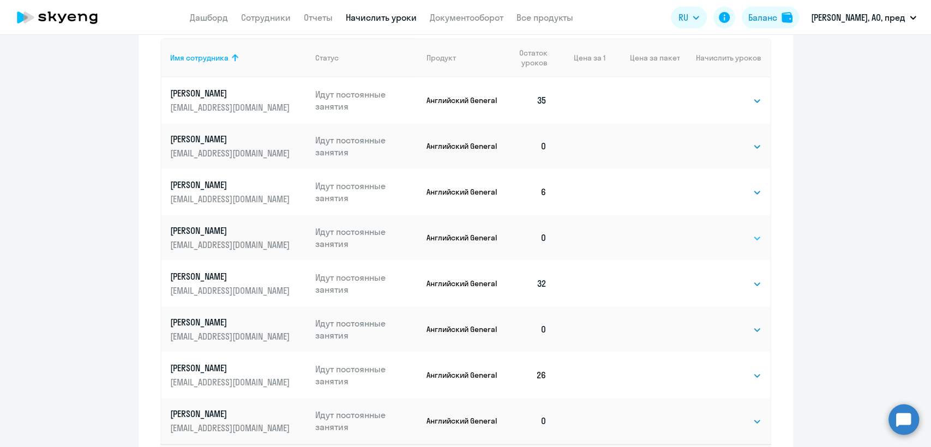
drag, startPoint x: 728, startPoint y: 236, endPoint x: 728, endPoint y: 242, distance: 6.5
click at [728, 236] on select "Выбрать 4 8 16 32 64 96 128" at bounding box center [738, 238] width 45 height 13
click at [716, 232] on select "Выбрать 4 8 16 32 64 96 128" at bounding box center [738, 238] width 45 height 13
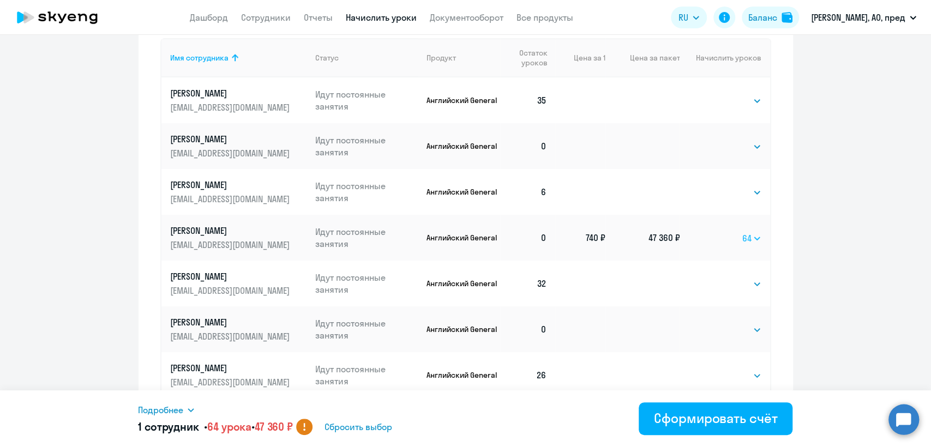
click at [742, 234] on select "Выбрать 4 8 16 32 64 96 128" at bounding box center [751, 238] width 19 height 13
select select "32"
click at [742, 232] on select "Выбрать 4 8 16 32 64 96 128" at bounding box center [751, 238] width 19 height 13
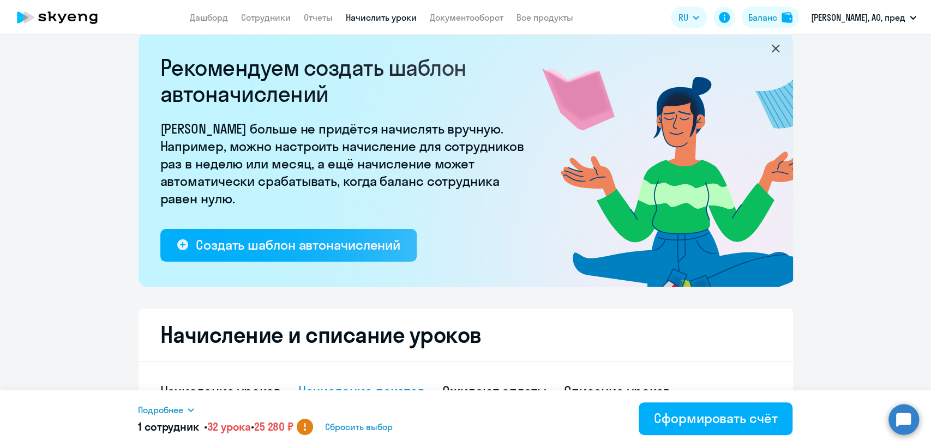
scroll to position [0, 0]
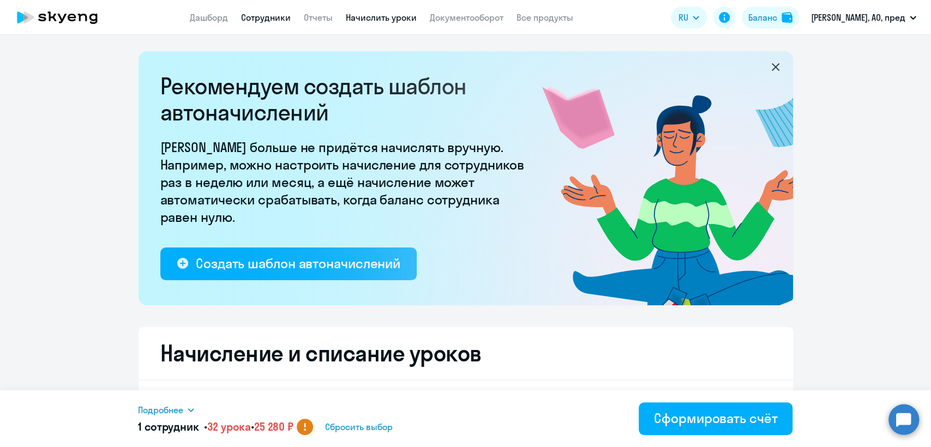
click at [263, 22] on link "Сотрудники" at bounding box center [266, 17] width 50 height 11
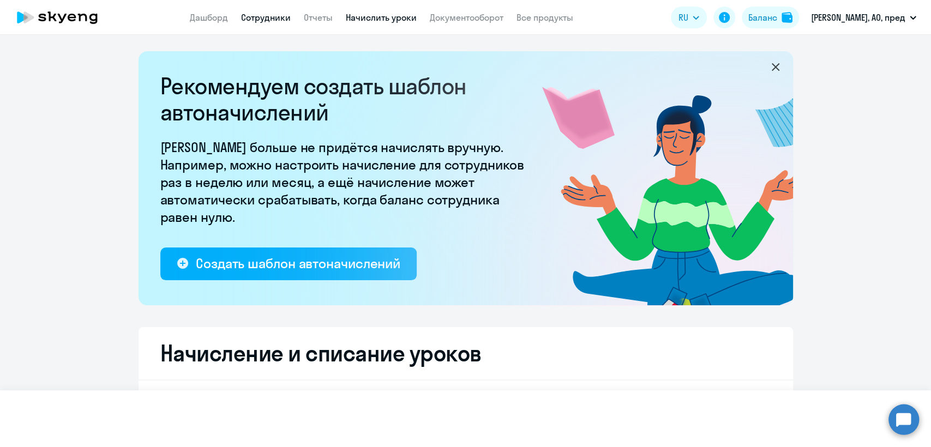
select select "30"
